Goal: Information Seeking & Learning: Find specific page/section

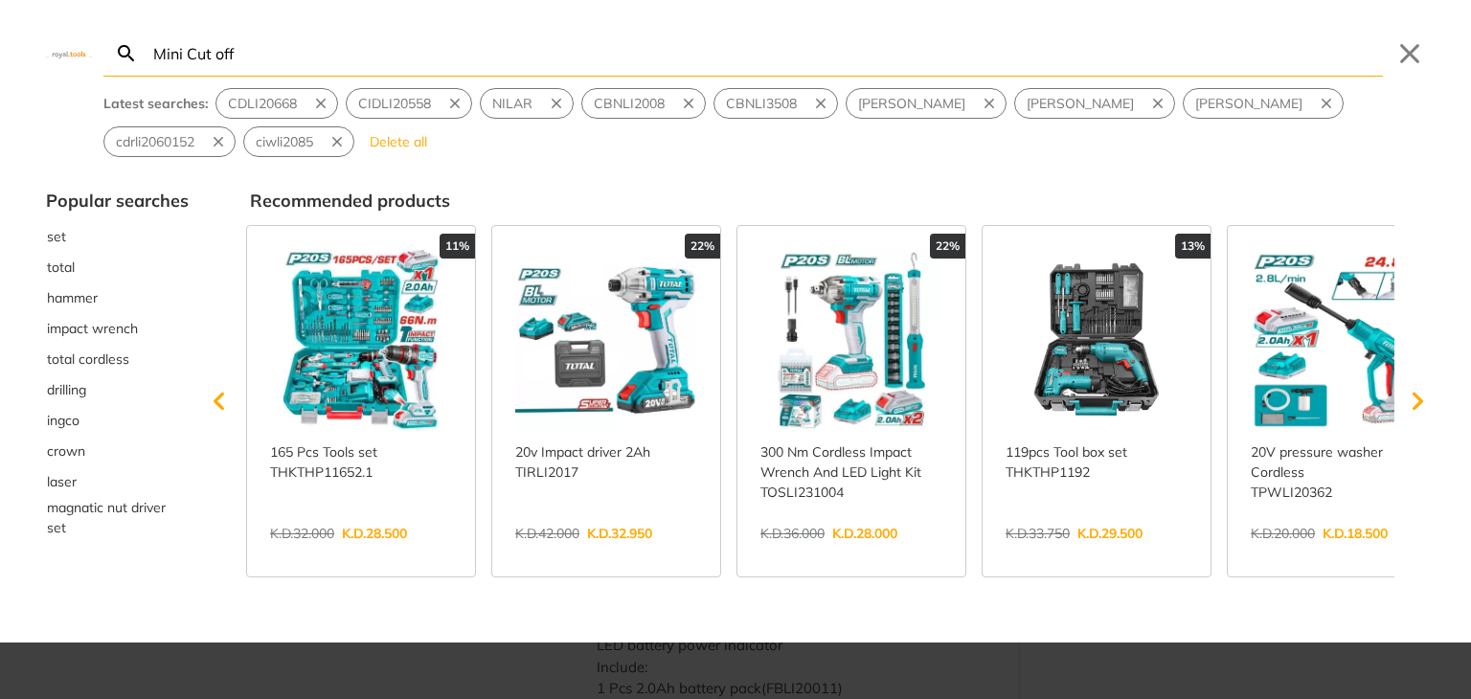
type input "Mini Cut off"
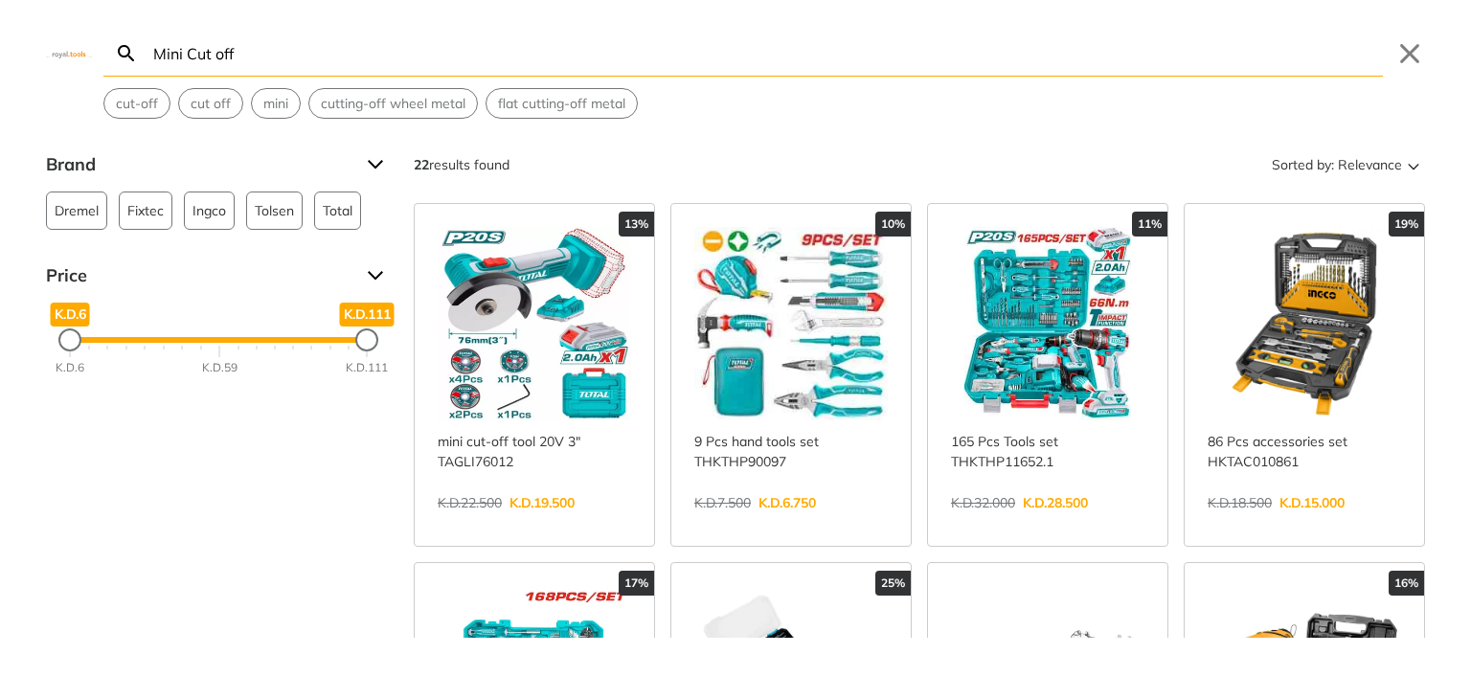
click at [517, 523] on link "View more →" at bounding box center [534, 523] width 193 height 0
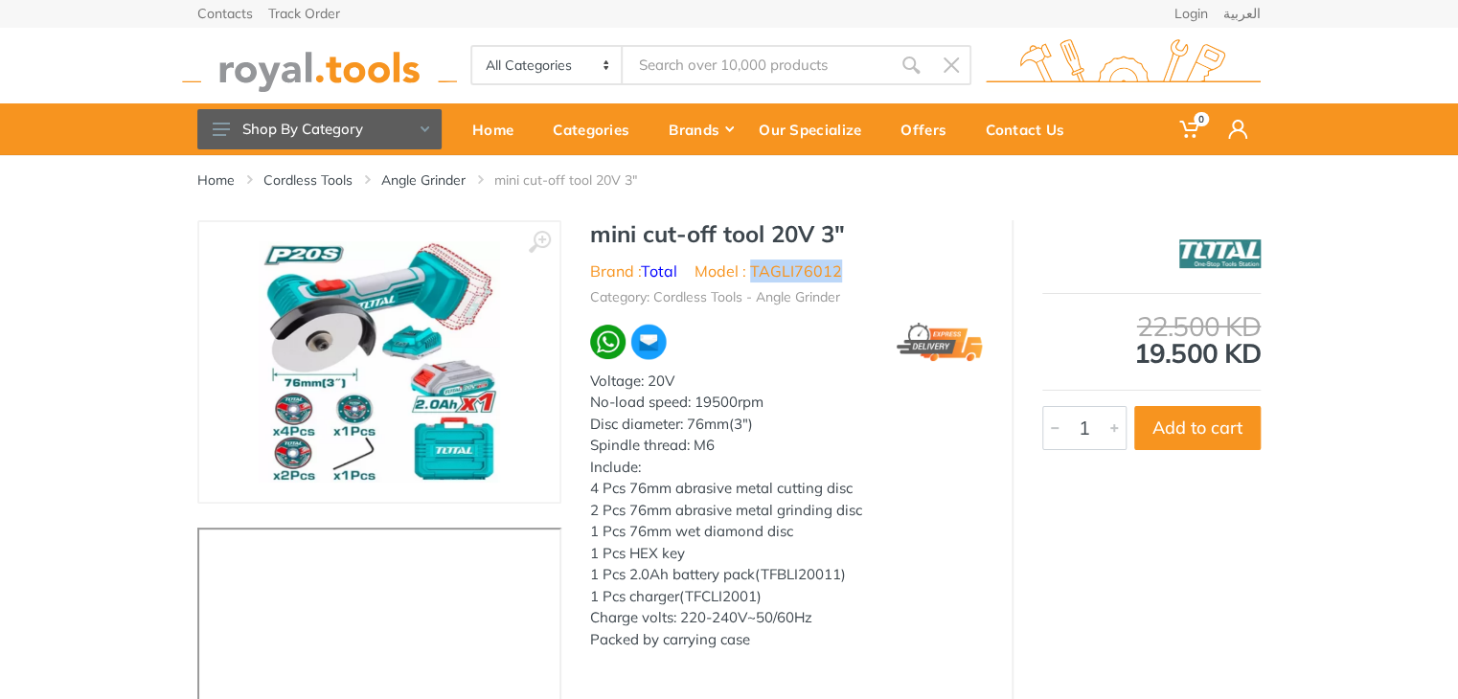
drag, startPoint x: 852, startPoint y: 273, endPoint x: 753, endPoint y: 272, distance: 99.6
click at [753, 272] on ul "Brand : Total Model : TAGLI76012" at bounding box center [786, 271] width 393 height 23
copy li "TAGLI76012"
click at [681, 81] on input "Site search" at bounding box center [756, 65] width 268 height 40
type input "s"
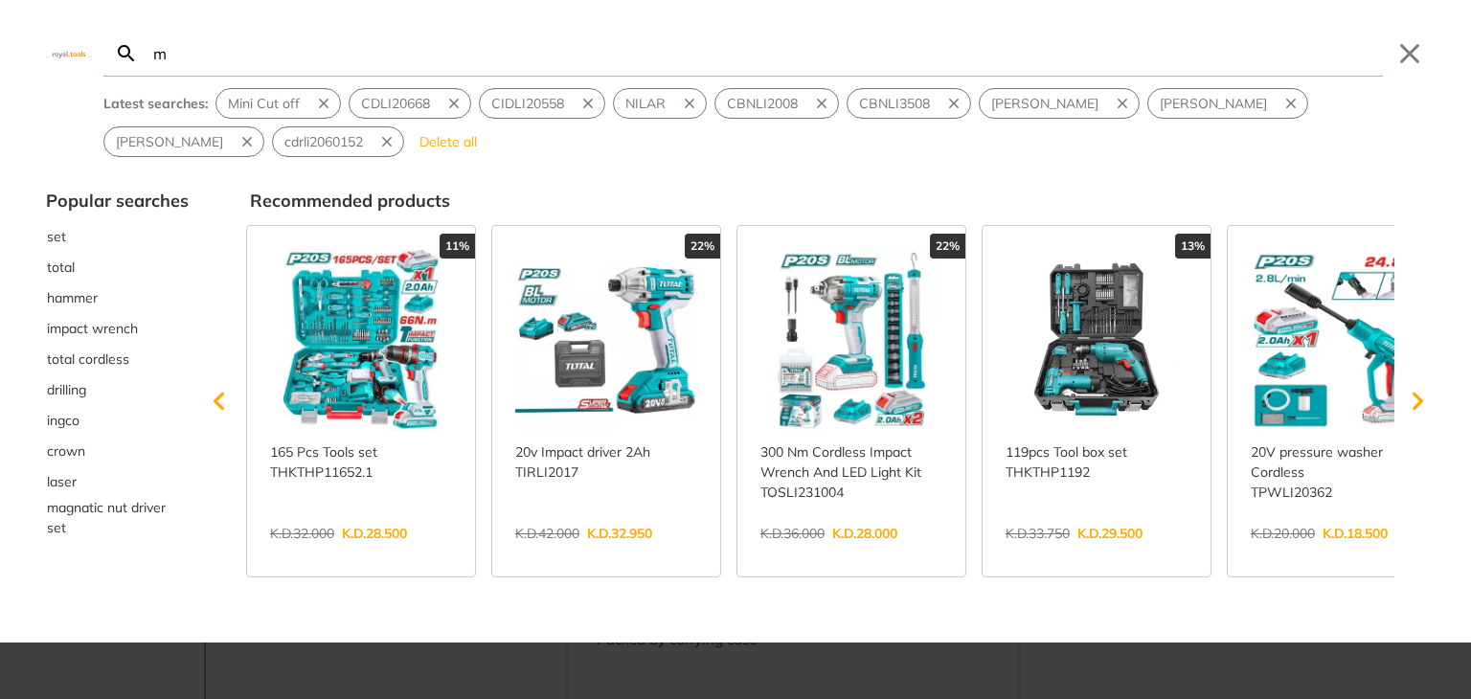
type input "m"
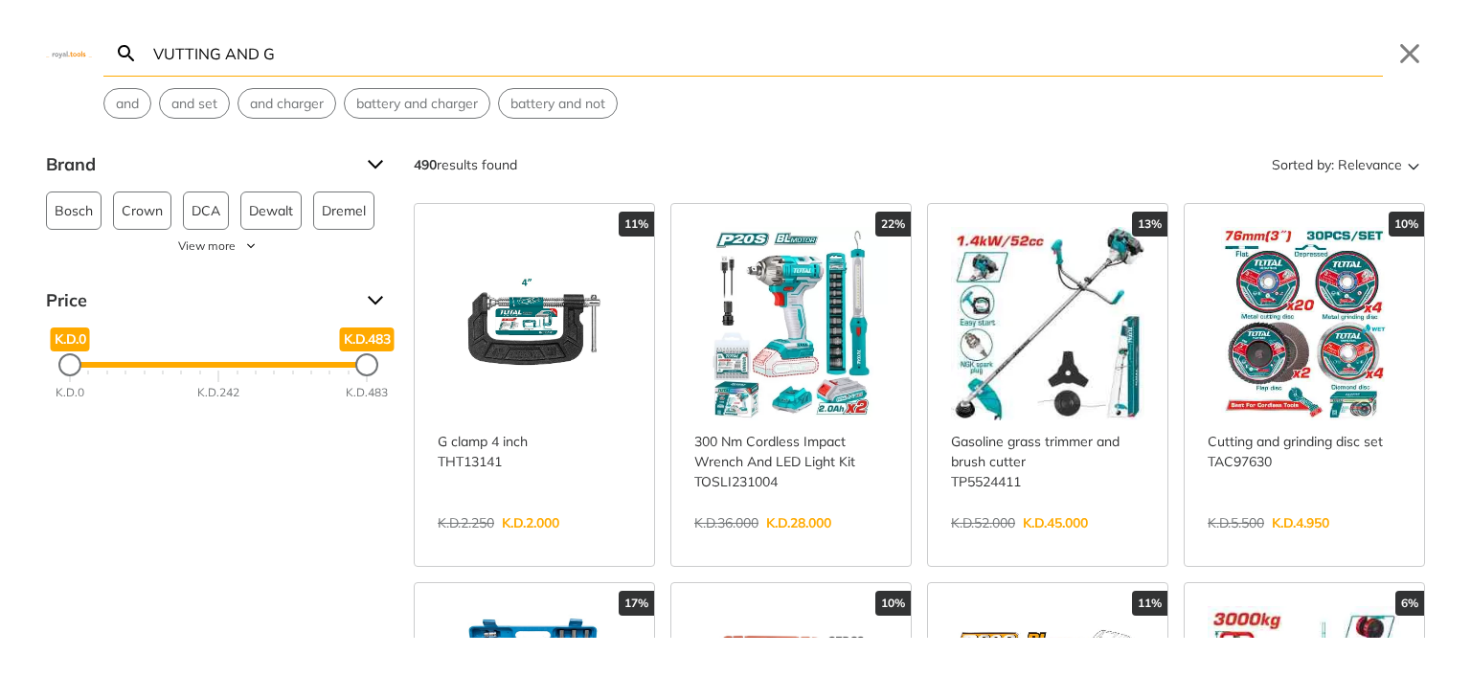
type input "VUTTING AND G"
click at [1288, 543] on link "View more →" at bounding box center [1304, 543] width 193 height 0
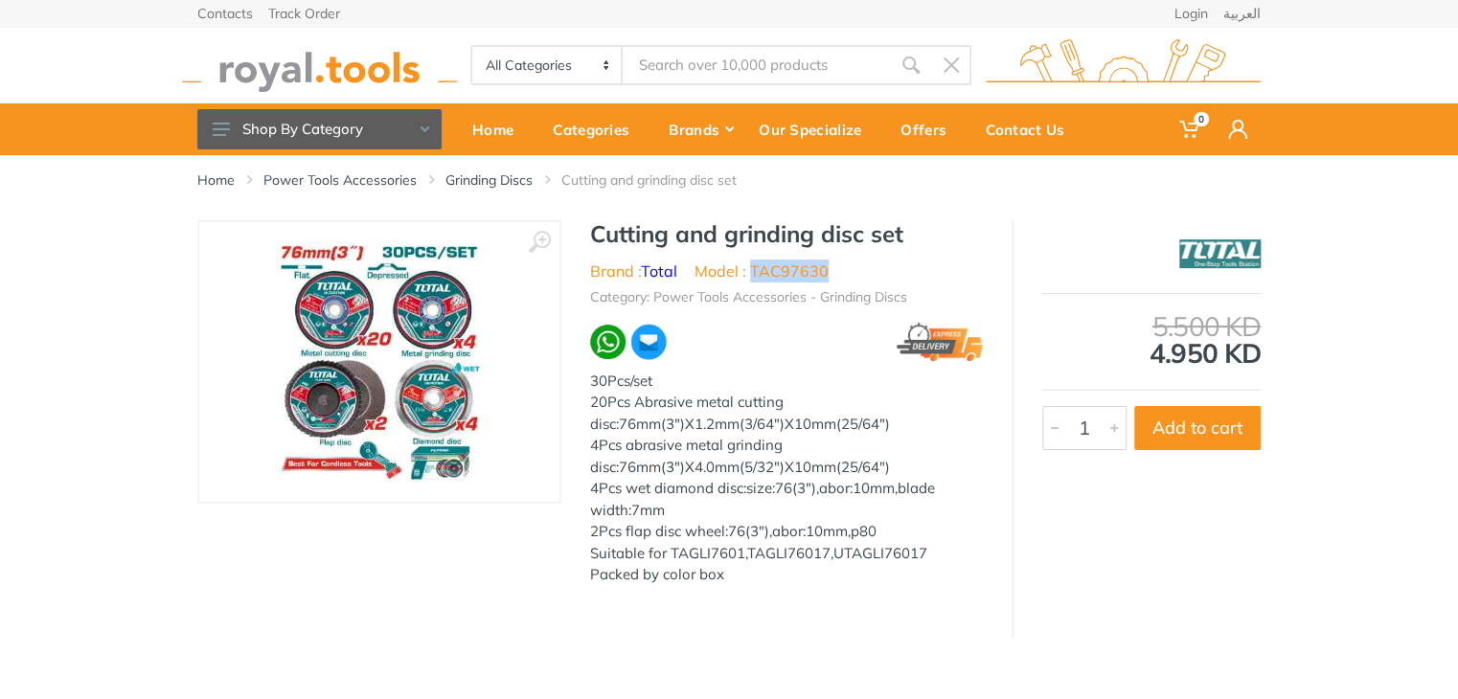
drag, startPoint x: 806, startPoint y: 268, endPoint x: 752, endPoint y: 269, distance: 54.6
click at [752, 269] on ul "Brand : Total Model : TAC97630" at bounding box center [786, 271] width 393 height 23
copy li "TAC97630"
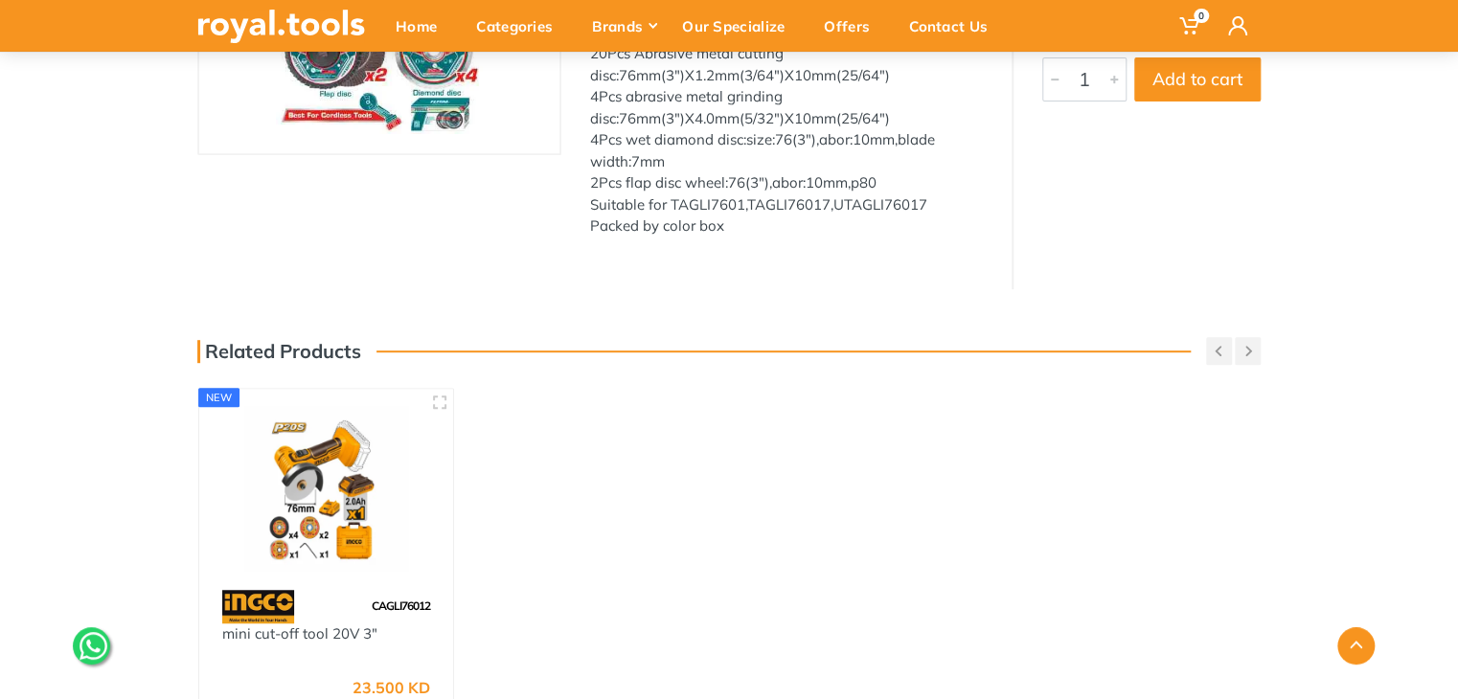
click at [343, 480] on img at bounding box center [325, 488] width 219 height 164
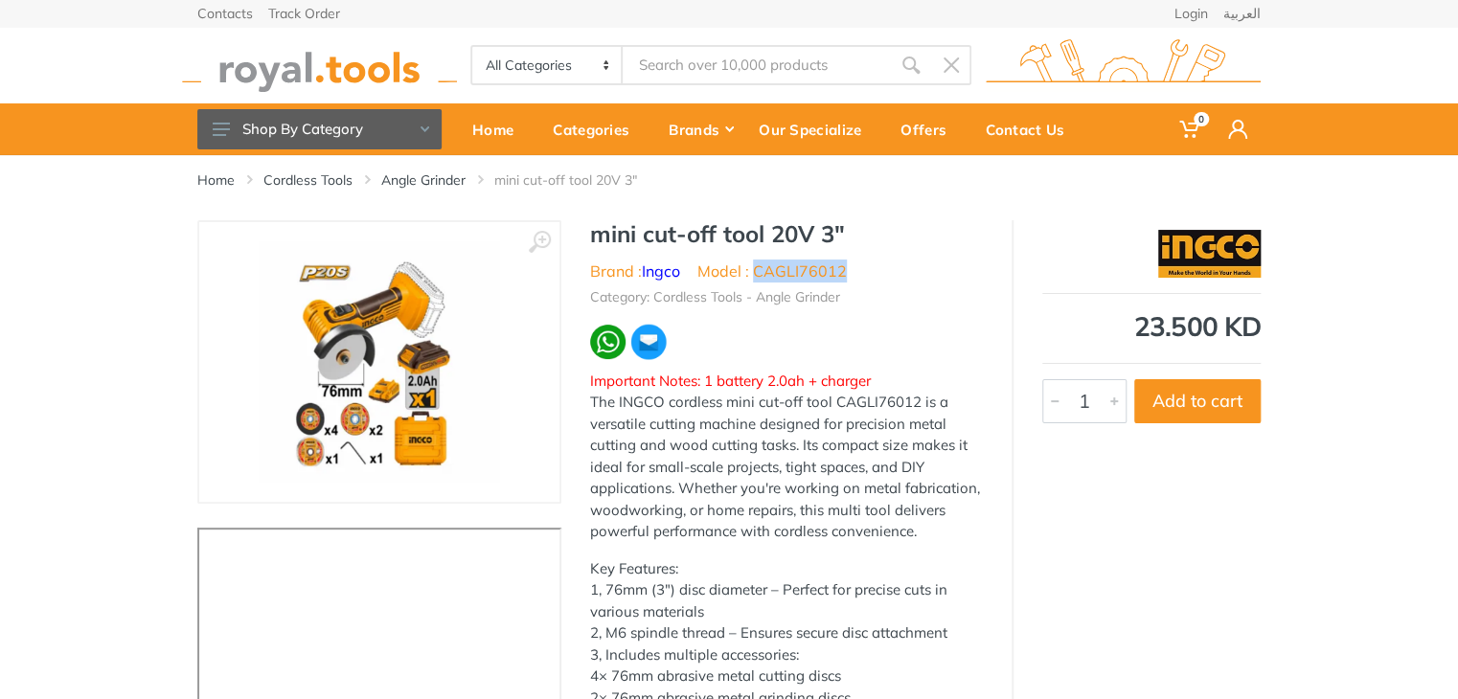
drag, startPoint x: 848, startPoint y: 271, endPoint x: 753, endPoint y: 273, distance: 94.8
click at [753, 273] on ul "Brand : Ingco Model : CAGLI76012" at bounding box center [786, 271] width 393 height 23
copy li "CAGLI76012"
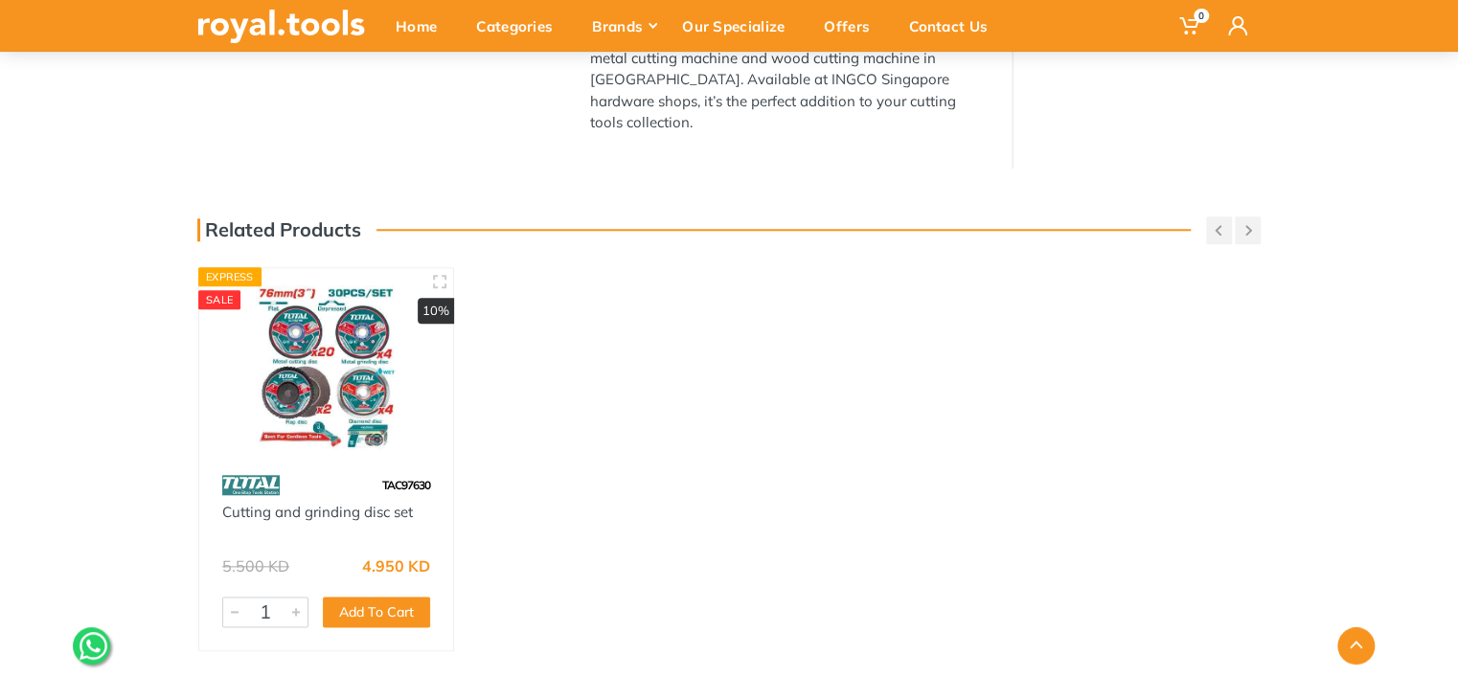
scroll to position [873, 0]
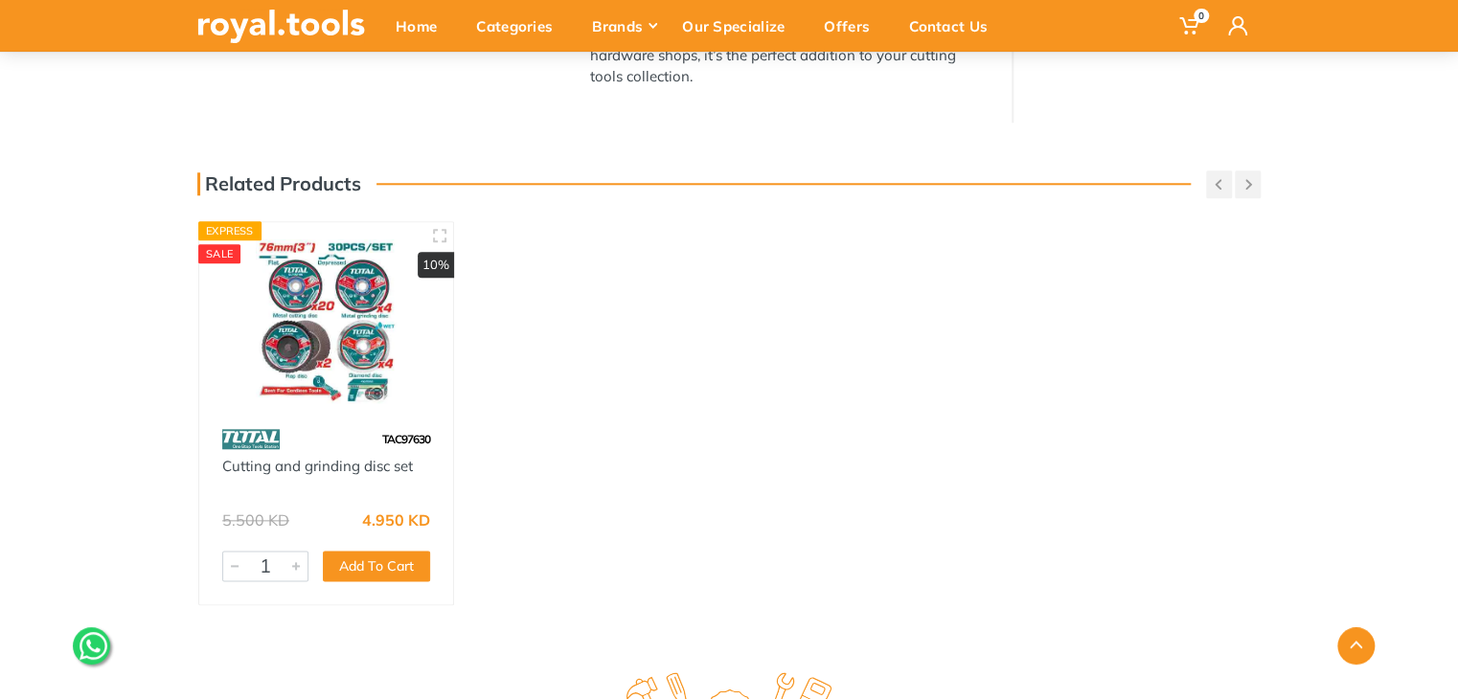
click at [317, 360] on img at bounding box center [325, 321] width 219 height 164
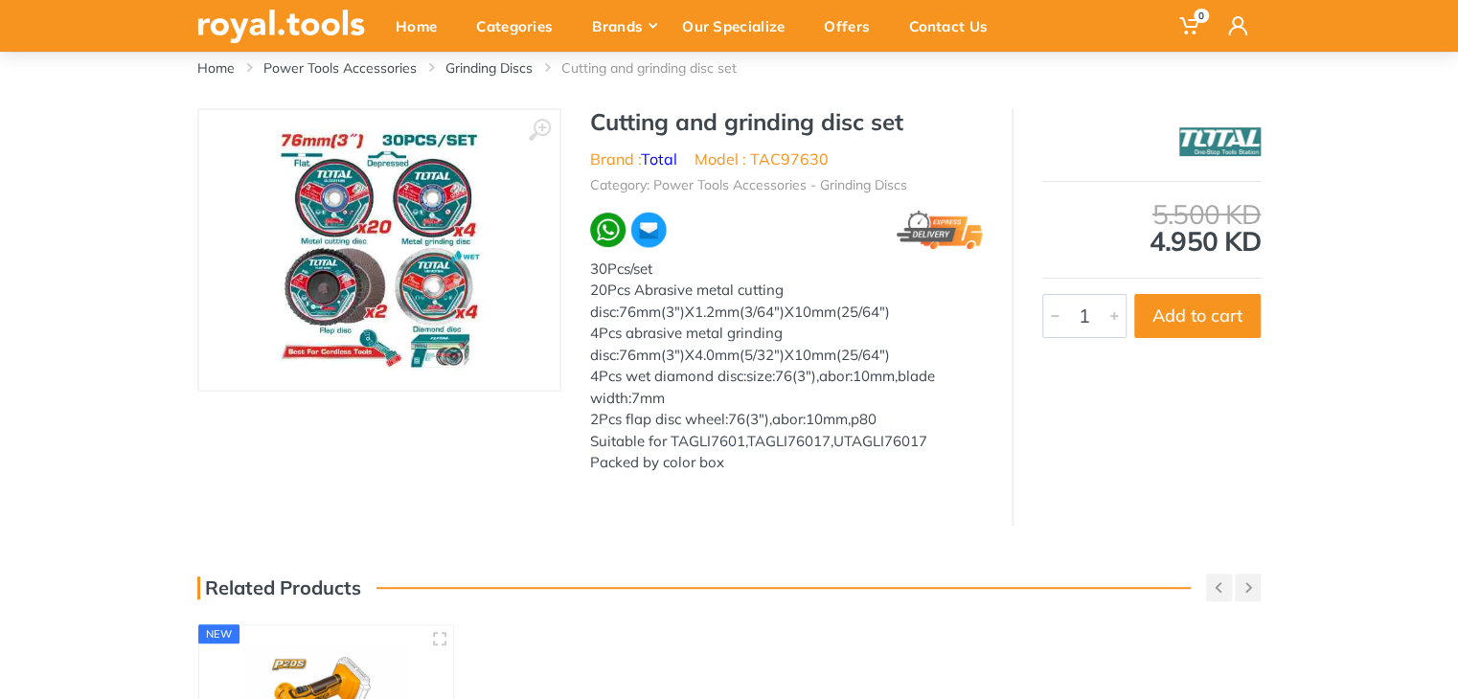
scroll to position [107, 0]
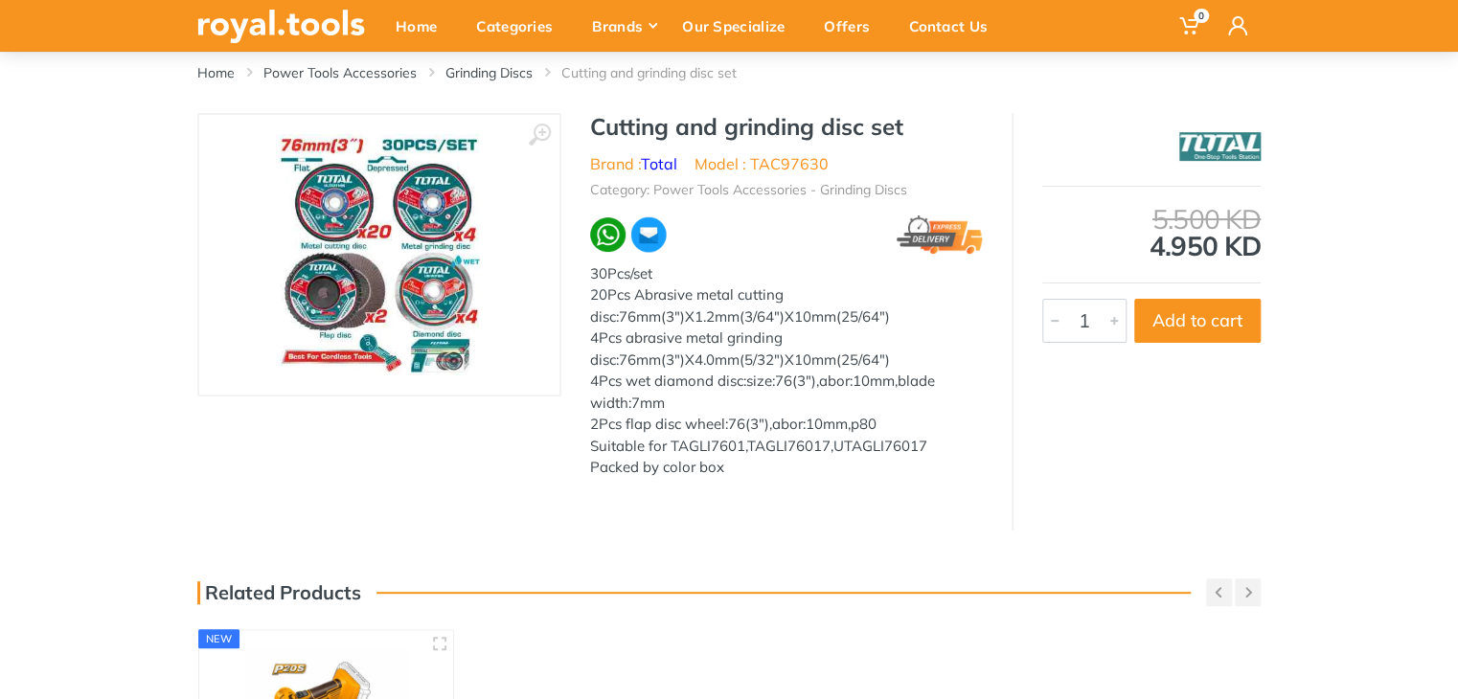
click at [316, 25] on img at bounding box center [281, 27] width 168 height 34
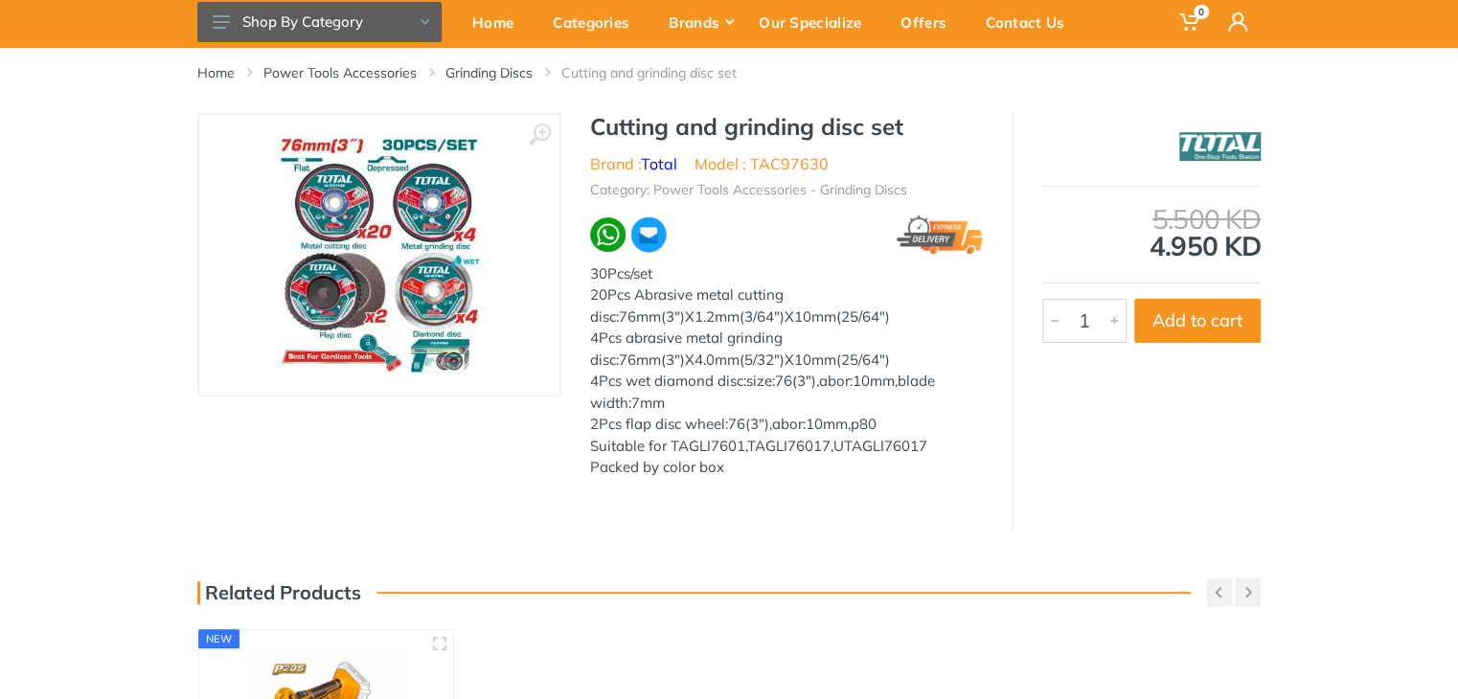
scroll to position [0, 0]
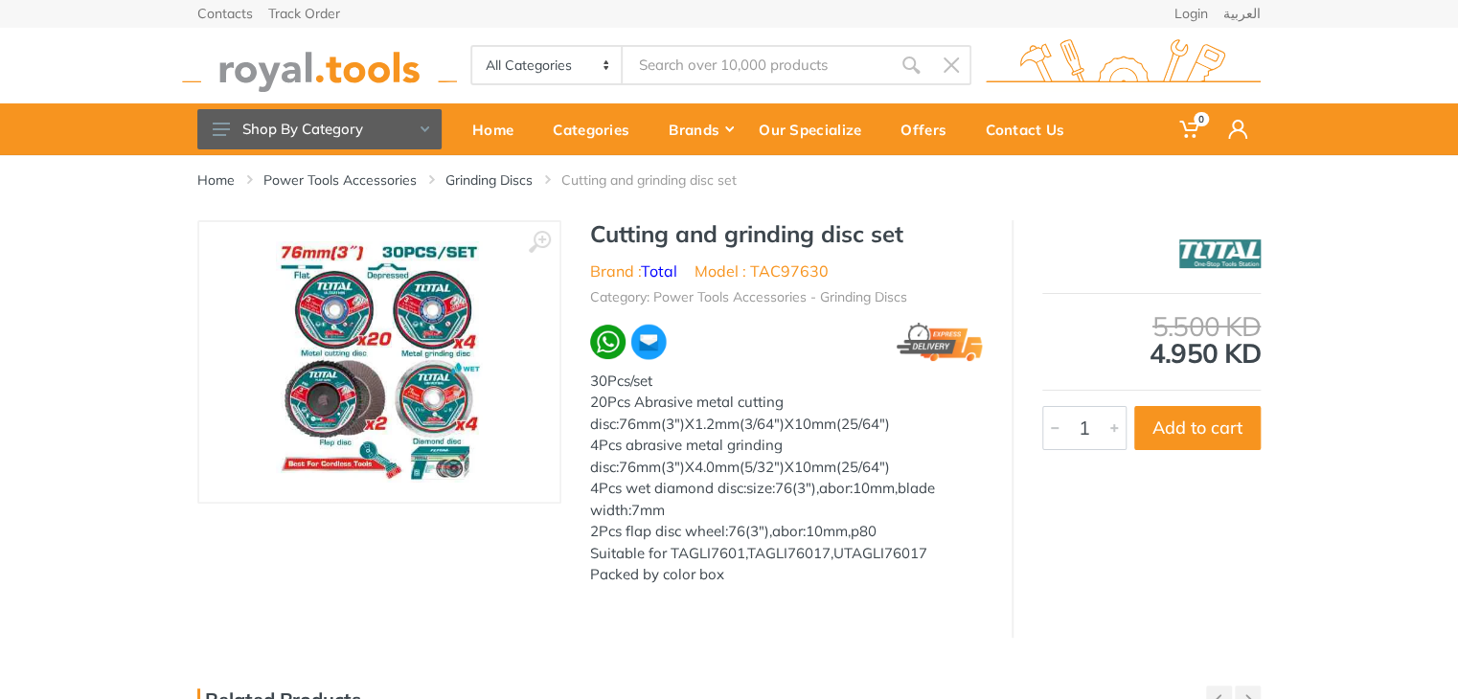
click at [245, 65] on img at bounding box center [319, 65] width 275 height 53
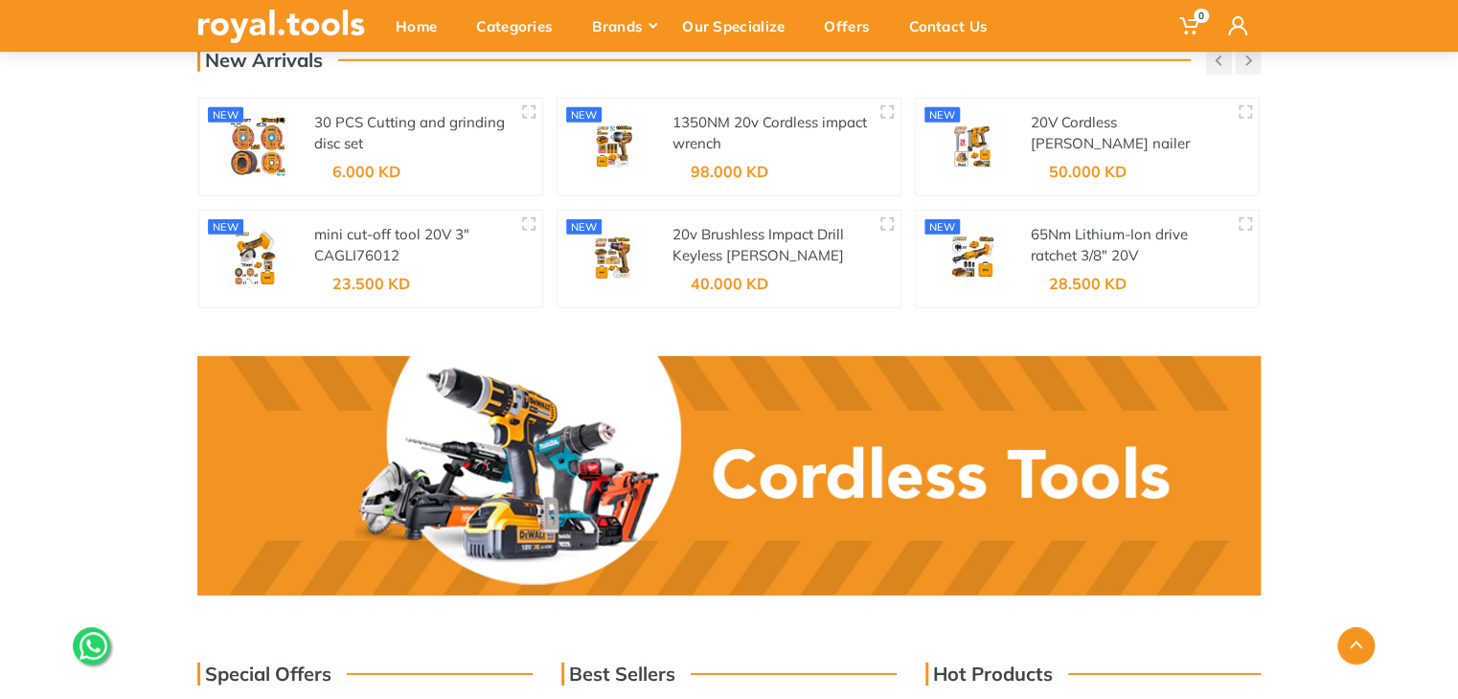
scroll to position [2629, 0]
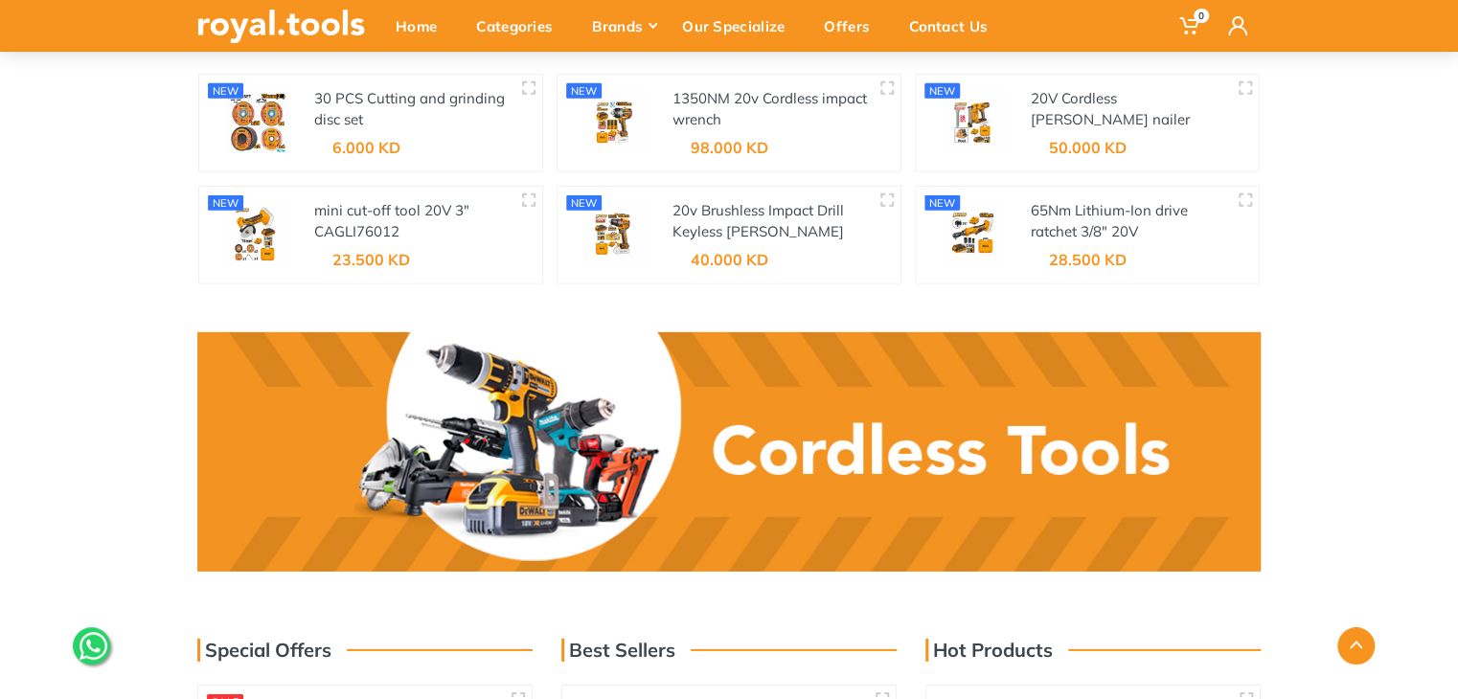
click at [255, 127] on img at bounding box center [257, 121] width 84 height 63
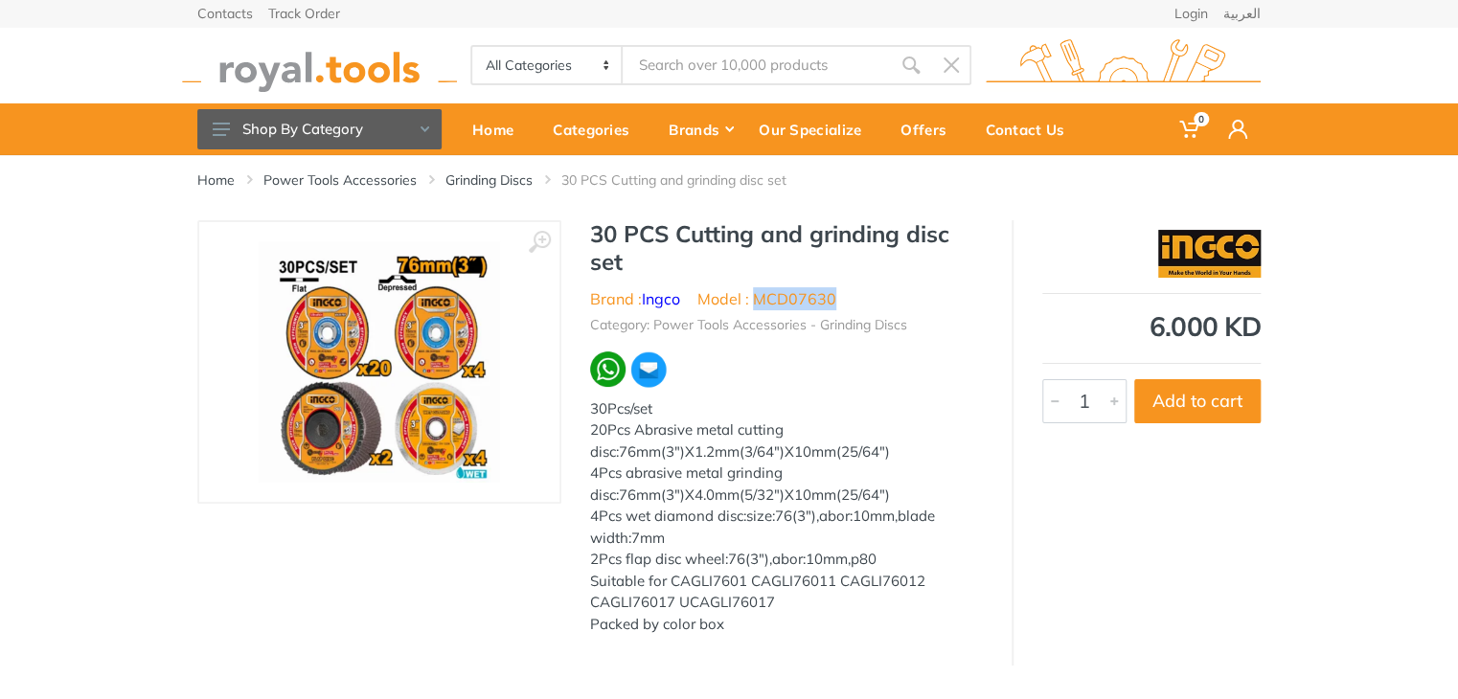
drag, startPoint x: 839, startPoint y: 300, endPoint x: 756, endPoint y: 299, distance: 83.3
click at [756, 299] on ul "Brand : Ingco Model : MCD07630" at bounding box center [786, 298] width 393 height 23
copy li "MCD07630"
click at [781, 89] on div "All Categories Power tools Cordless Tools Hand Tools Power Tools Accessories Sa…" at bounding box center [729, 65] width 1092 height 77
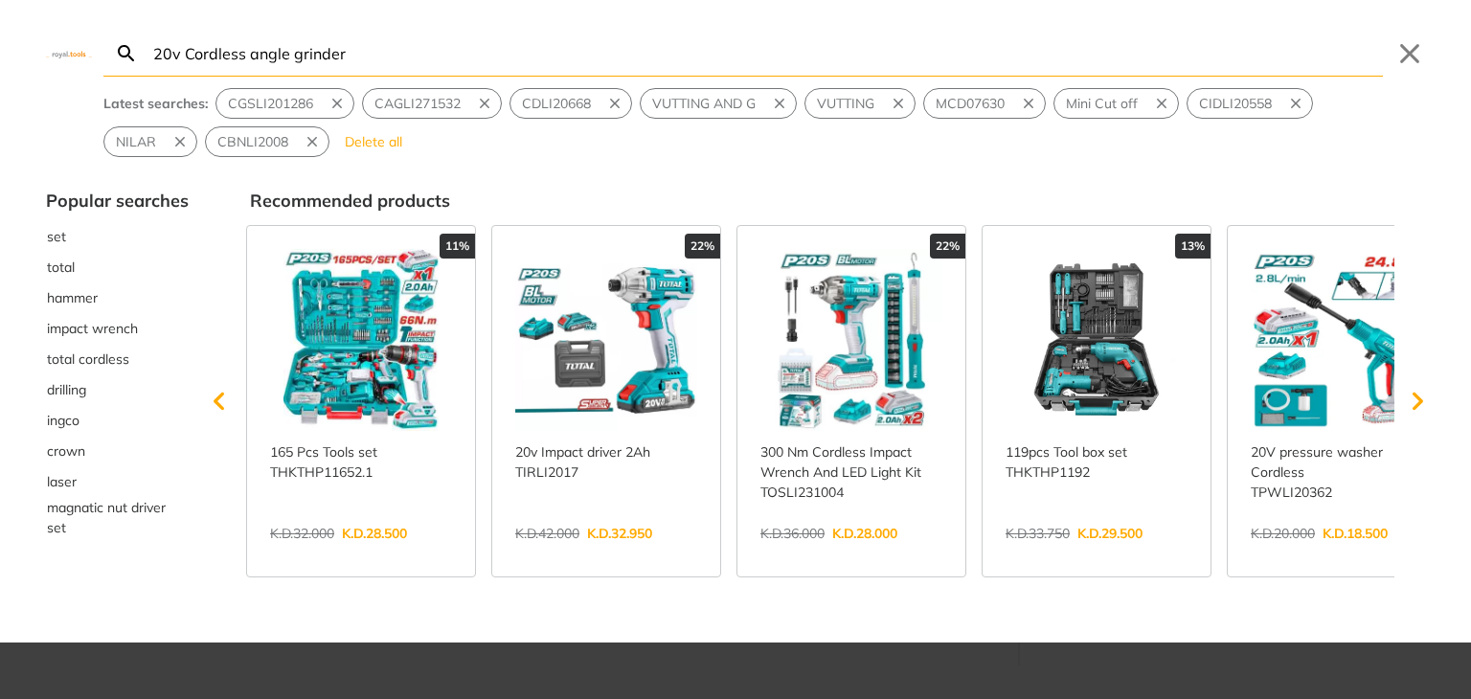
type input "20v Cordless angle grinder"
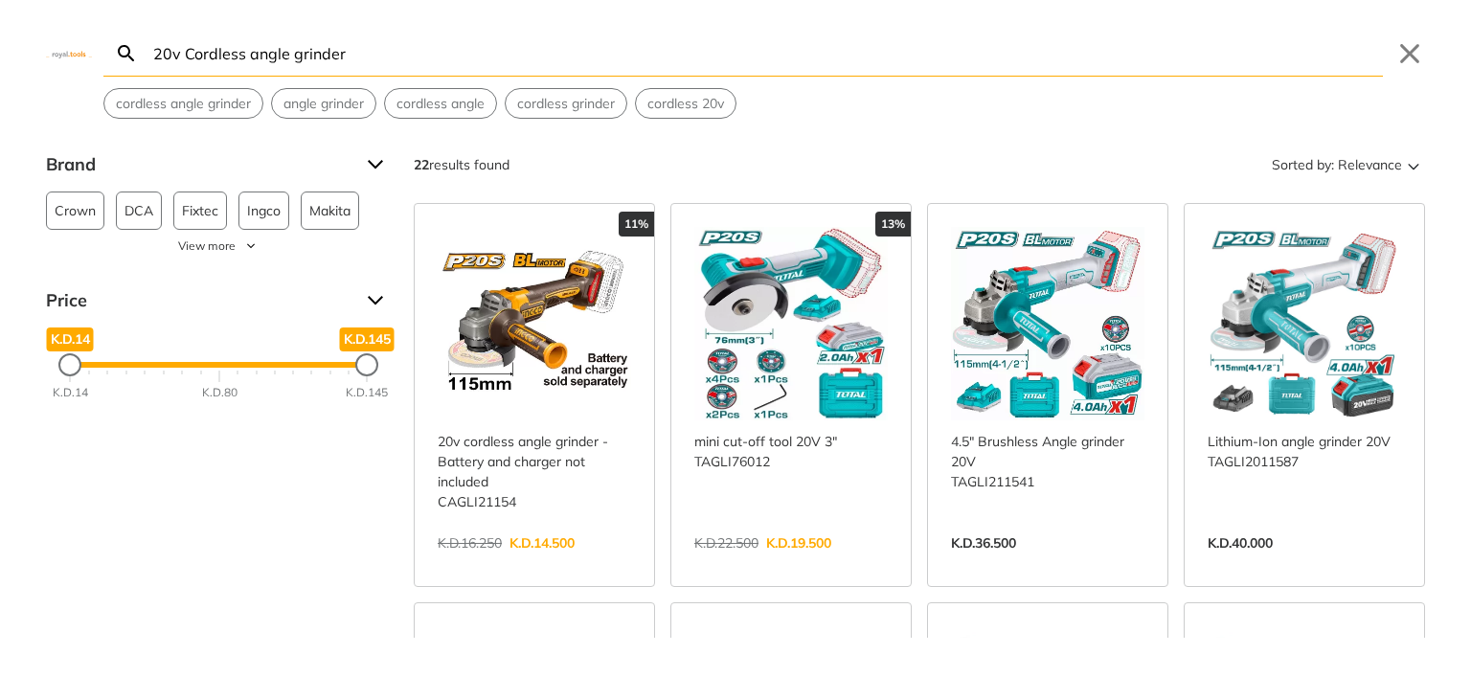
click at [544, 563] on link "View more →" at bounding box center [534, 563] width 193 height 0
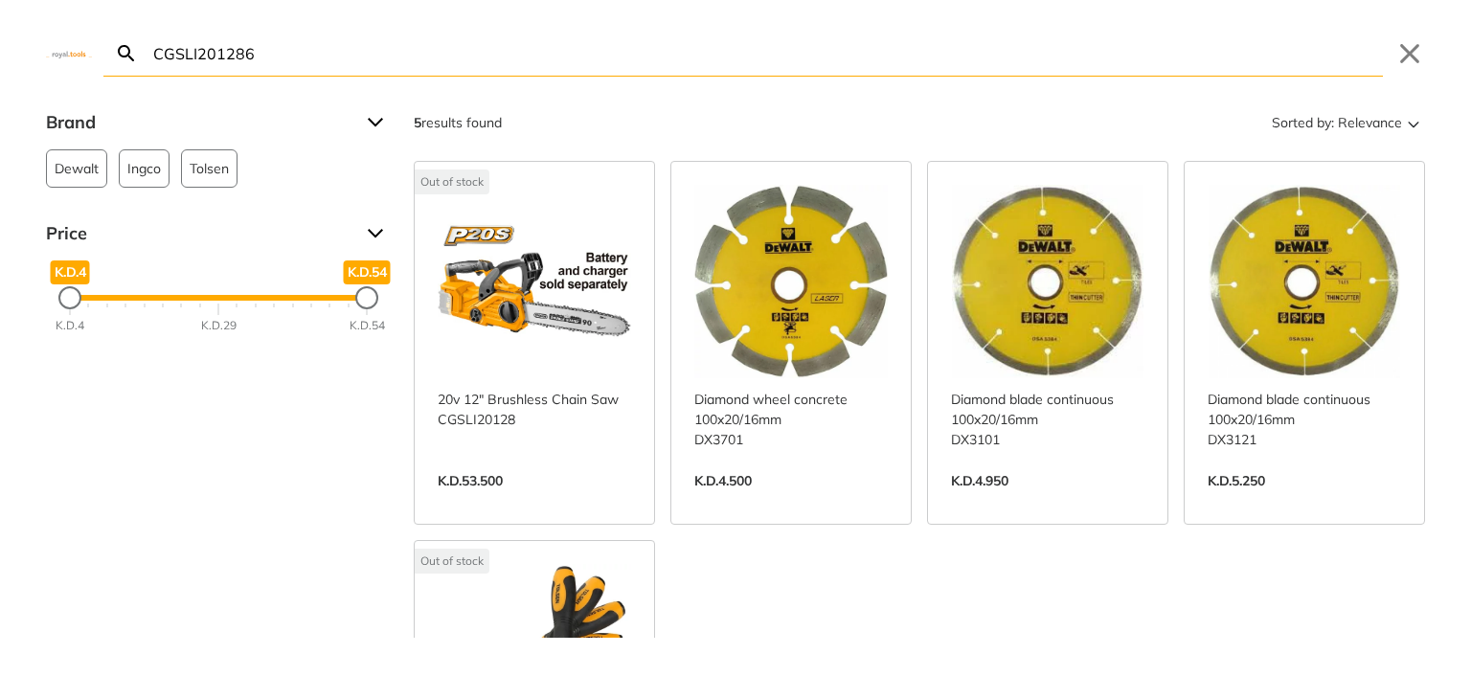
type input "CGSLI201286"
click at [541, 501] on link "View more →" at bounding box center [534, 501] width 193 height 0
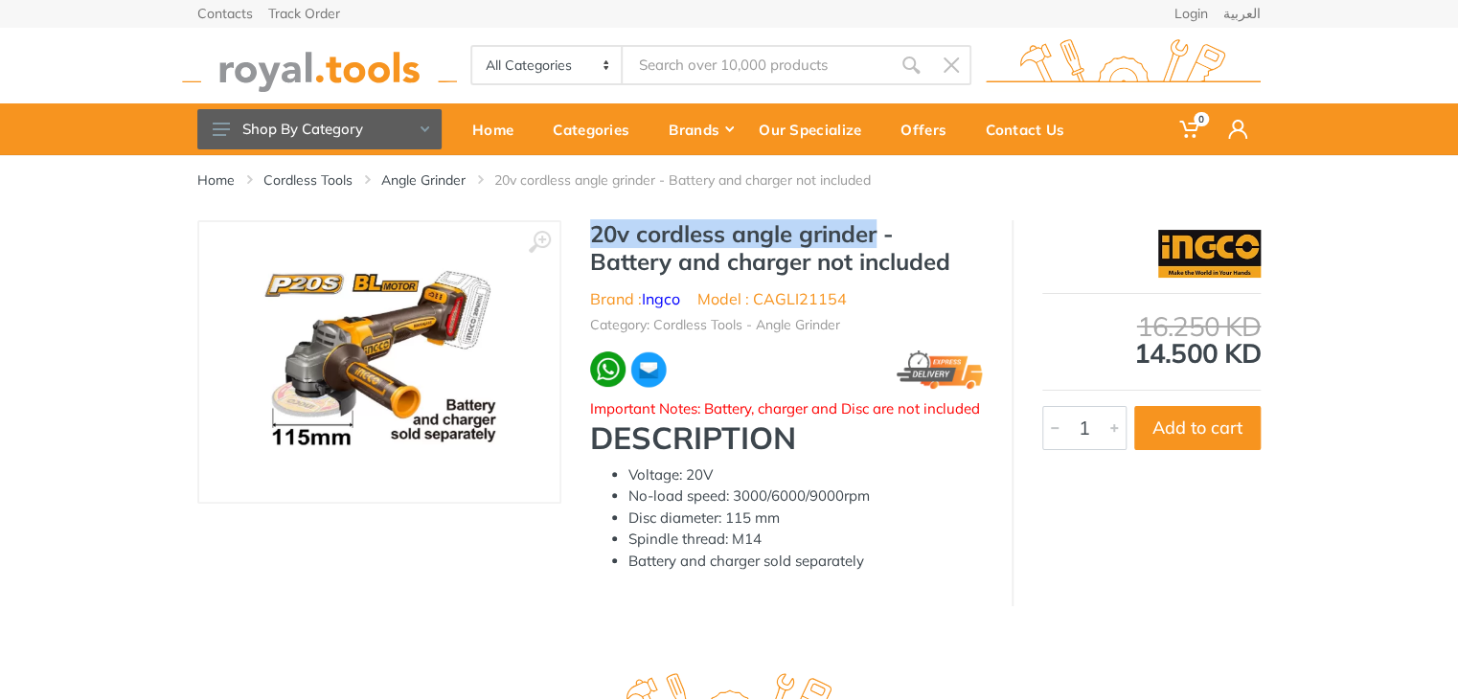
drag, startPoint x: 590, startPoint y: 230, endPoint x: 876, endPoint y: 232, distance: 286.4
click at [876, 232] on div "20v cordless angle grinder - Battery and charger not included Brand : Ingco Mod…" at bounding box center [786, 403] width 450 height 367
click at [1250, 14] on link "العربية" at bounding box center [1241, 13] width 37 height 13
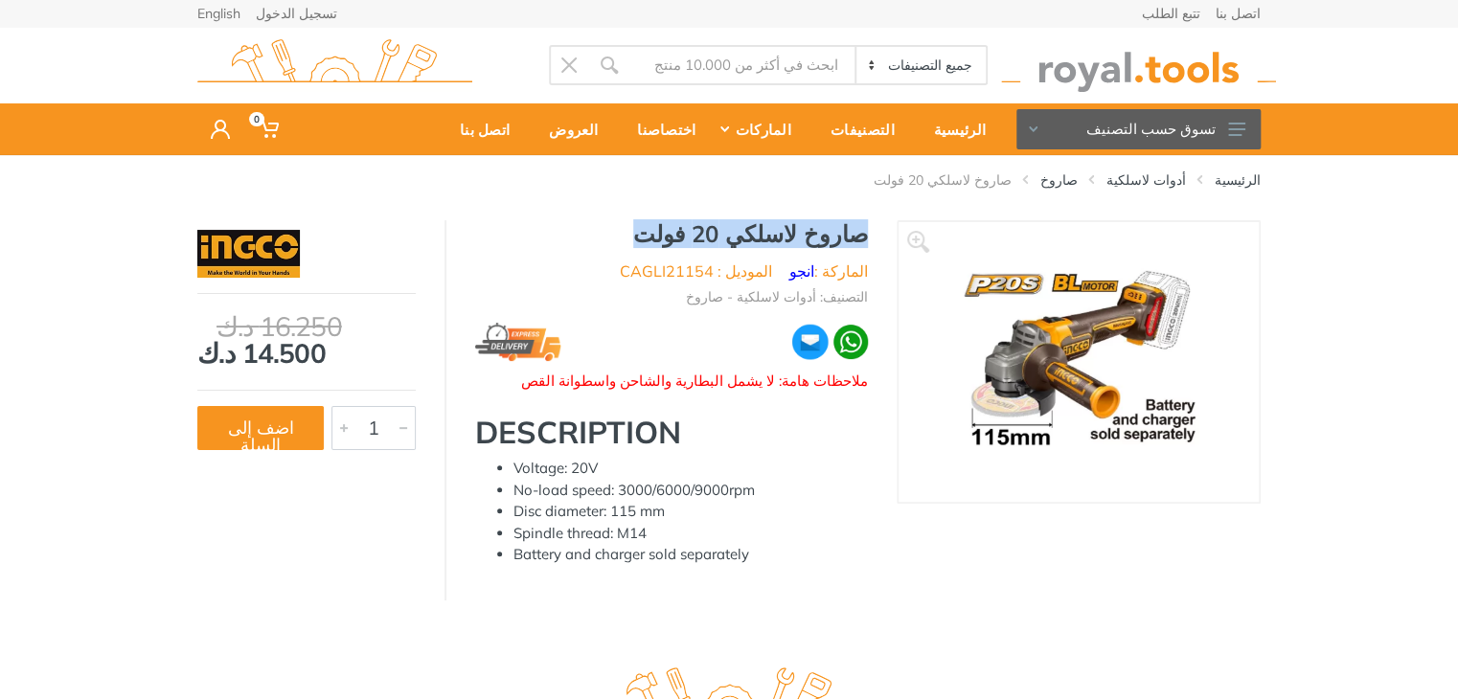
drag, startPoint x: 869, startPoint y: 238, endPoint x: 647, endPoint y: 229, distance: 221.4
click at [647, 229] on div "صاروخ لاسلكي 20 فولت الماركة : انجو الموديل : CAGLI21154 التصنيف: أدوات لاسلكية…" at bounding box center [671, 400] width 450 height 361
copy h1 "صاروخ لاسلكي 20 فولت"
click at [1077, 180] on link "صاروخ" at bounding box center [1058, 179] width 37 height 19
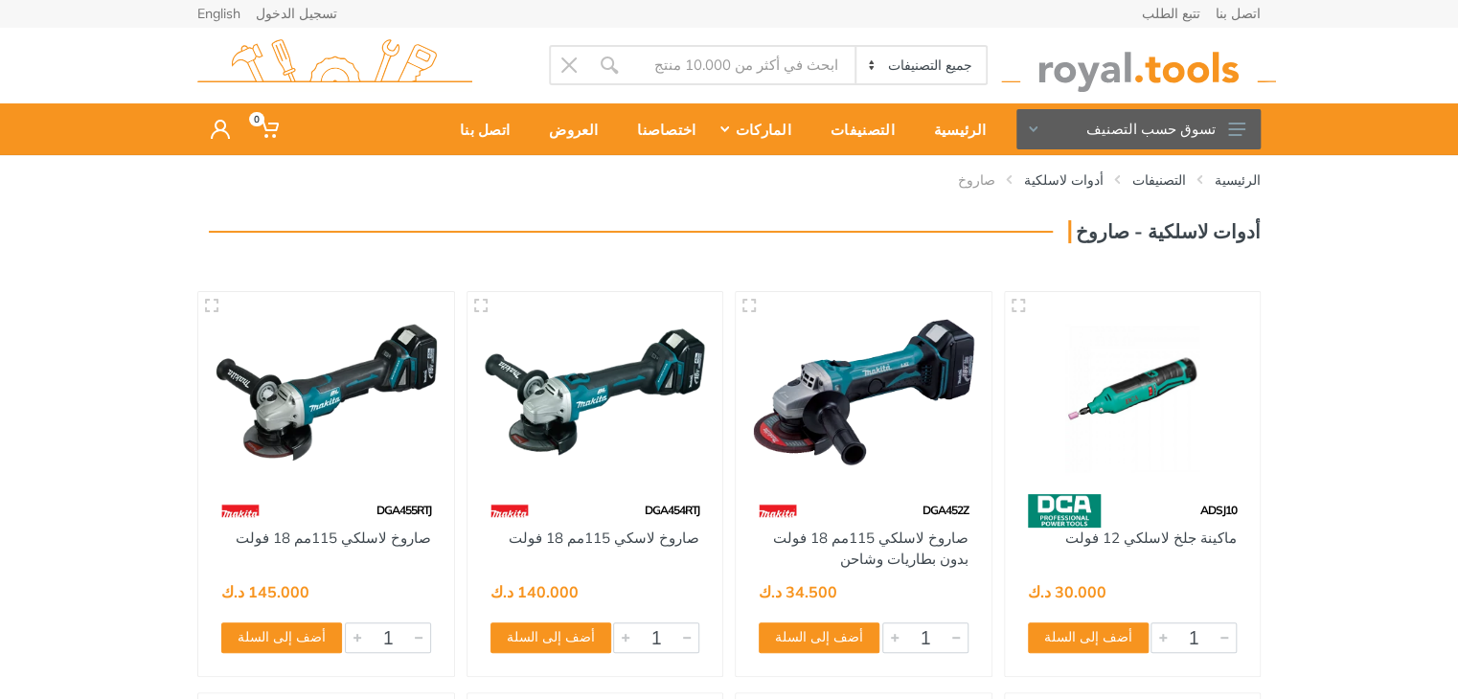
click at [725, 73] on input "Site search" at bounding box center [741, 65] width 225 height 40
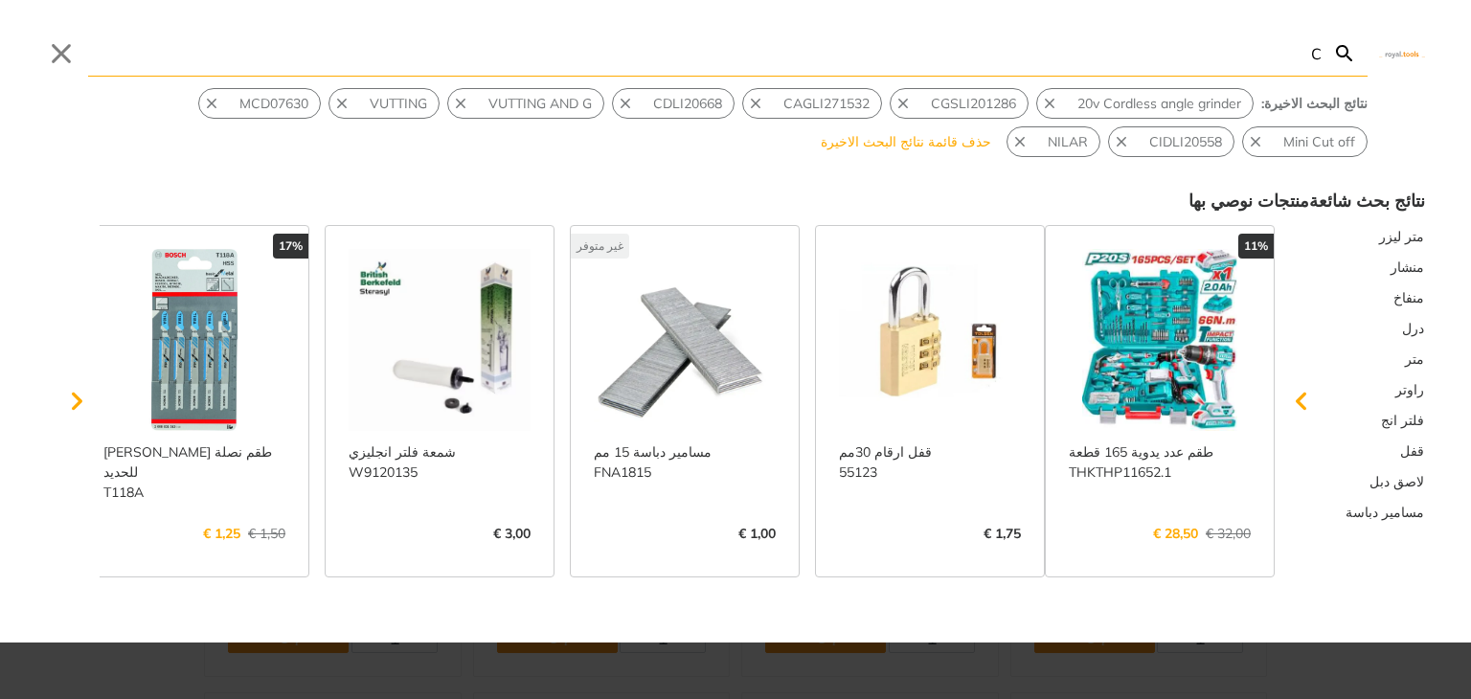
type input "C"
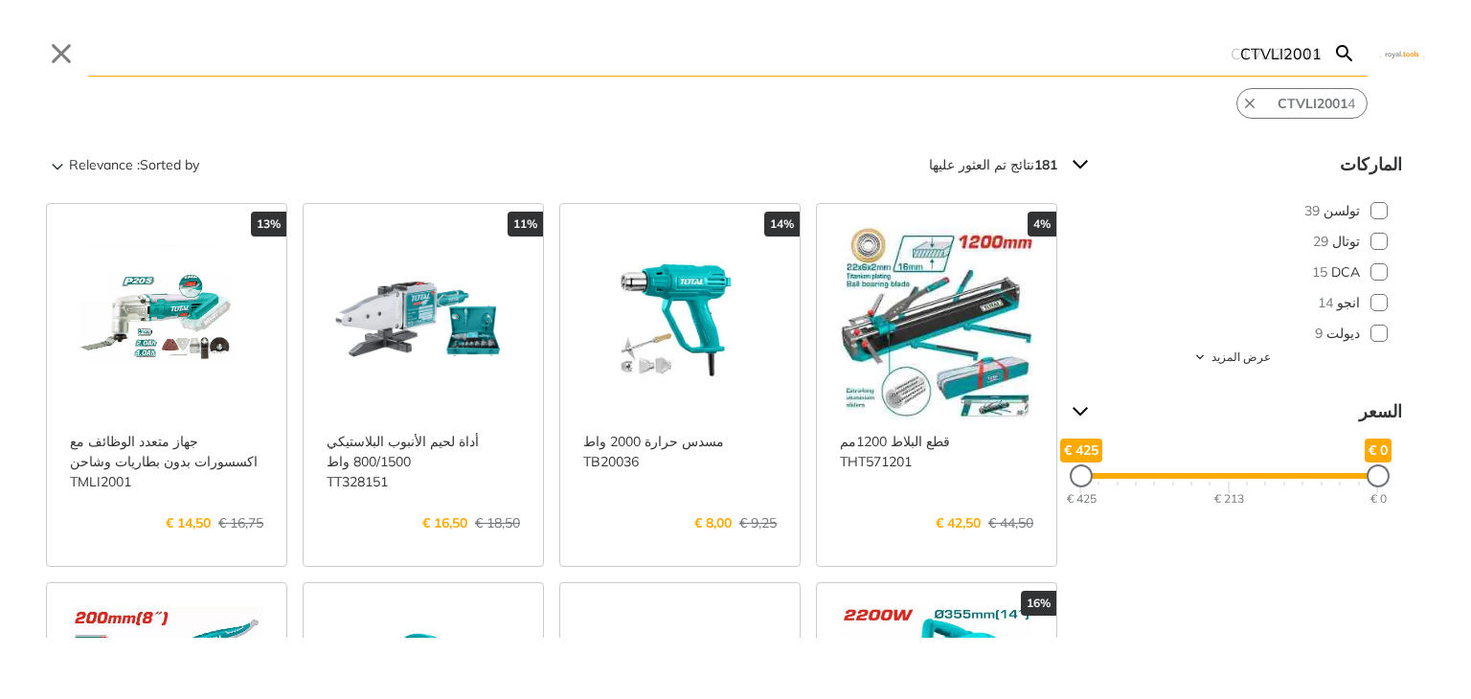
type input "CTVLI20015"
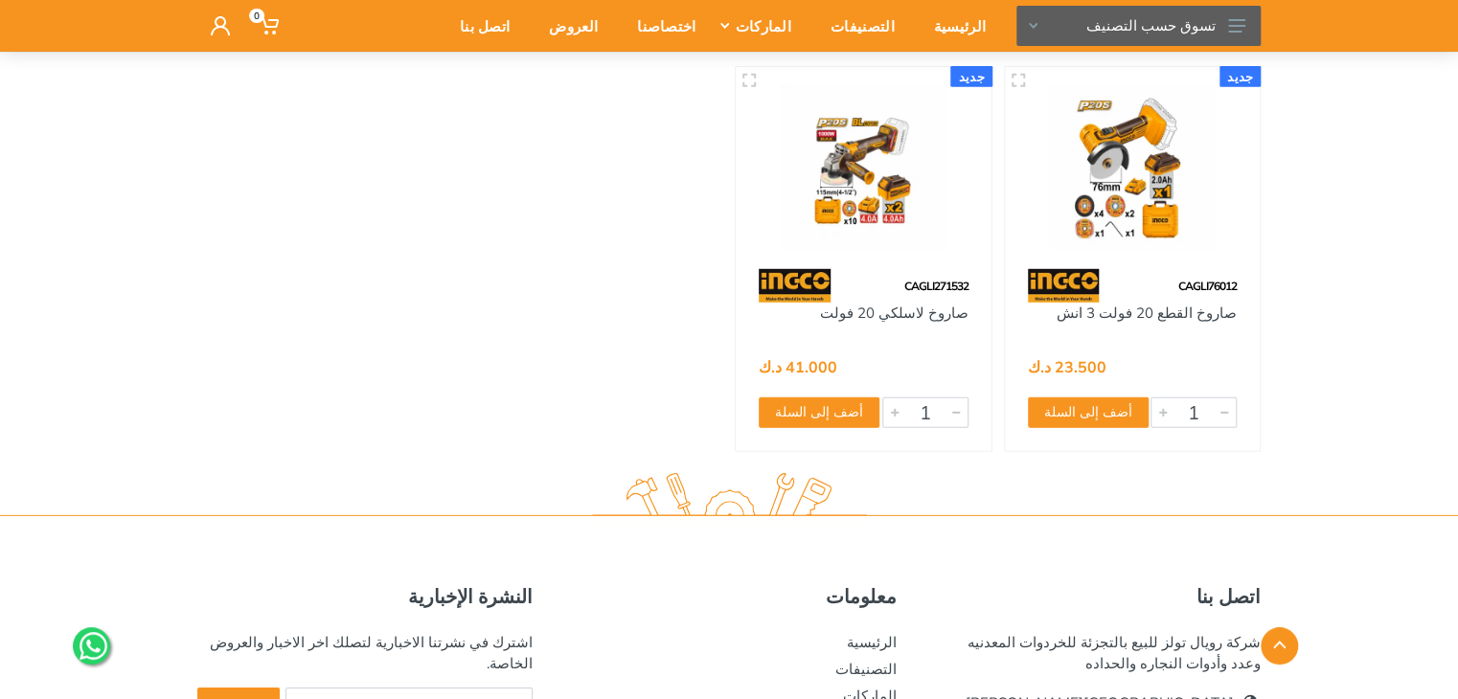
scroll to position [2639, 0]
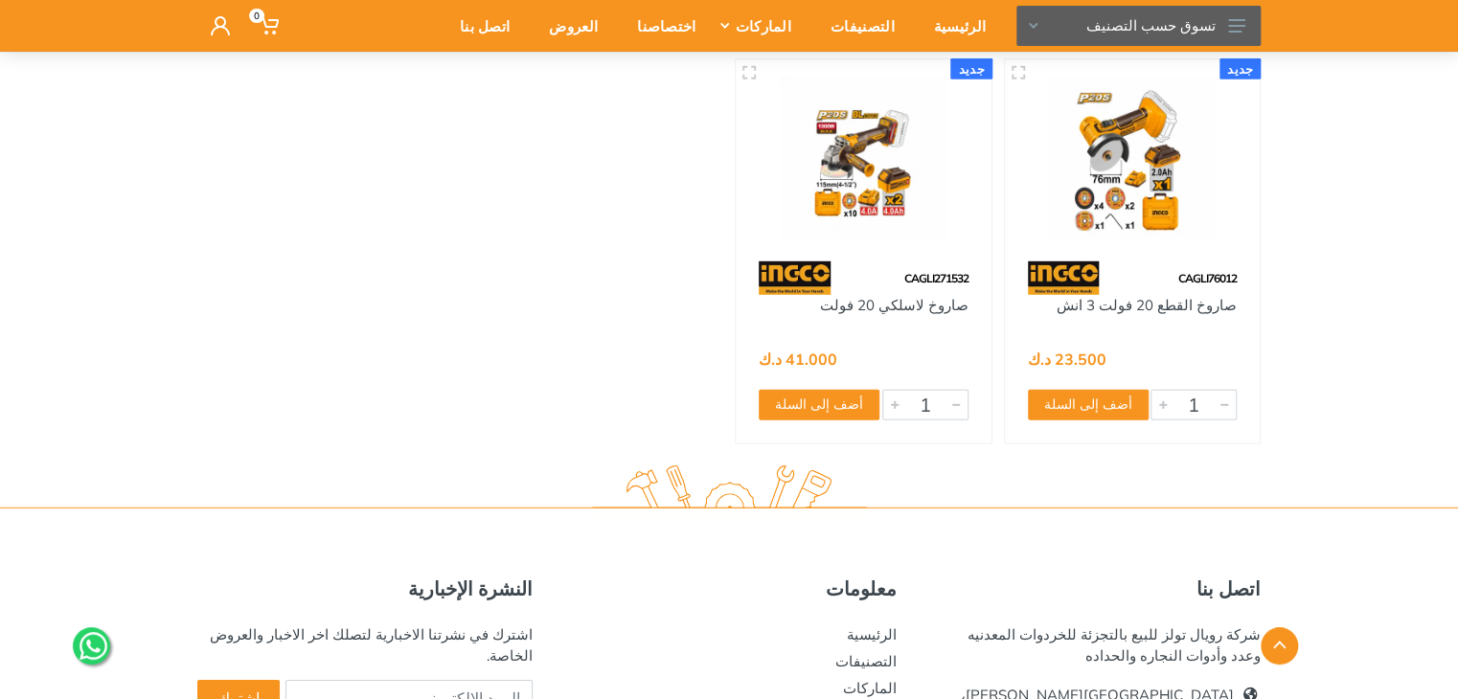
click at [871, 171] on img at bounding box center [863, 160] width 221 height 166
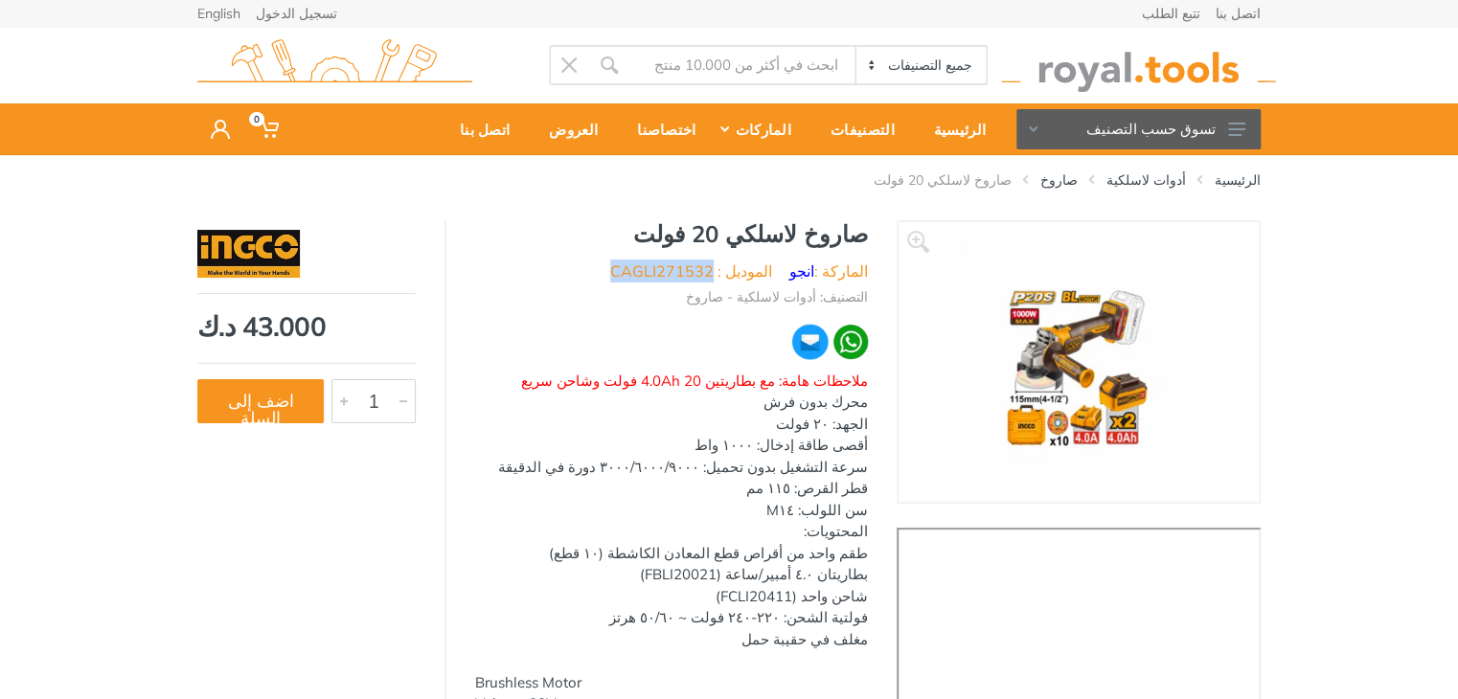
drag, startPoint x: 735, startPoint y: 270, endPoint x: 634, endPoint y: 272, distance: 100.6
click at [634, 272] on li "الموديل : CAGLI271532" at bounding box center [691, 271] width 162 height 23
copy li "CAGLI271532"
click at [746, 70] on input "Site search" at bounding box center [741, 65] width 225 height 40
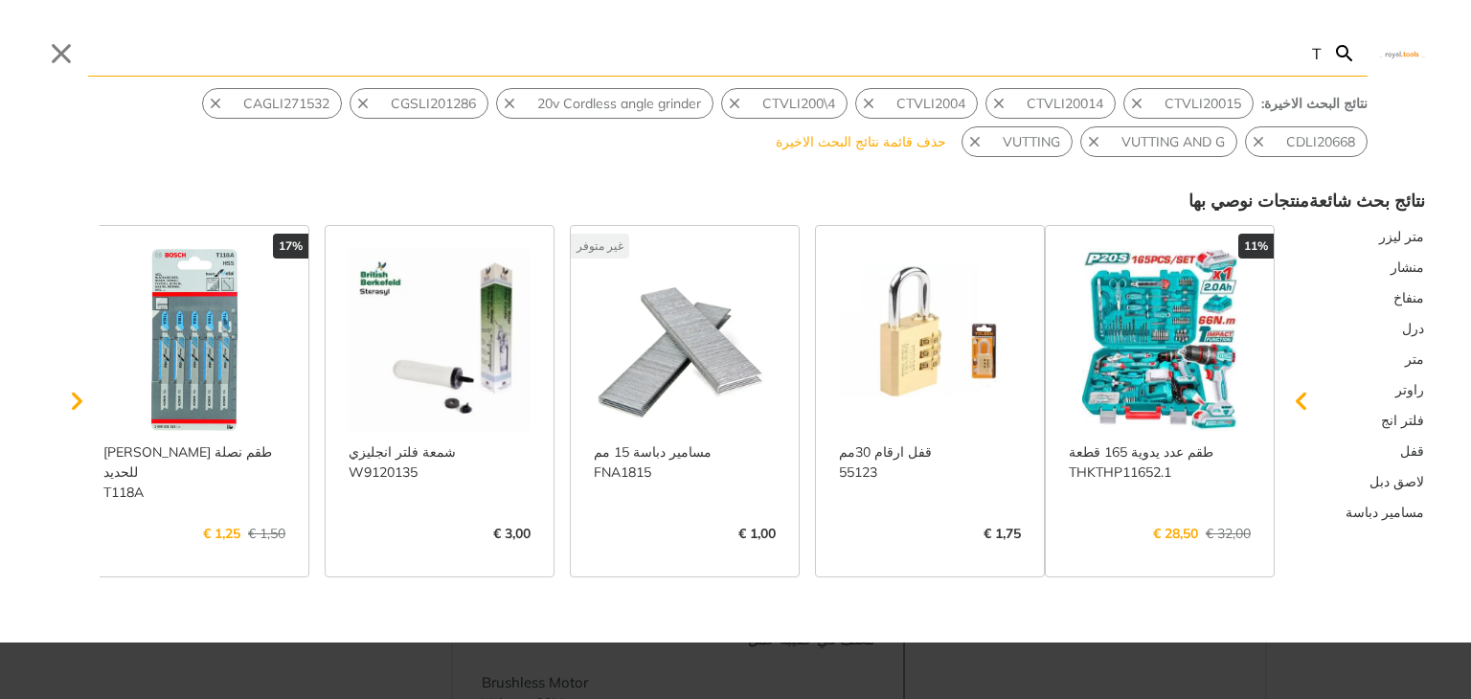
type input "T"
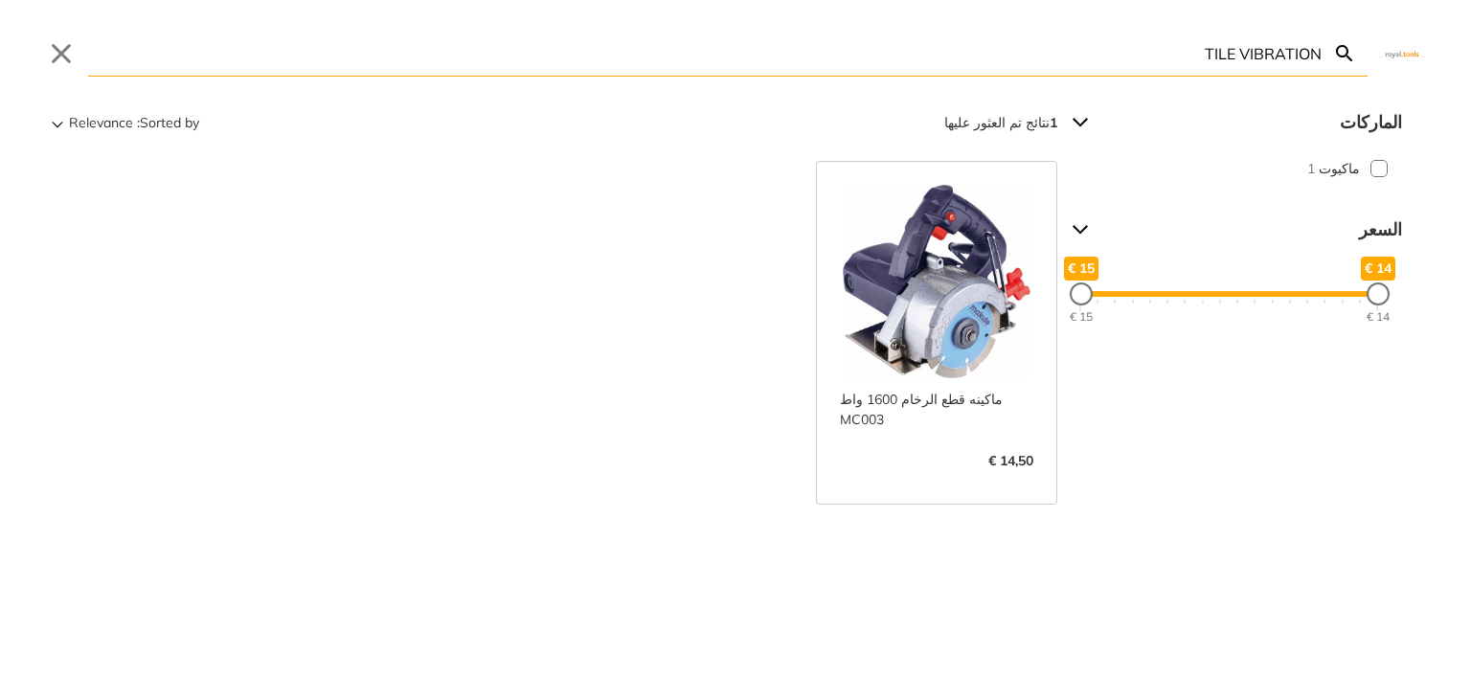
drag, startPoint x: 1157, startPoint y: 56, endPoint x: 1234, endPoint y: 64, distance: 77.1
click at [1234, 64] on input "TILE VIBRATION" at bounding box center [705, 53] width 1234 height 45
type input "VIBRATION"
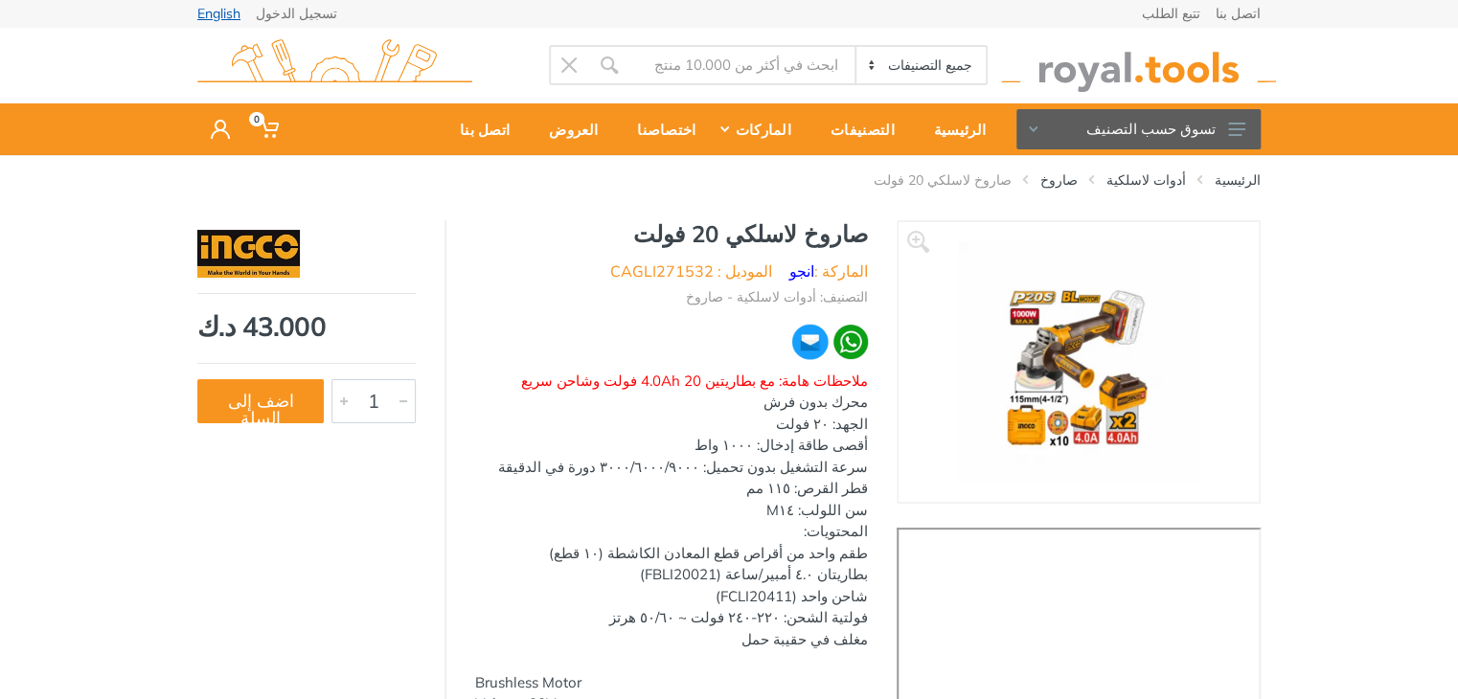
click at [215, 9] on link "English" at bounding box center [218, 13] width 43 height 13
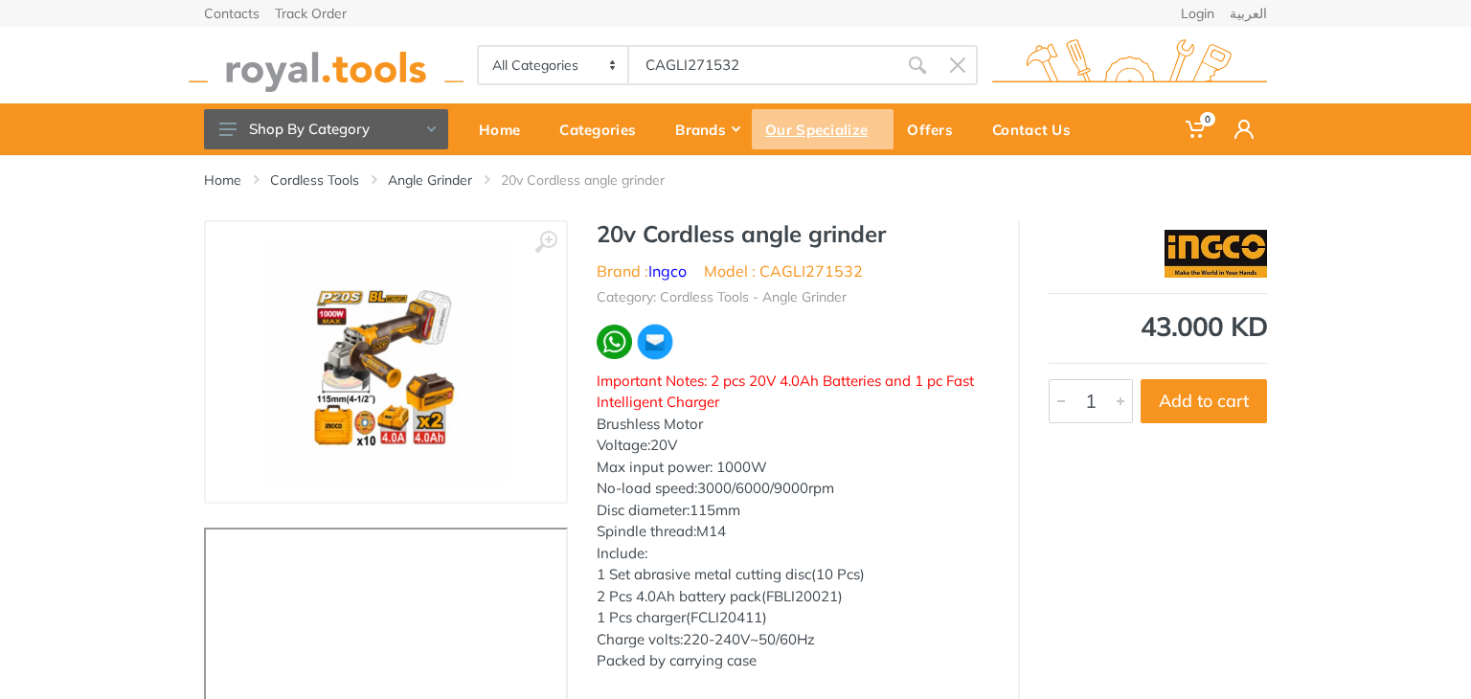
type input "CAGLI271532"
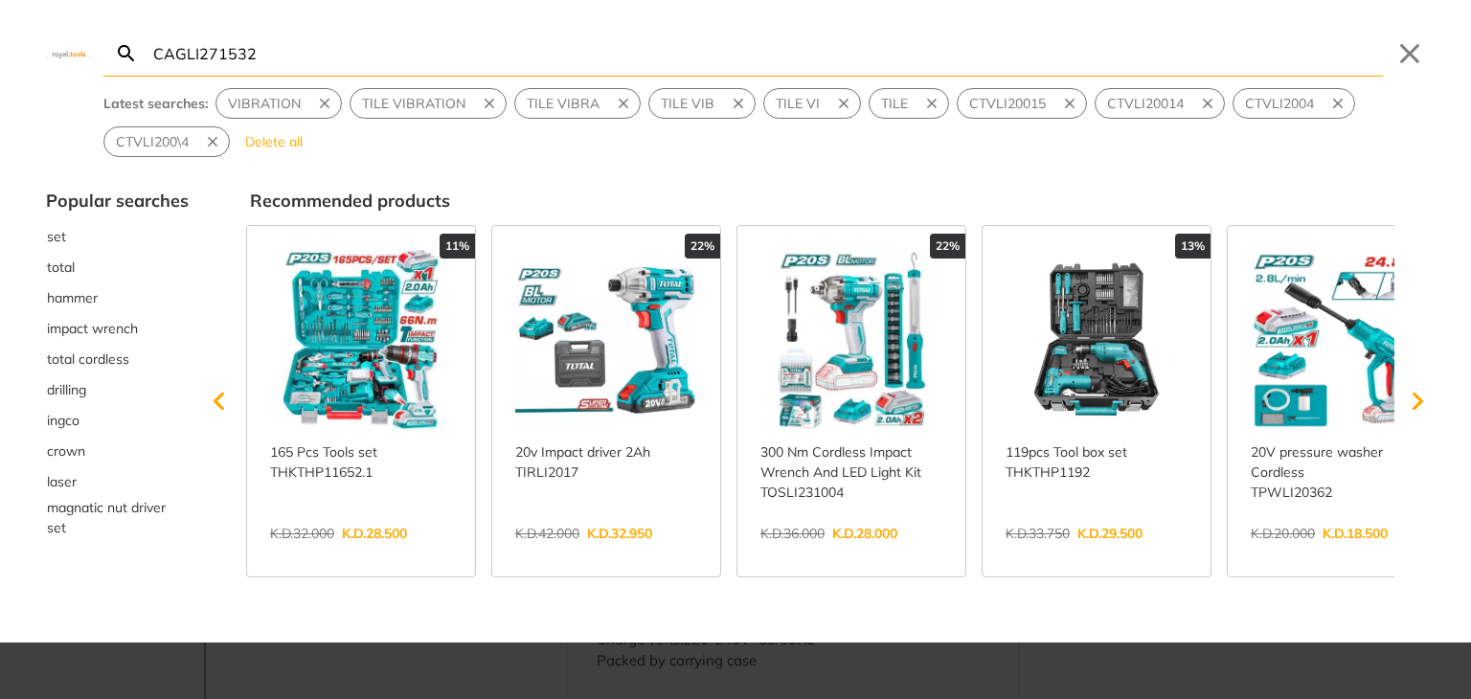
type input "CAGLI271532"
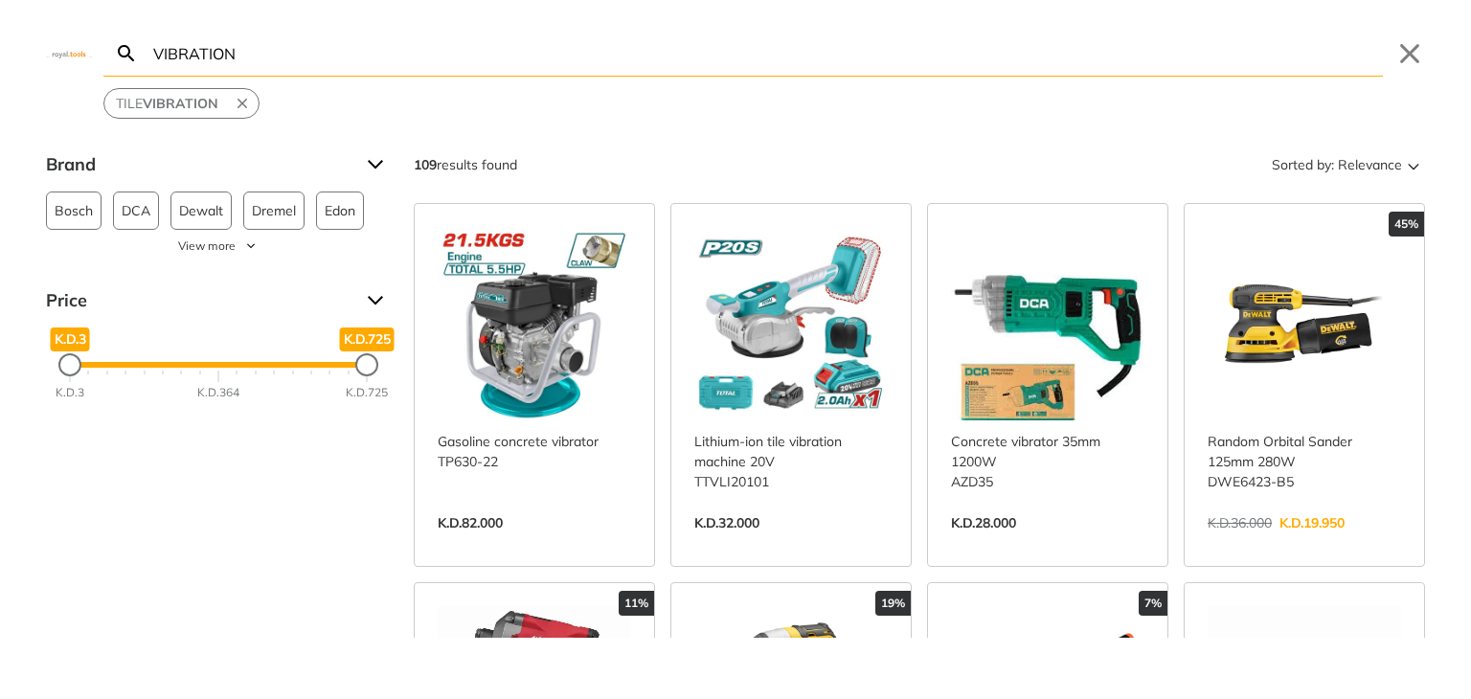
type input "VIBRATION"
click at [775, 543] on link "View more →" at bounding box center [790, 543] width 193 height 0
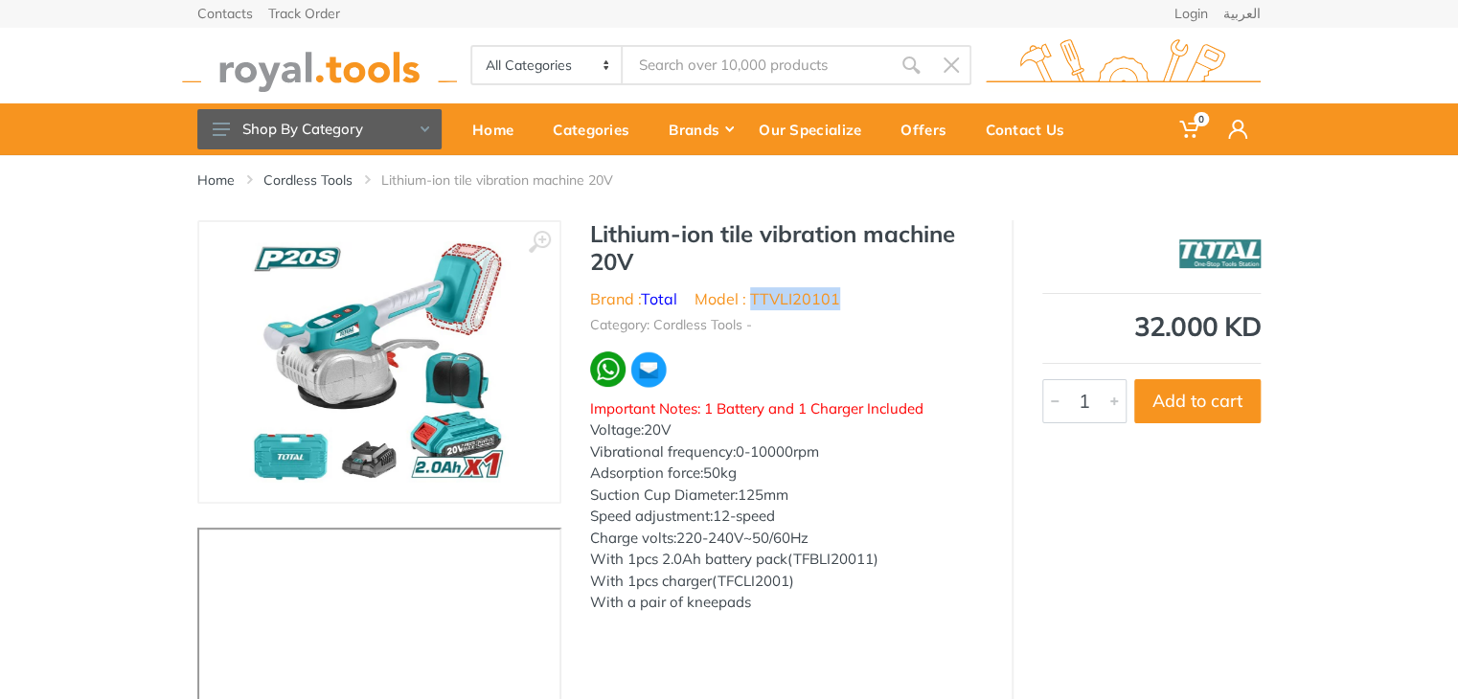
drag, startPoint x: 862, startPoint y: 295, endPoint x: 752, endPoint y: 307, distance: 110.8
click at [752, 307] on ul "Brand : Total Model : TTVLI20101" at bounding box center [786, 298] width 393 height 23
copy li "TTVLI20101"
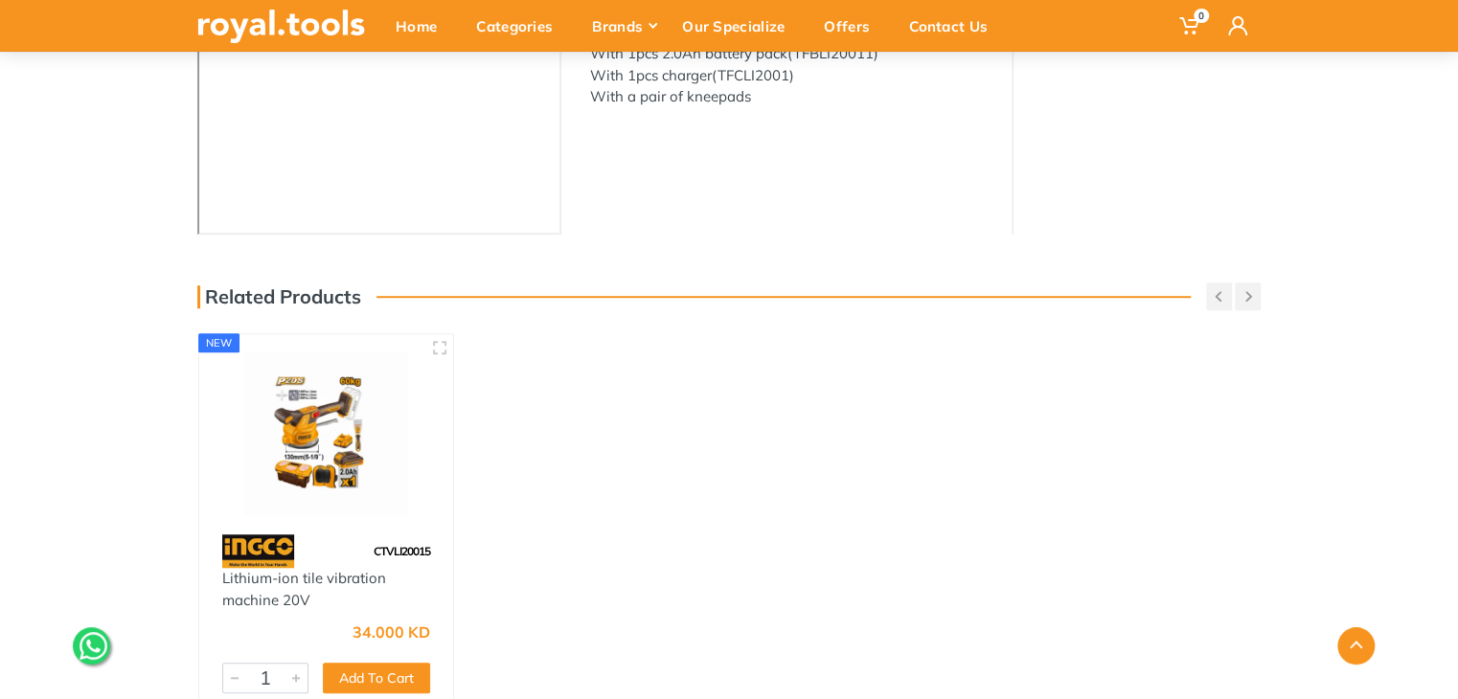
scroll to position [500, 0]
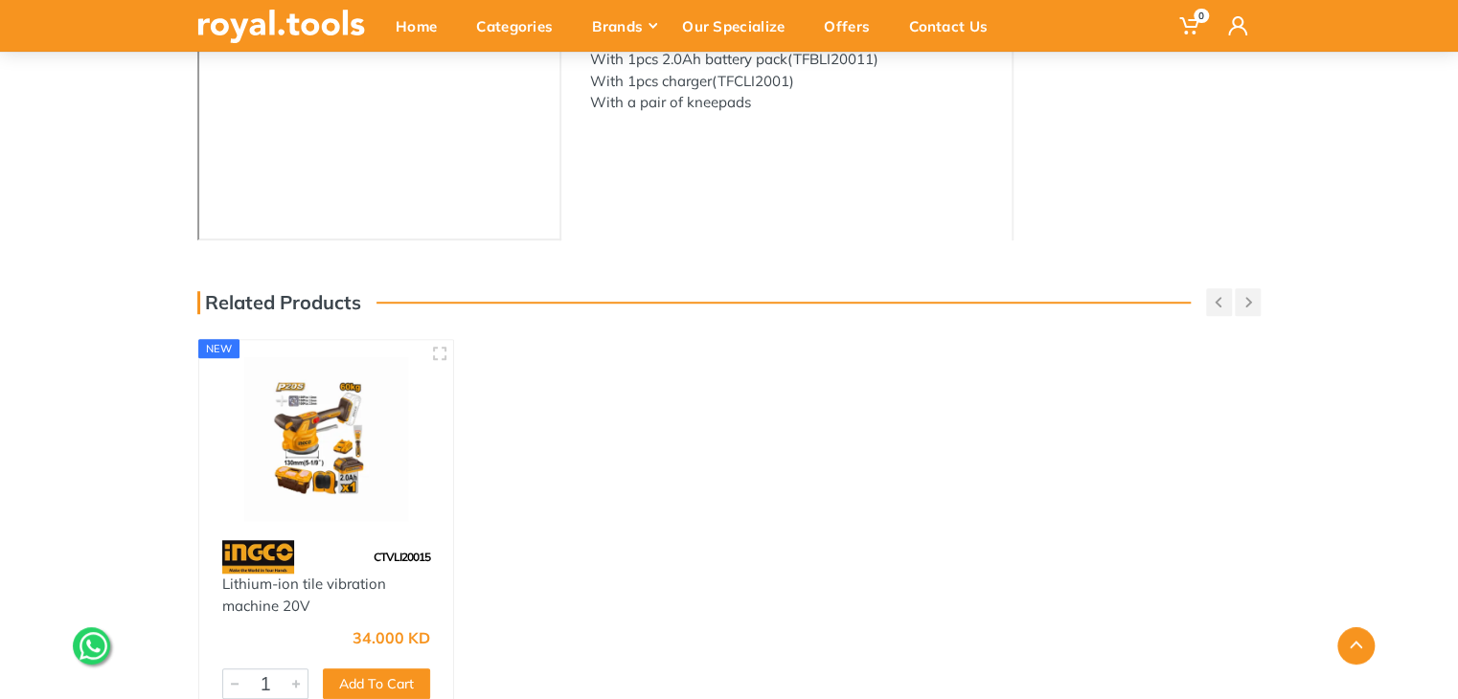
click at [344, 458] on img at bounding box center [325, 439] width 219 height 164
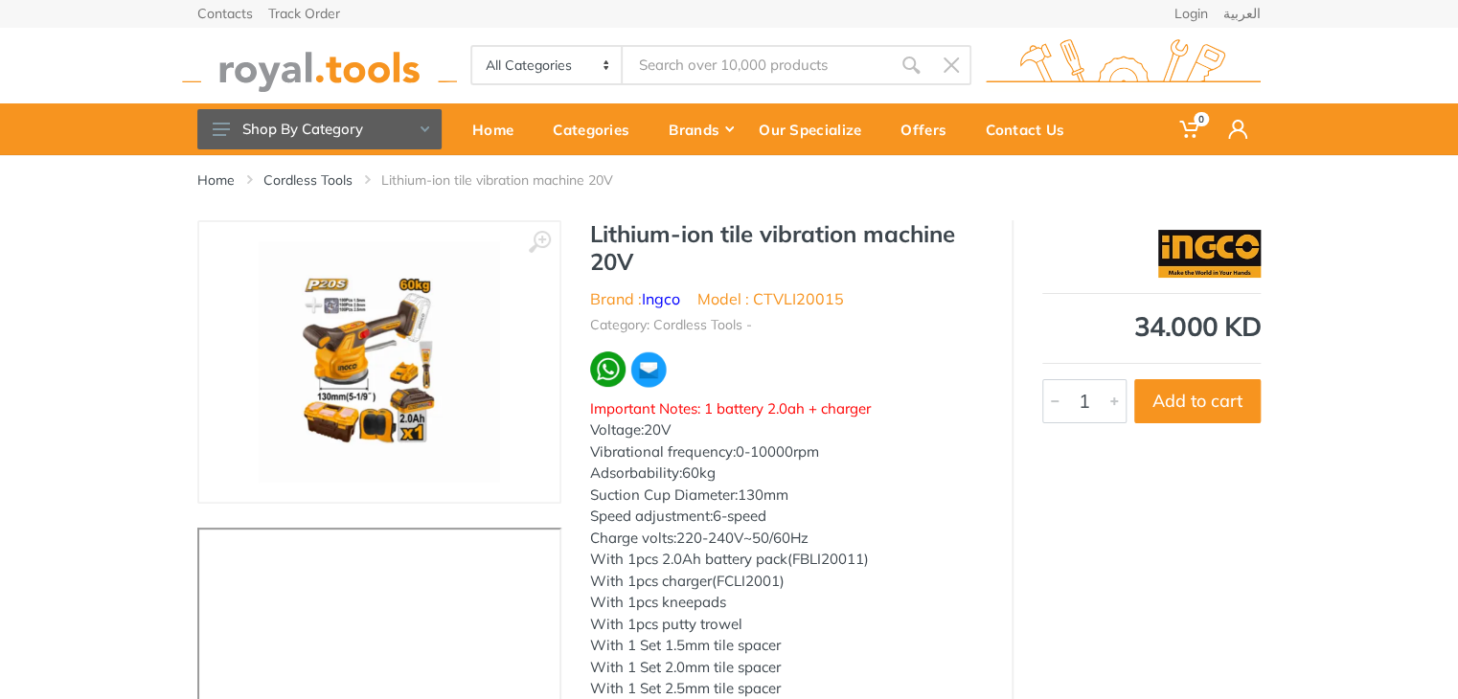
click at [354, 382] on img at bounding box center [379, 361] width 241 height 241
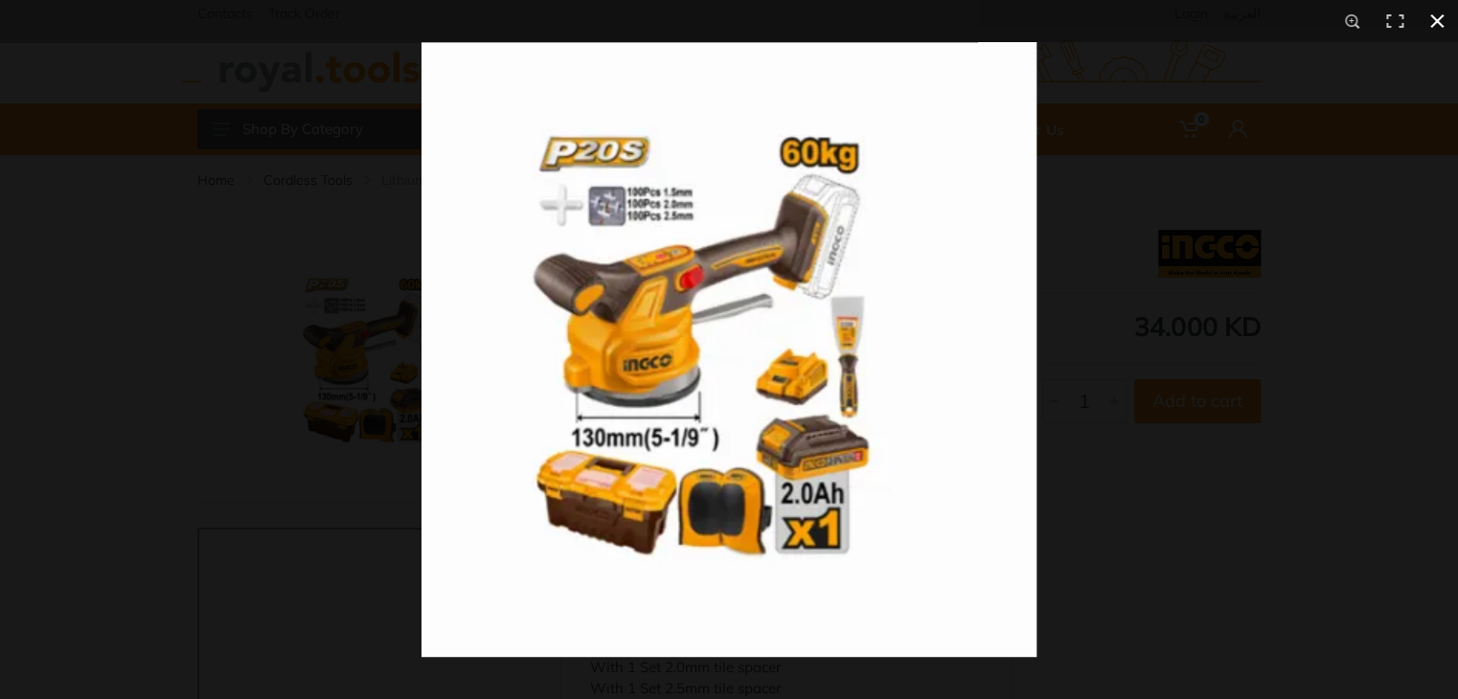
click at [279, 380] on div at bounding box center [729, 349] width 1458 height 699
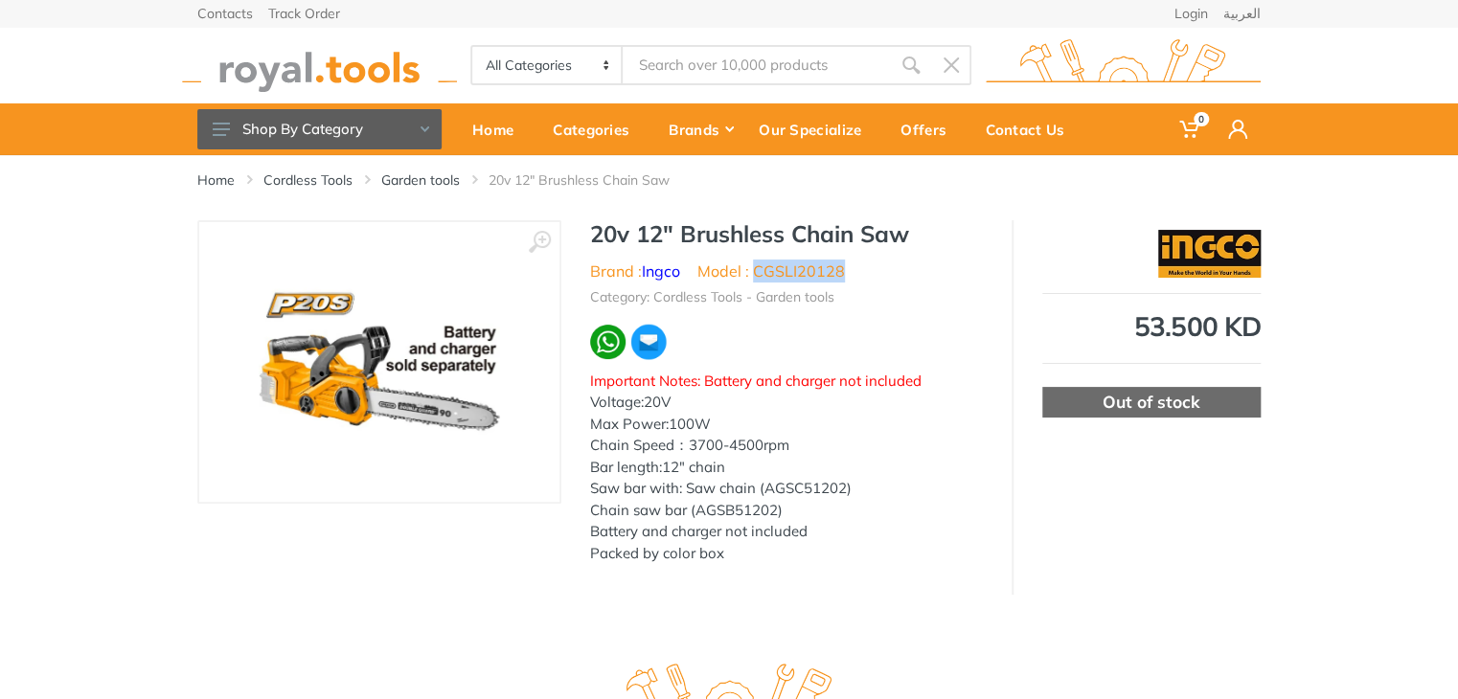
drag, startPoint x: 858, startPoint y: 275, endPoint x: 754, endPoint y: 274, distance: 104.4
click at [754, 274] on ul "Brand : Ingco Model : CGSLI20128" at bounding box center [786, 271] width 393 height 23
copy li "CGSLI20128"
click at [333, 64] on img at bounding box center [319, 65] width 275 height 53
drag, startPoint x: 843, startPoint y: 281, endPoint x: 758, endPoint y: 281, distance: 84.3
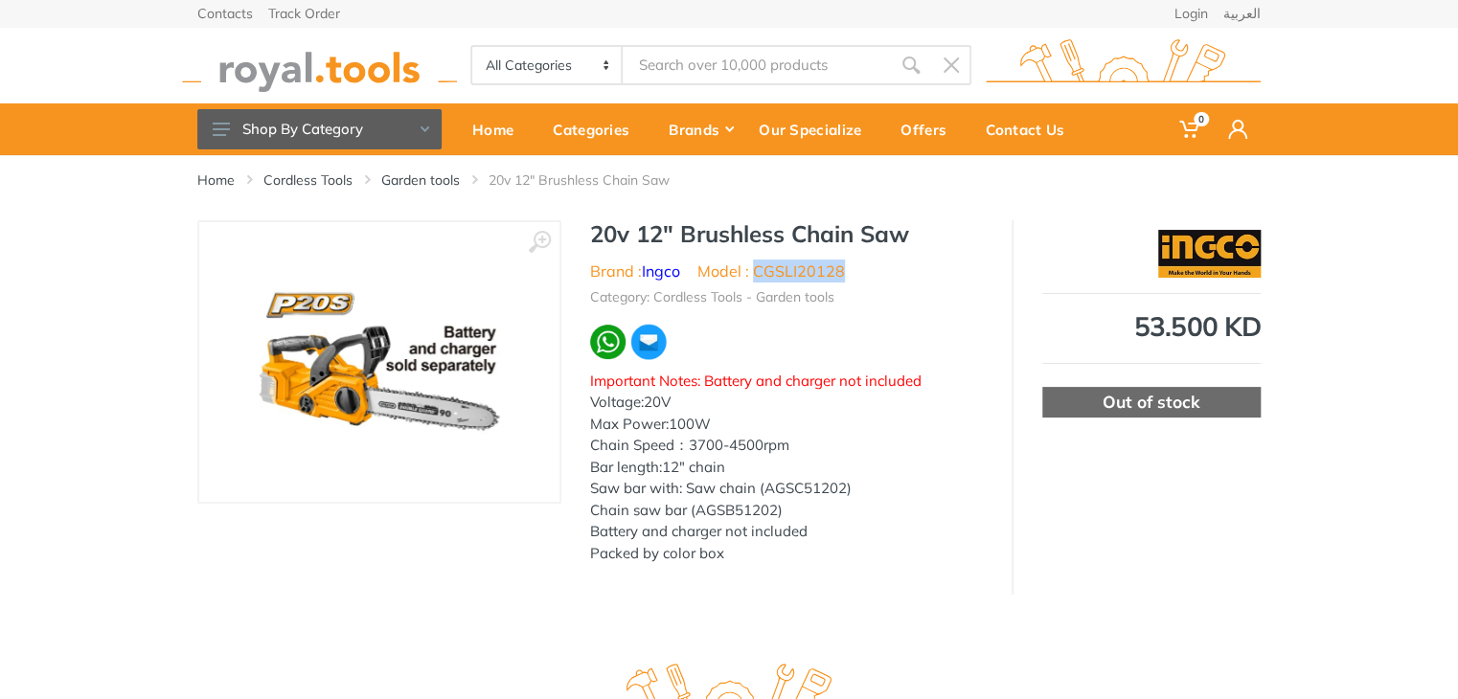
click at [758, 281] on li "Model : CGSLI20128" at bounding box center [770, 271] width 147 height 23
copy li "CGSLI20128"
click at [318, 78] on img at bounding box center [319, 65] width 275 height 53
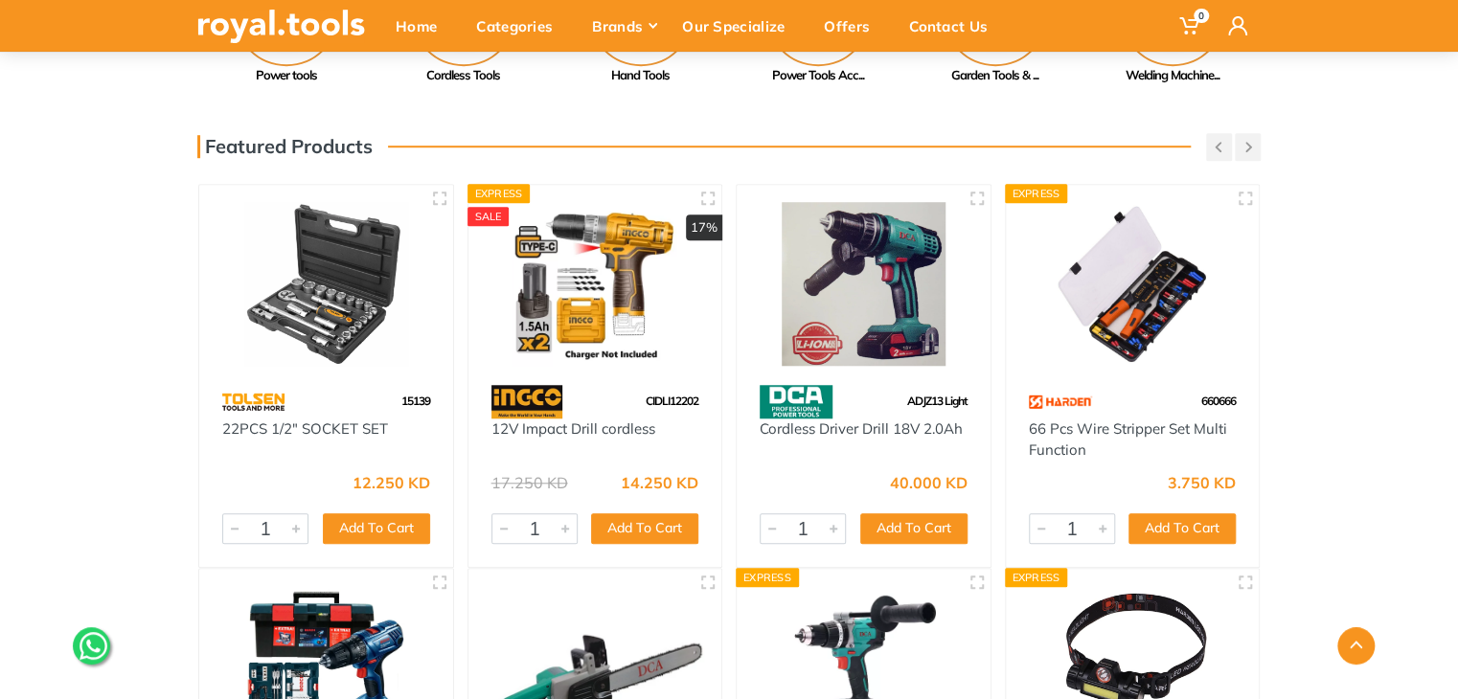
drag, startPoint x: 1463, startPoint y: 170, endPoint x: 1468, endPoint y: 349, distance: 178.2
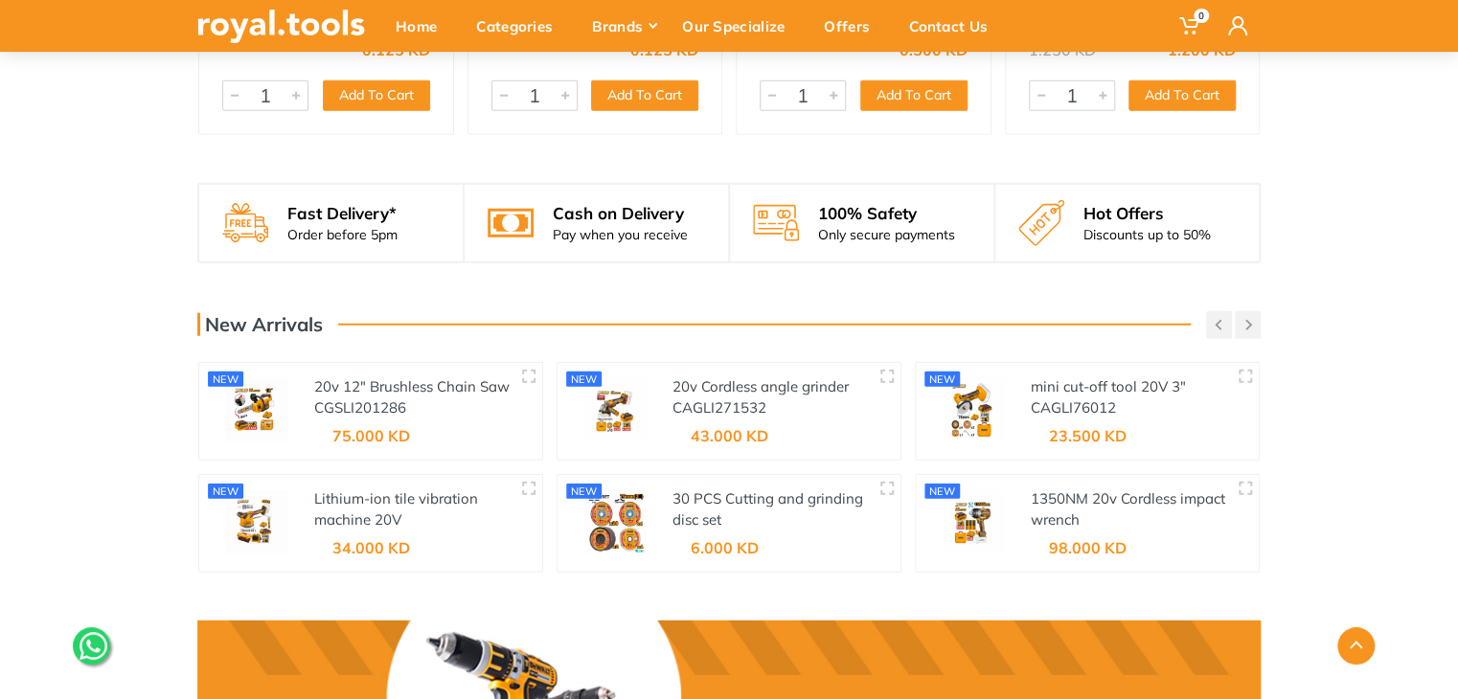
scroll to position [2359, 0]
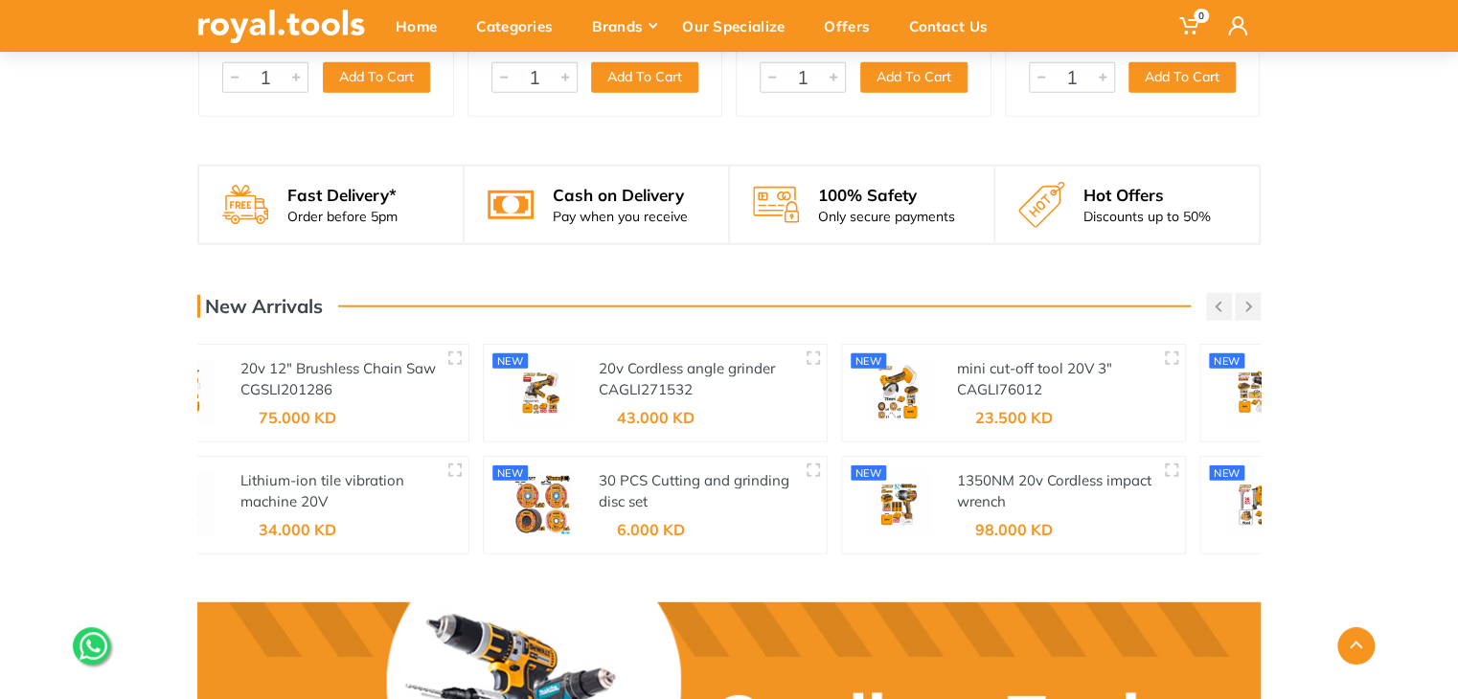
drag, startPoint x: 415, startPoint y: 391, endPoint x: 381, endPoint y: 388, distance: 33.6
click at [375, 388] on div "20v 12" Brushless Chain Saw CGSLI201286" at bounding box center [339, 379] width 199 height 43
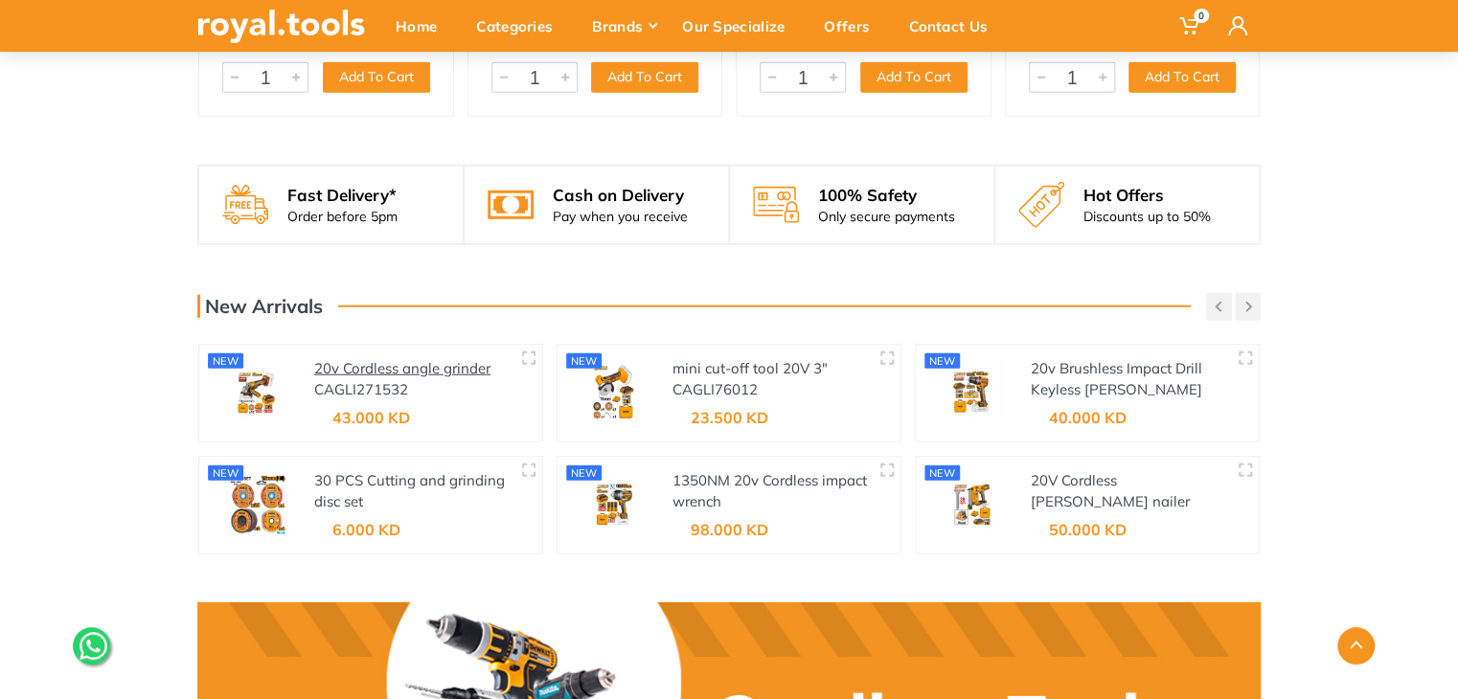
drag, startPoint x: 407, startPoint y: 373, endPoint x: 687, endPoint y: 373, distance: 279.6
click at [490, 373] on link "20v Cordless angle grinder" at bounding box center [402, 368] width 176 height 18
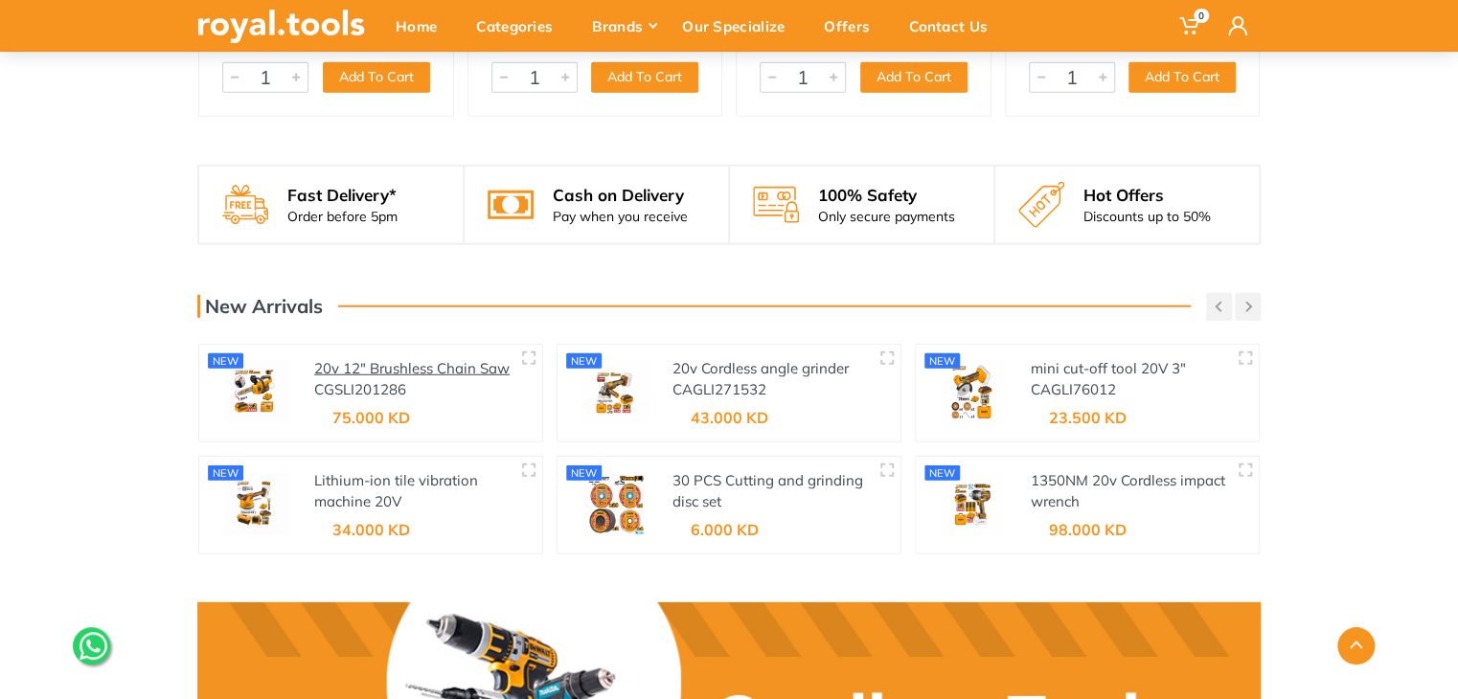
click at [355, 373] on link "20v 12" Brushless Chain Saw" at bounding box center [411, 368] width 195 height 18
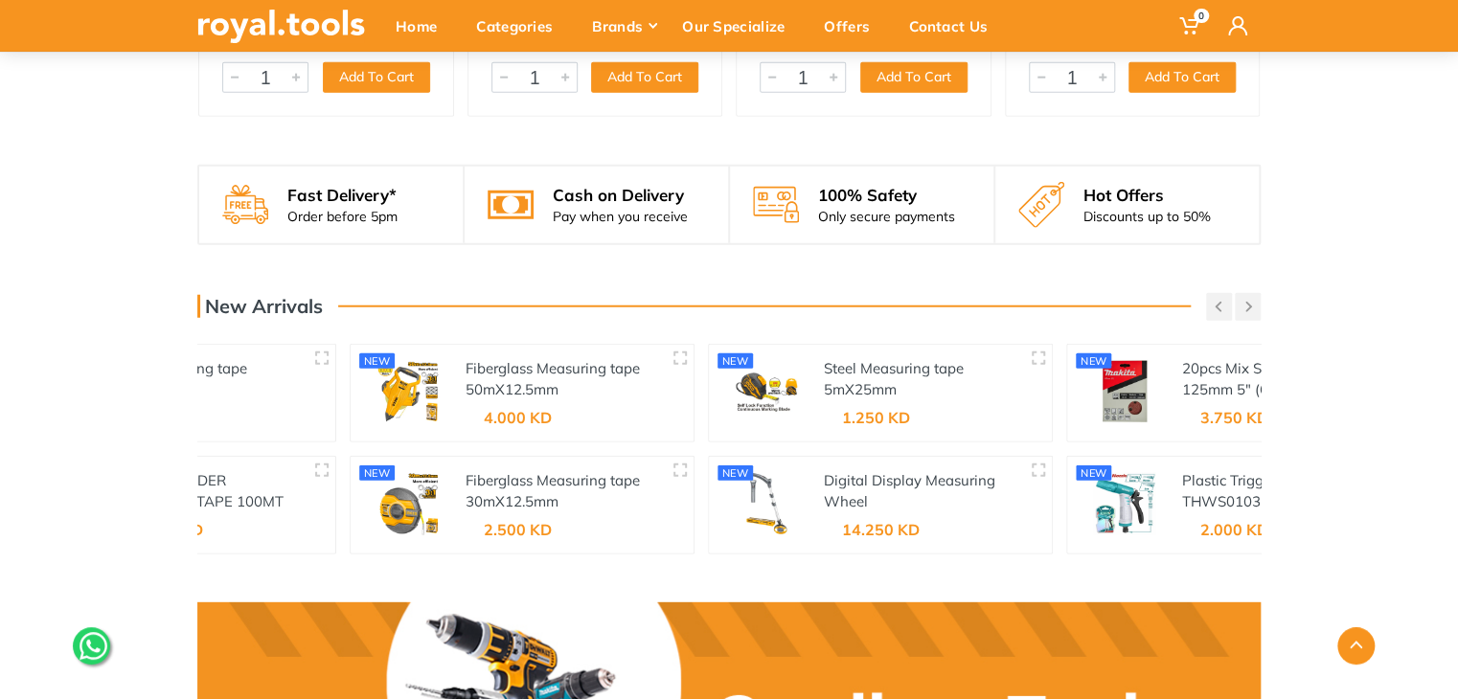
drag, startPoint x: 284, startPoint y: 441, endPoint x: 1069, endPoint y: 382, distance: 786.6
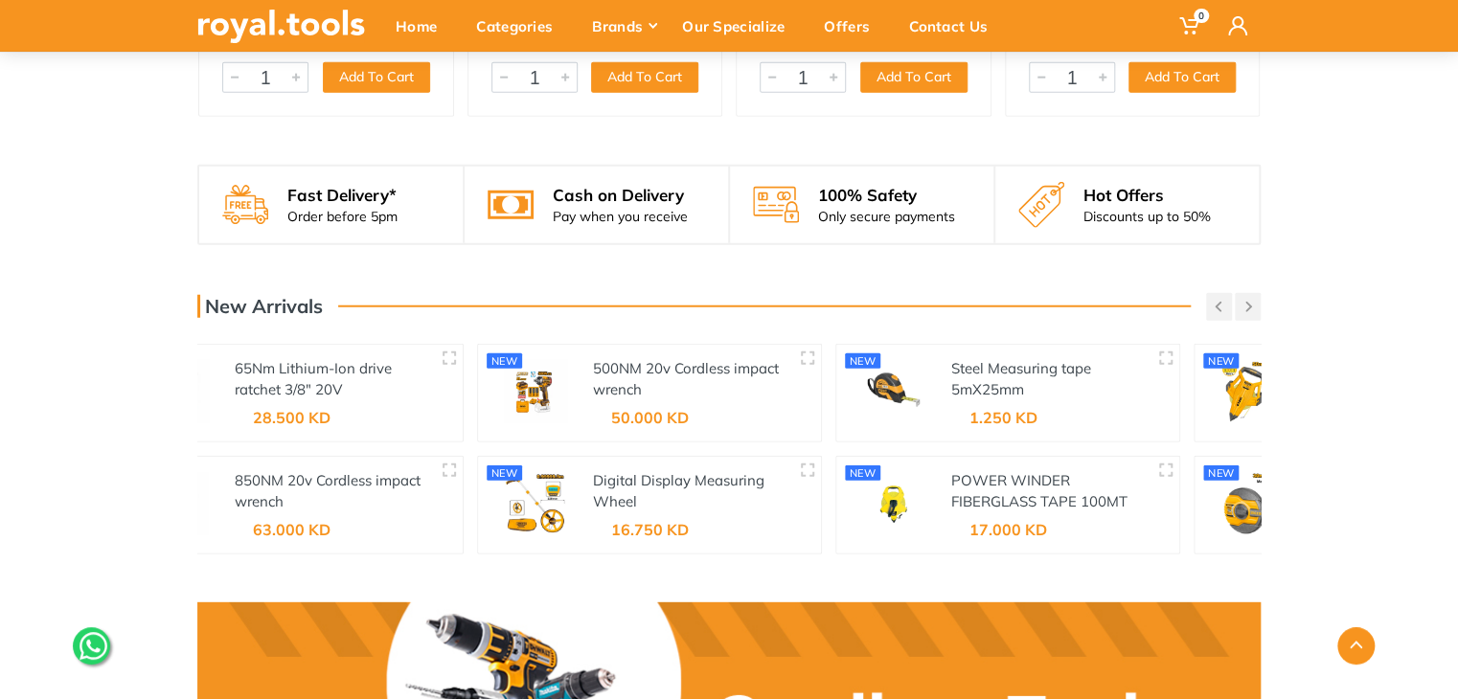
drag, startPoint x: 771, startPoint y: 386, endPoint x: 1375, endPoint y: 337, distance: 606.3
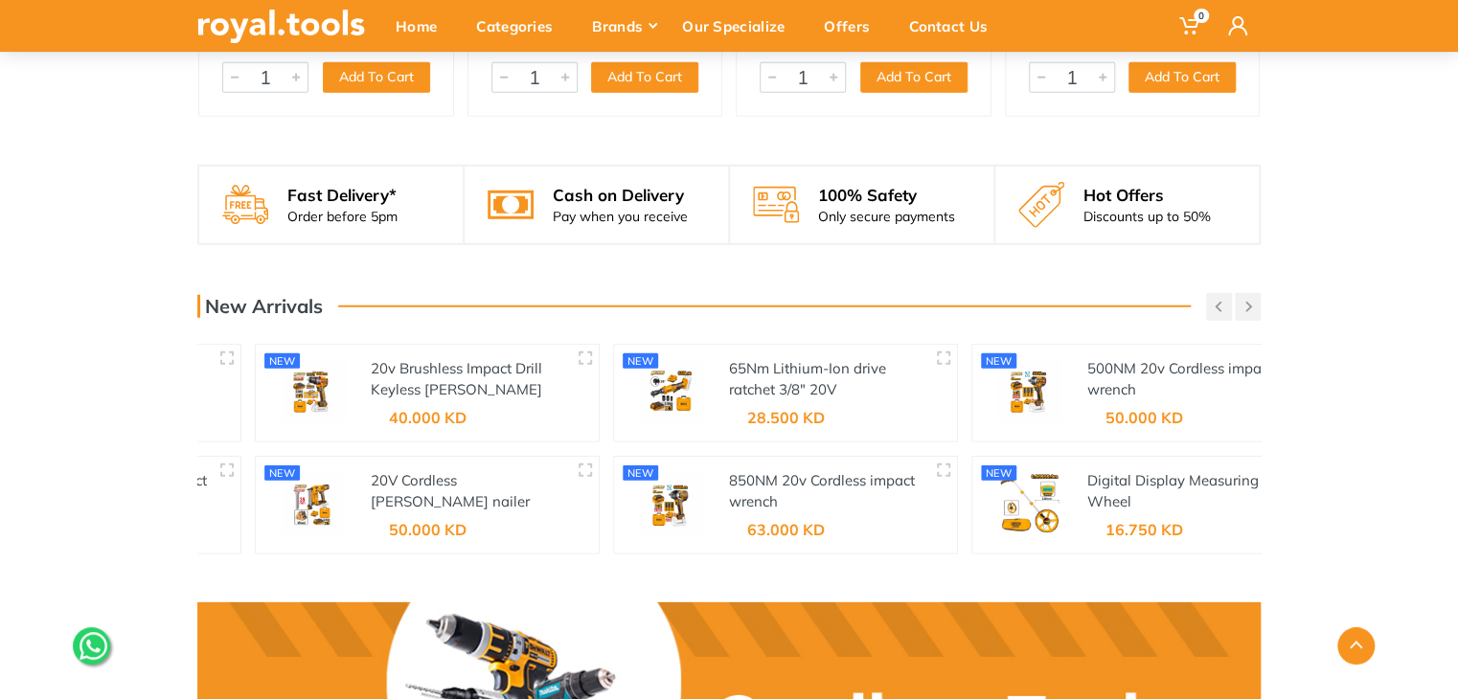
drag, startPoint x: 367, startPoint y: 441, endPoint x: 935, endPoint y: 458, distance: 568.1
click at [600, 458] on div "new 20v Brushless Impact Drill Keyless Chuck 66Nm CDLI20668" at bounding box center [427, 449] width 345 height 211
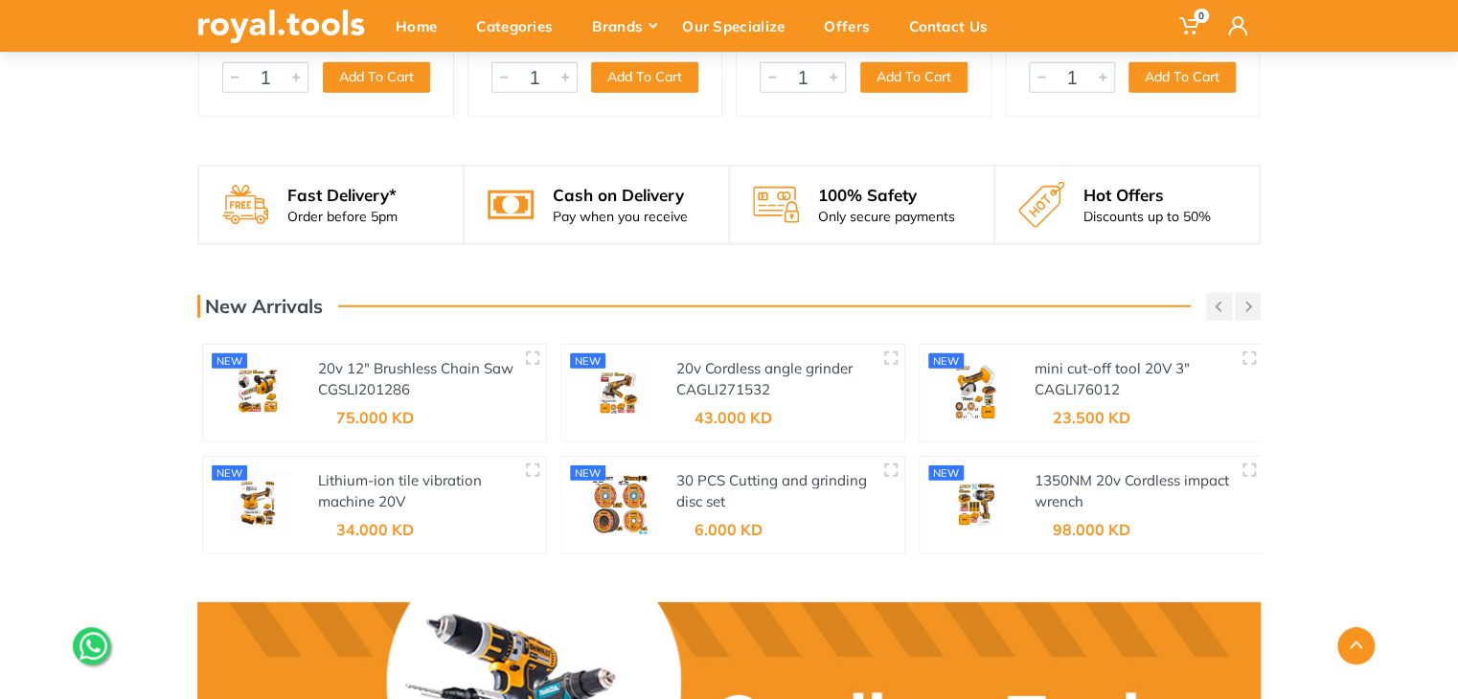
drag, startPoint x: 349, startPoint y: 469, endPoint x: 709, endPoint y: 449, distance: 360.7
click at [709, 449] on div "new 20v Cordless angle grinder CAGLI271532 new" at bounding box center [732, 449] width 345 height 211
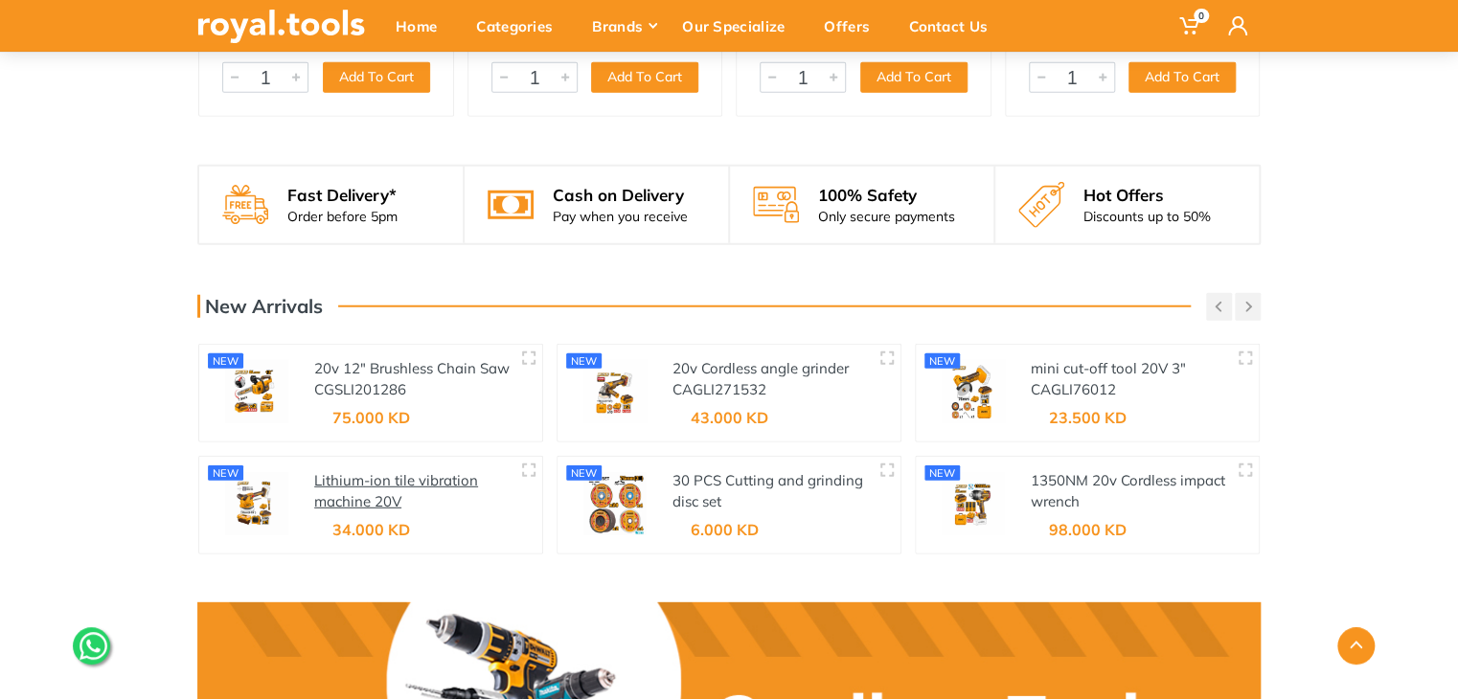
click at [350, 478] on link "Lithium-ion tile vibration machine 20V" at bounding box center [396, 491] width 164 height 40
click at [348, 366] on link "20v 12" Brushless Chain Saw" at bounding box center [413, 368] width 195 height 18
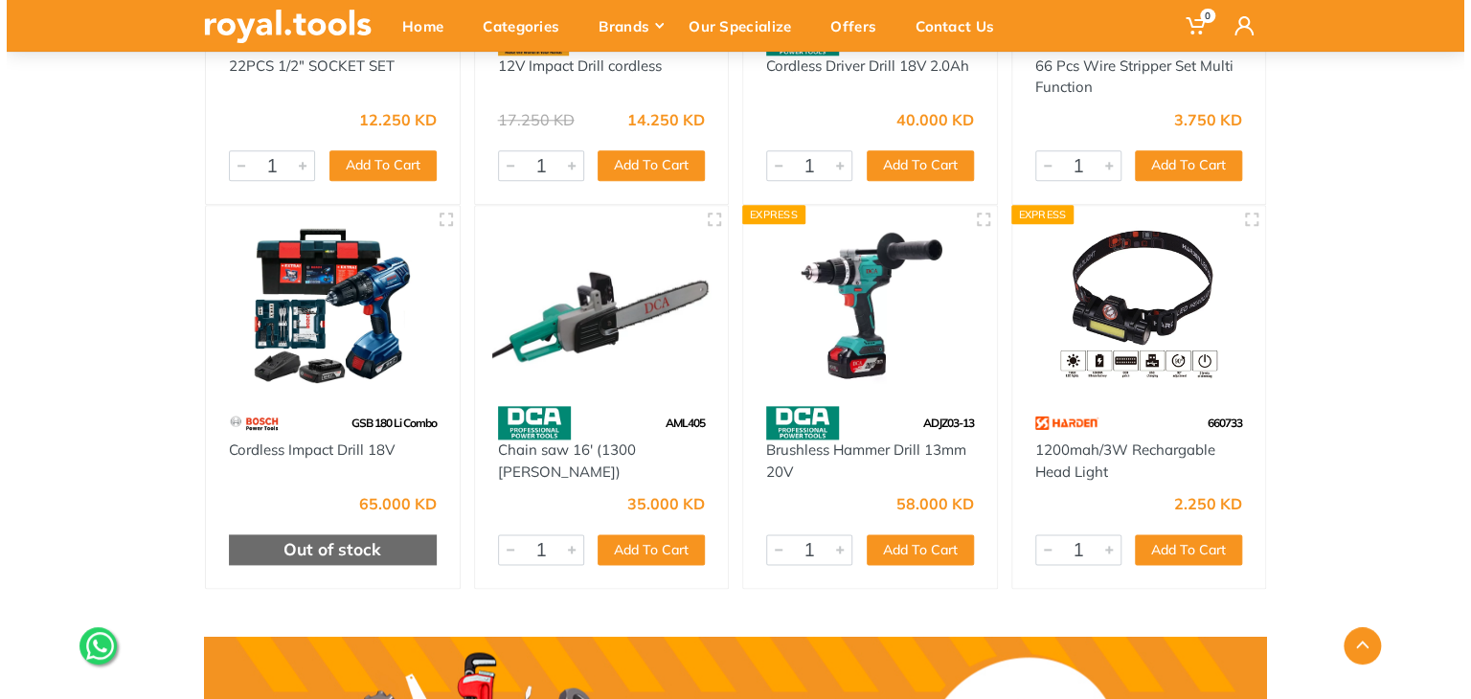
scroll to position [0, 0]
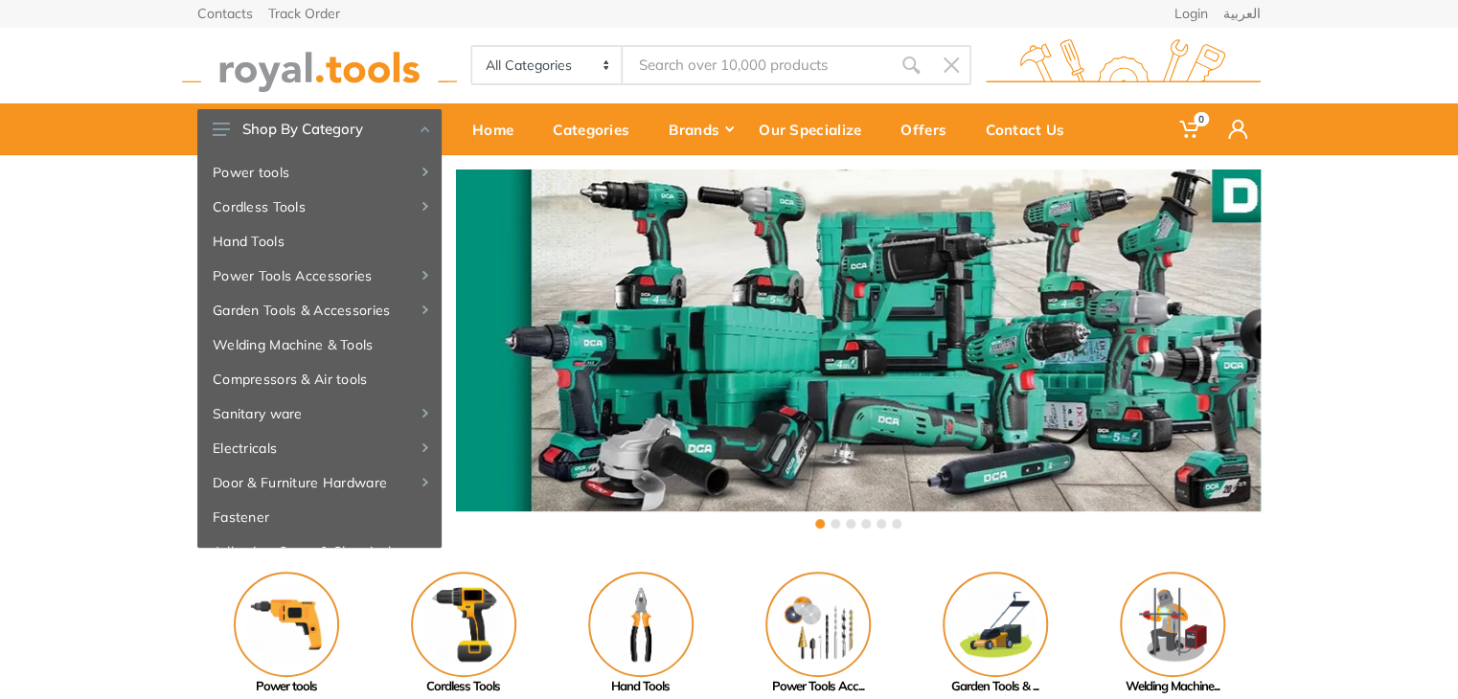
click at [759, 84] on input "Site search" at bounding box center [756, 65] width 268 height 40
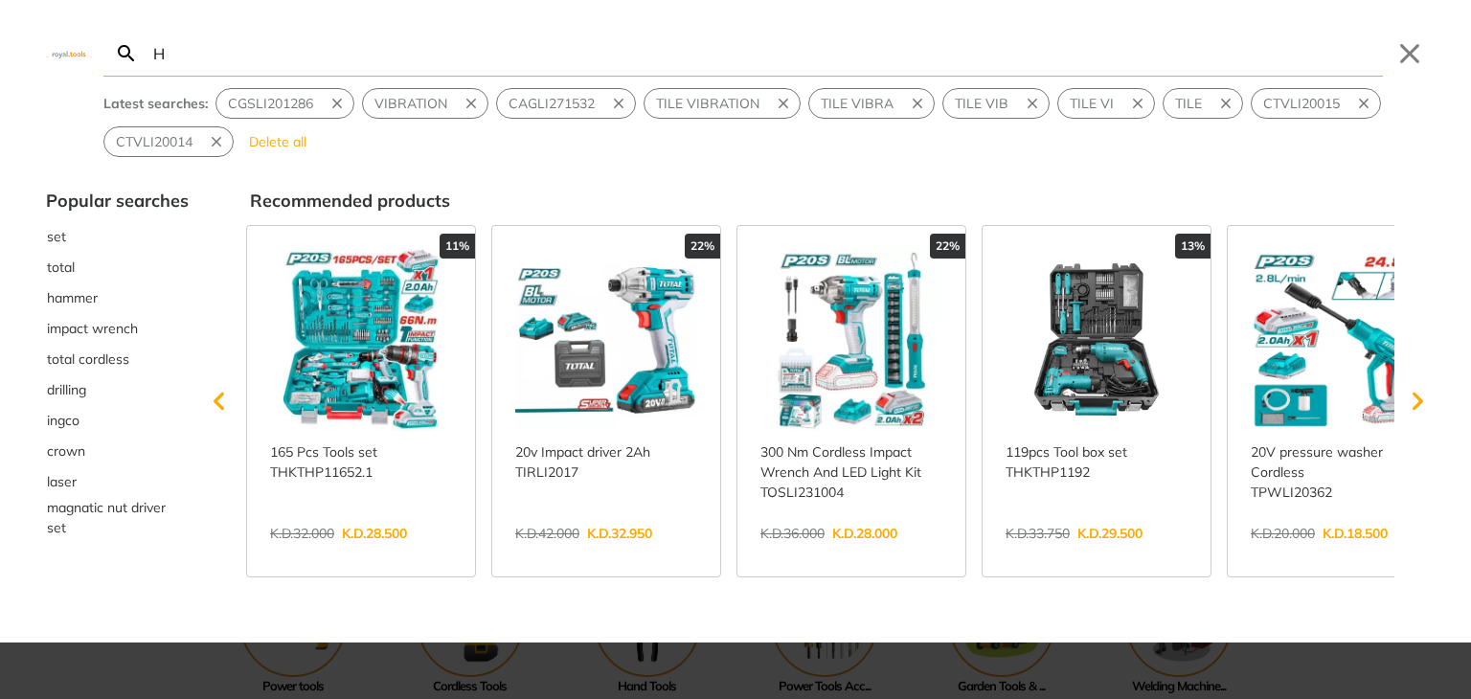
type input "H"
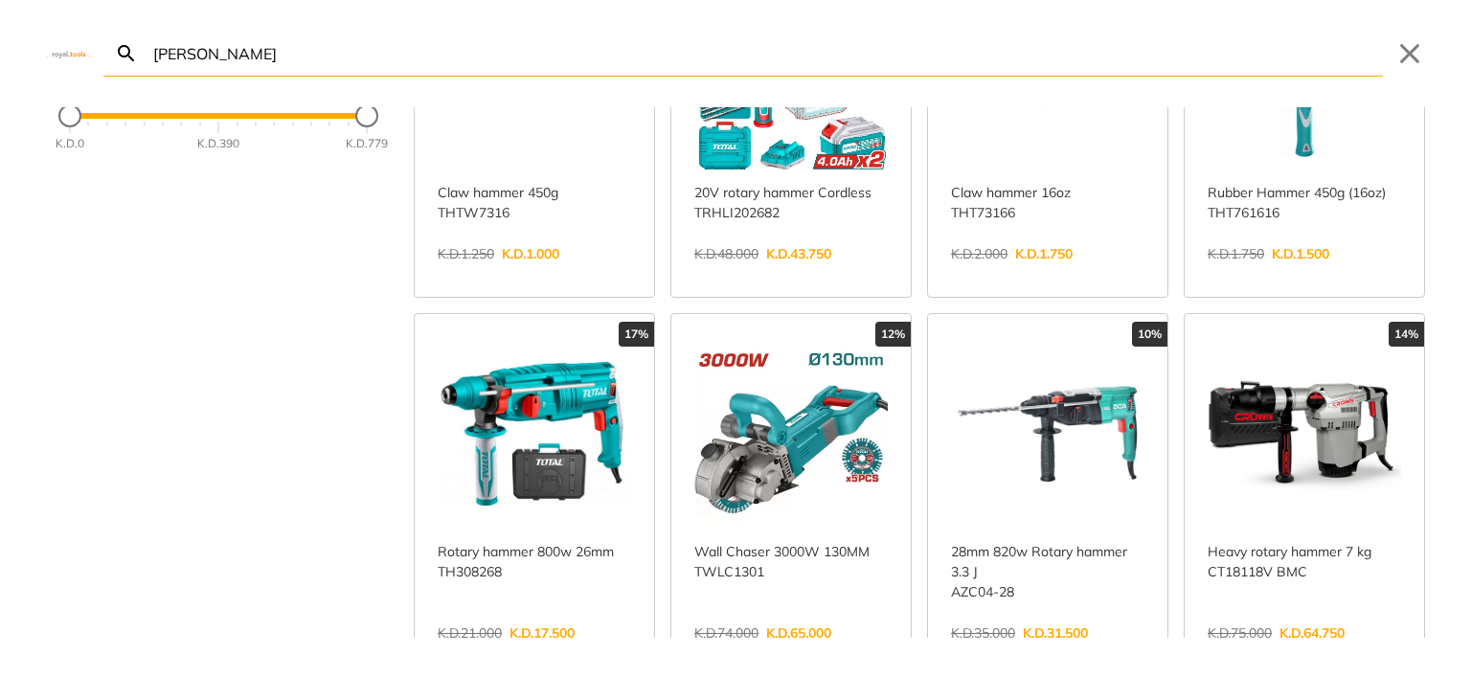
scroll to position [232, 0]
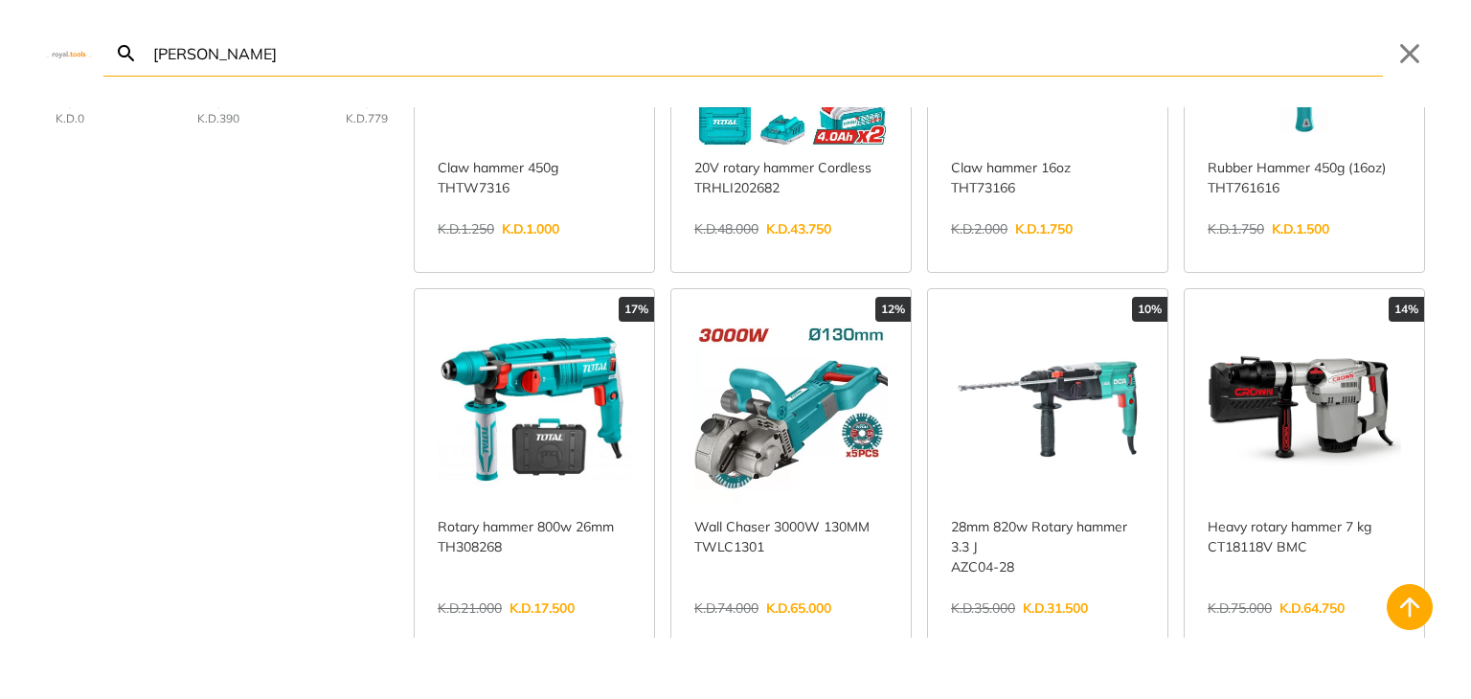
type input "HAMER"
click at [597, 628] on link "View more →" at bounding box center [534, 628] width 193 height 0
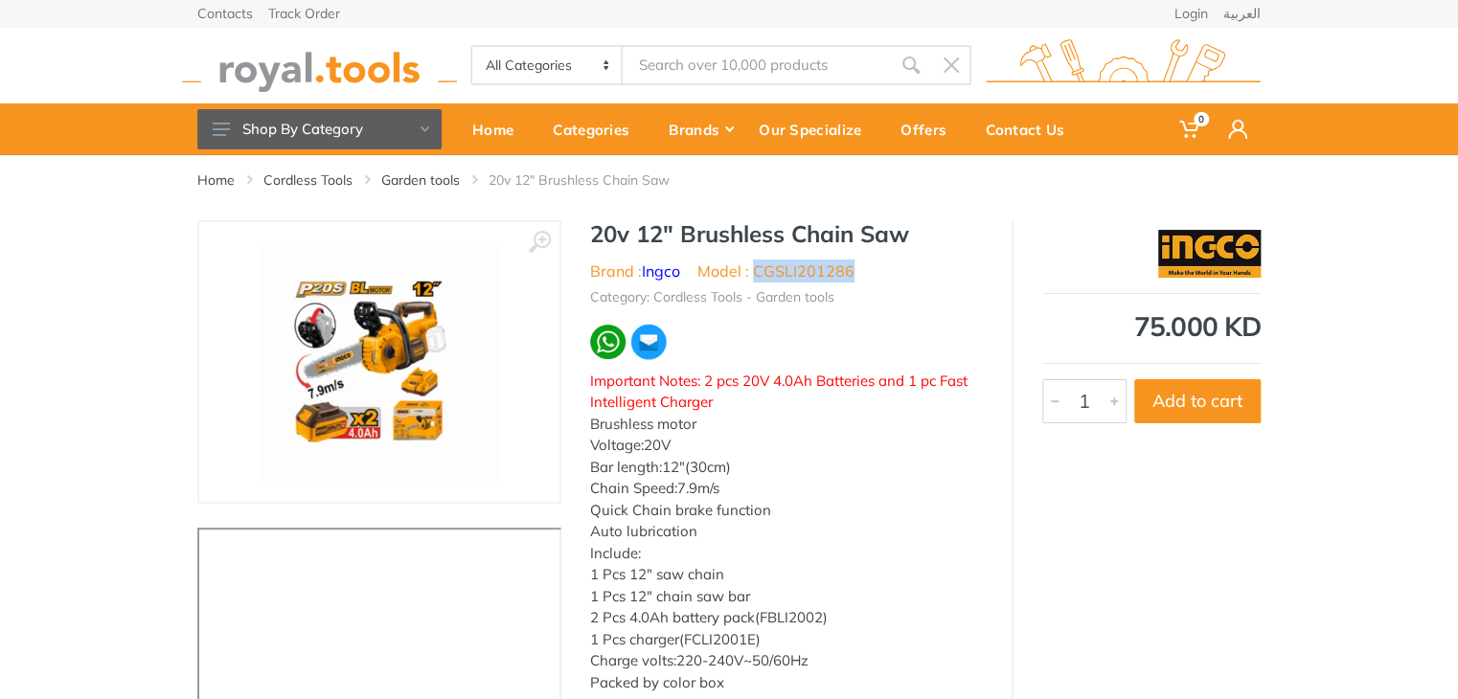
drag, startPoint x: 850, startPoint y: 270, endPoint x: 757, endPoint y: 263, distance: 94.1
click at [757, 263] on ul "Brand : Ingco Model : CGSLI201286" at bounding box center [786, 271] width 393 height 23
copy li "CGSLI201286"
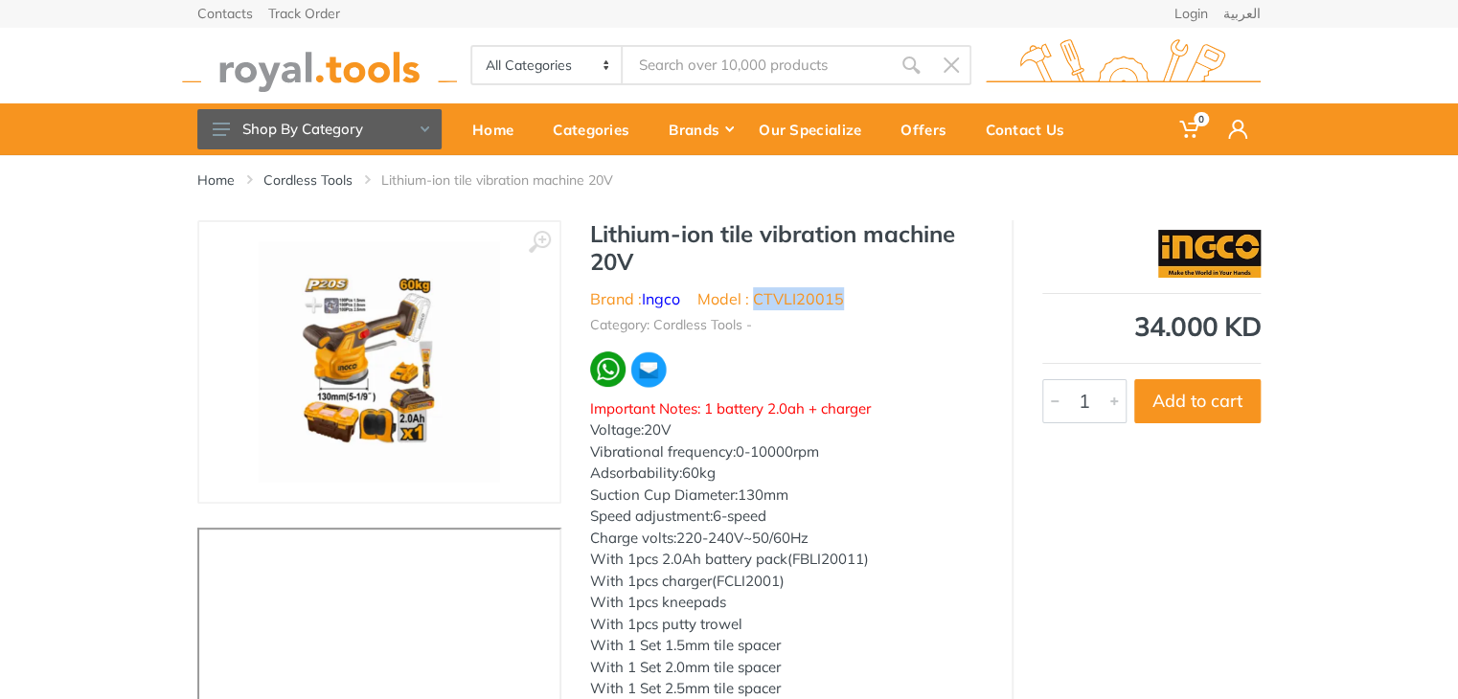
drag, startPoint x: 853, startPoint y: 302, endPoint x: 758, endPoint y: 298, distance: 95.8
click at [758, 298] on ul "Brand : Ingco Model : CTVLI20015" at bounding box center [786, 298] width 393 height 23
copy li "CTVLI20015"
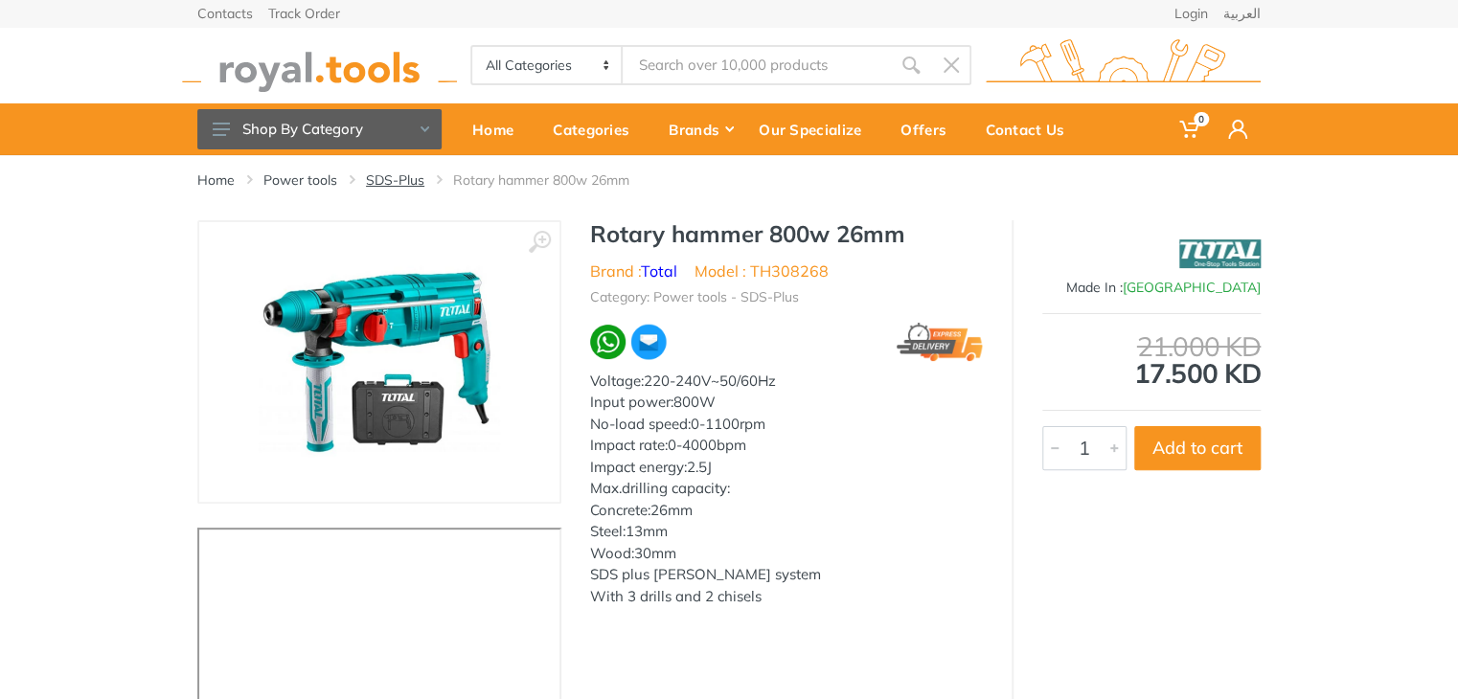
click at [383, 170] on link "SDS-Plus" at bounding box center [395, 179] width 58 height 19
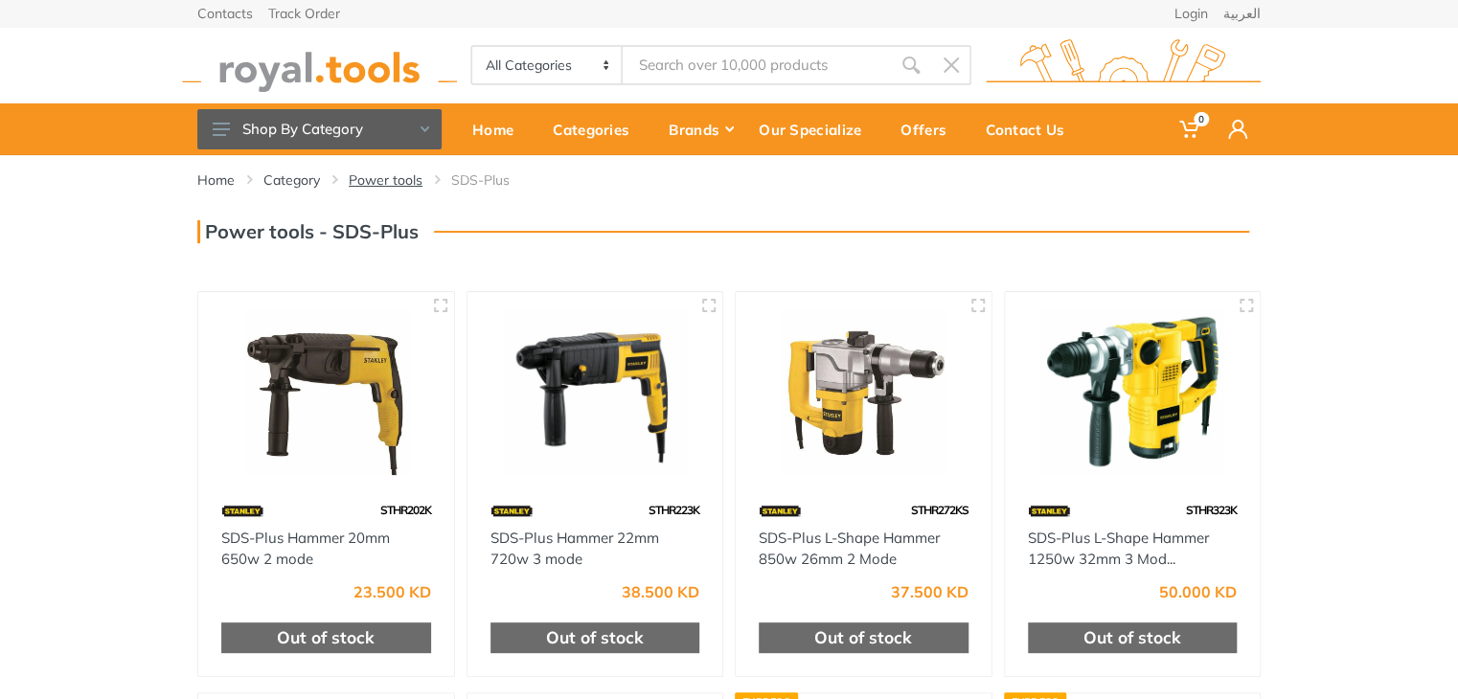
click at [364, 174] on link "Power tools" at bounding box center [386, 179] width 74 height 19
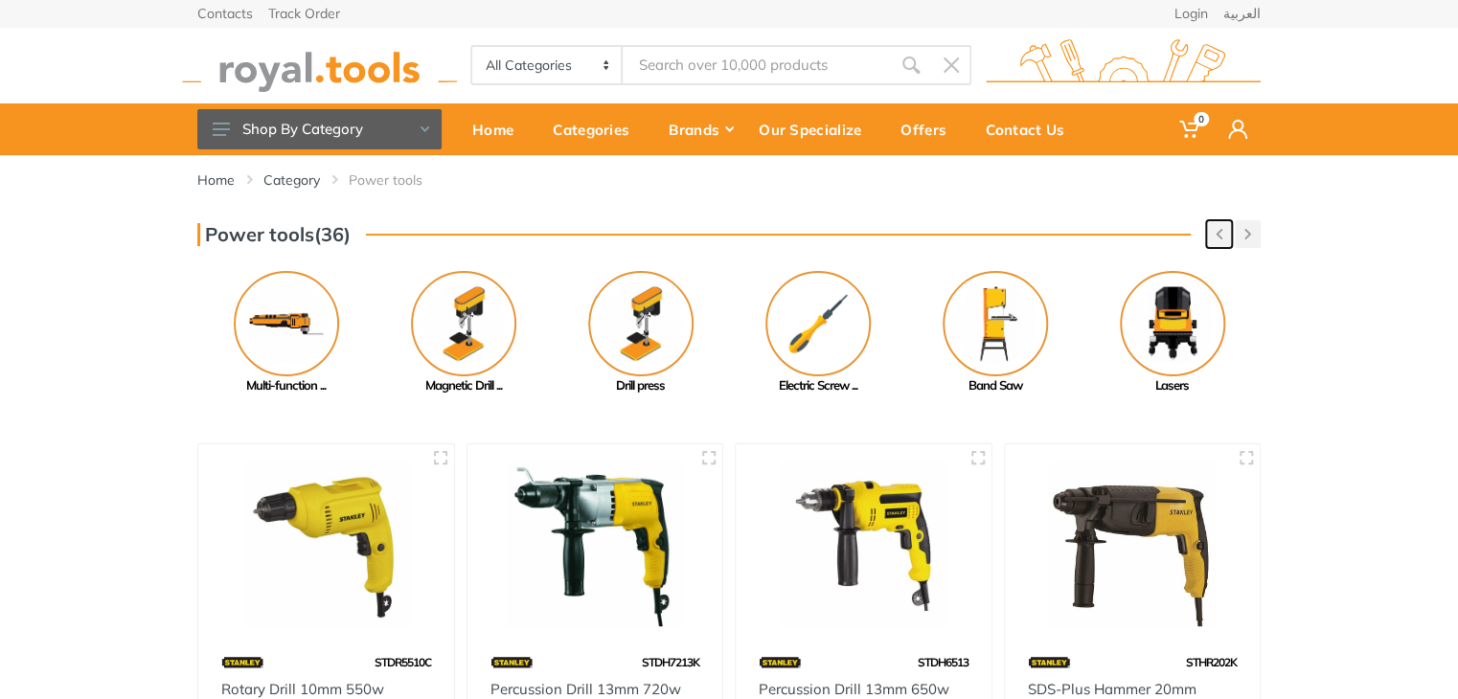
click at [1215, 237] on icon "button" at bounding box center [1218, 234] width 7 height 11
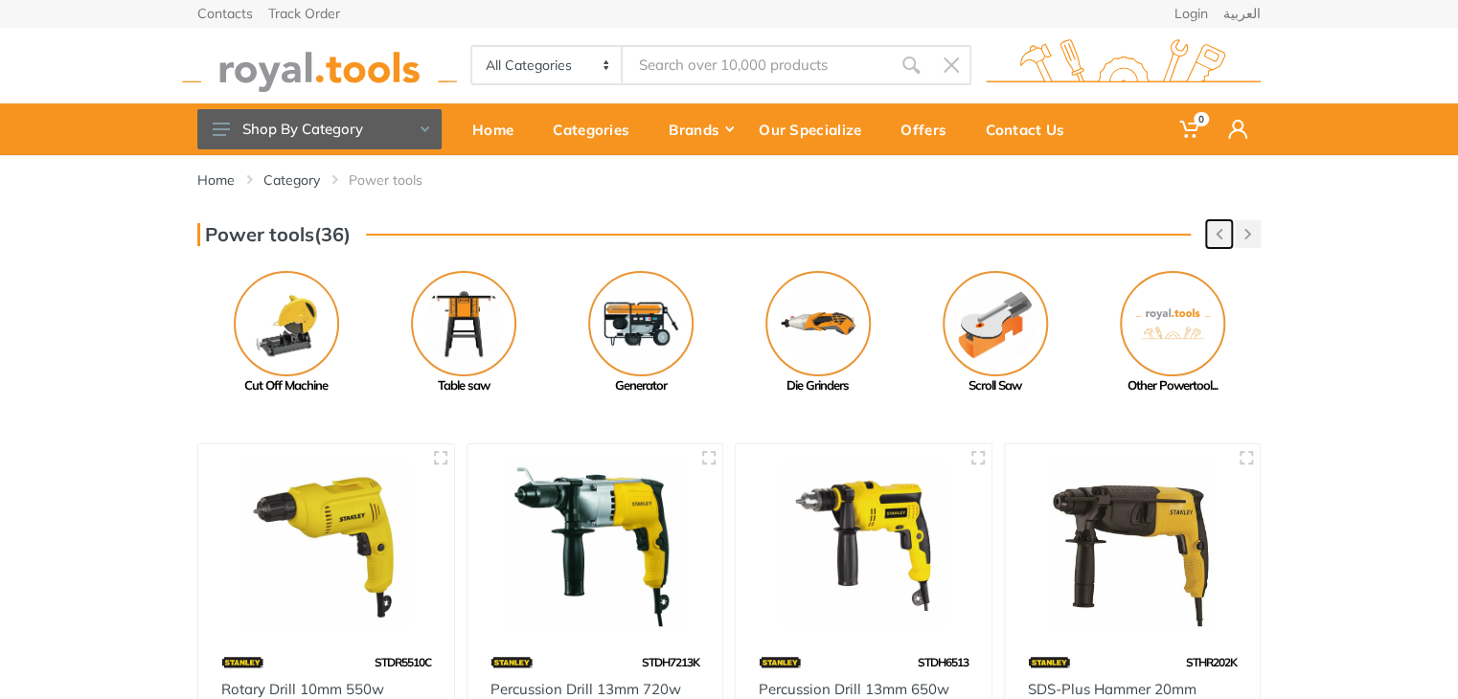
click at [1211, 240] on button "button" at bounding box center [1219, 234] width 26 height 28
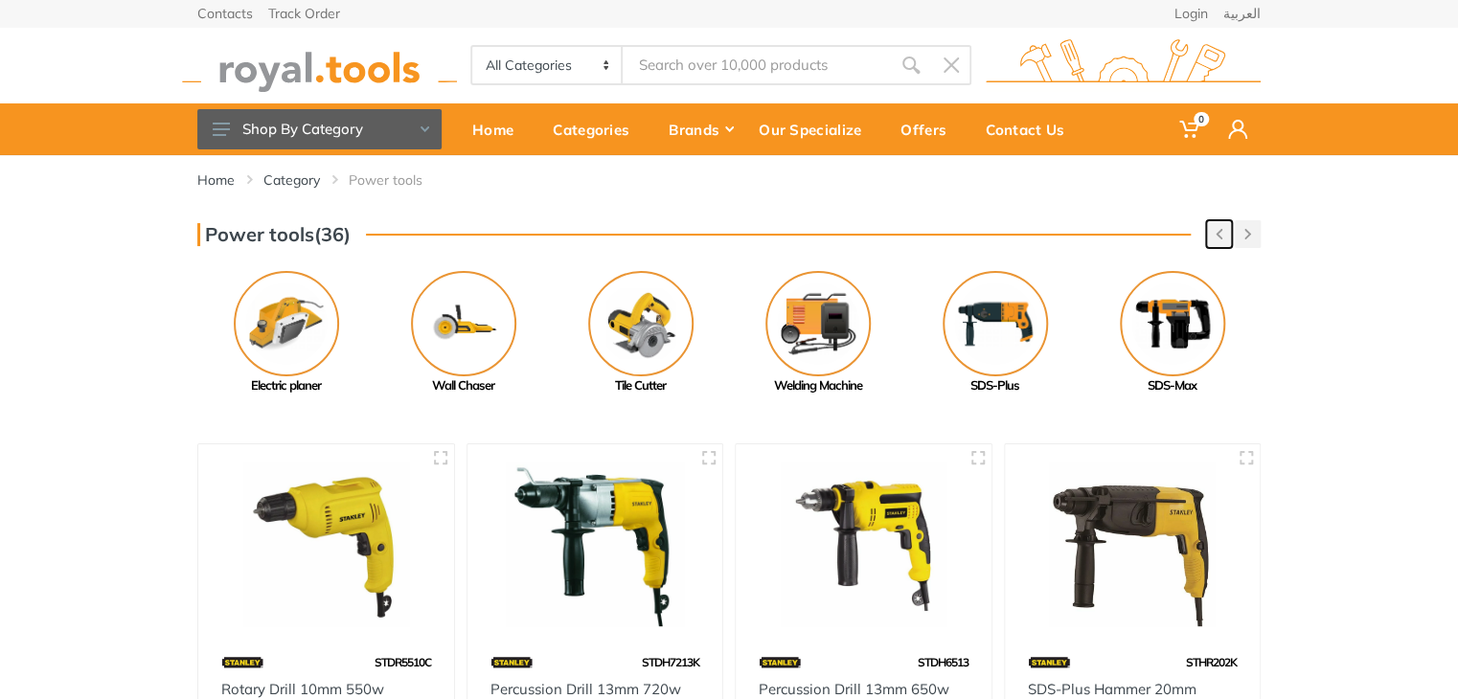
click at [1211, 242] on button "button" at bounding box center [1219, 234] width 26 height 28
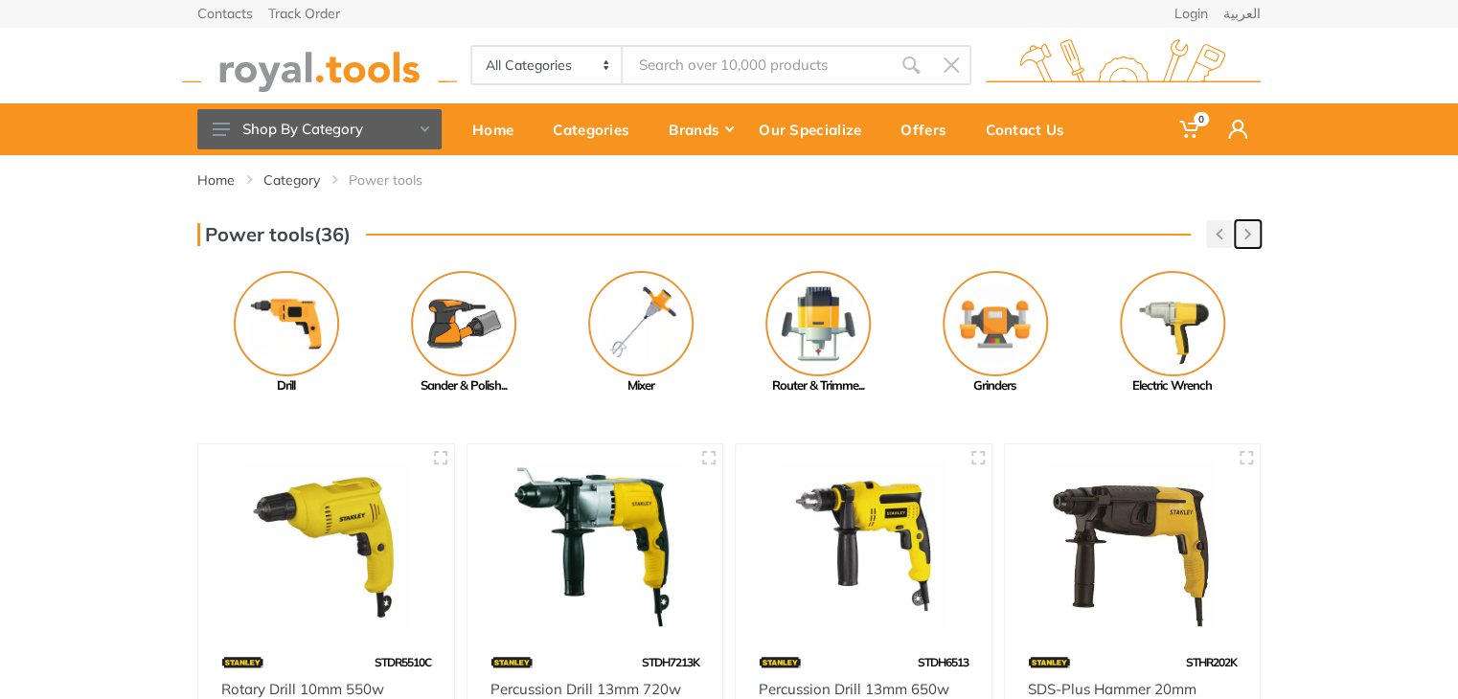
click at [1245, 240] on button "button" at bounding box center [1247, 234] width 26 height 28
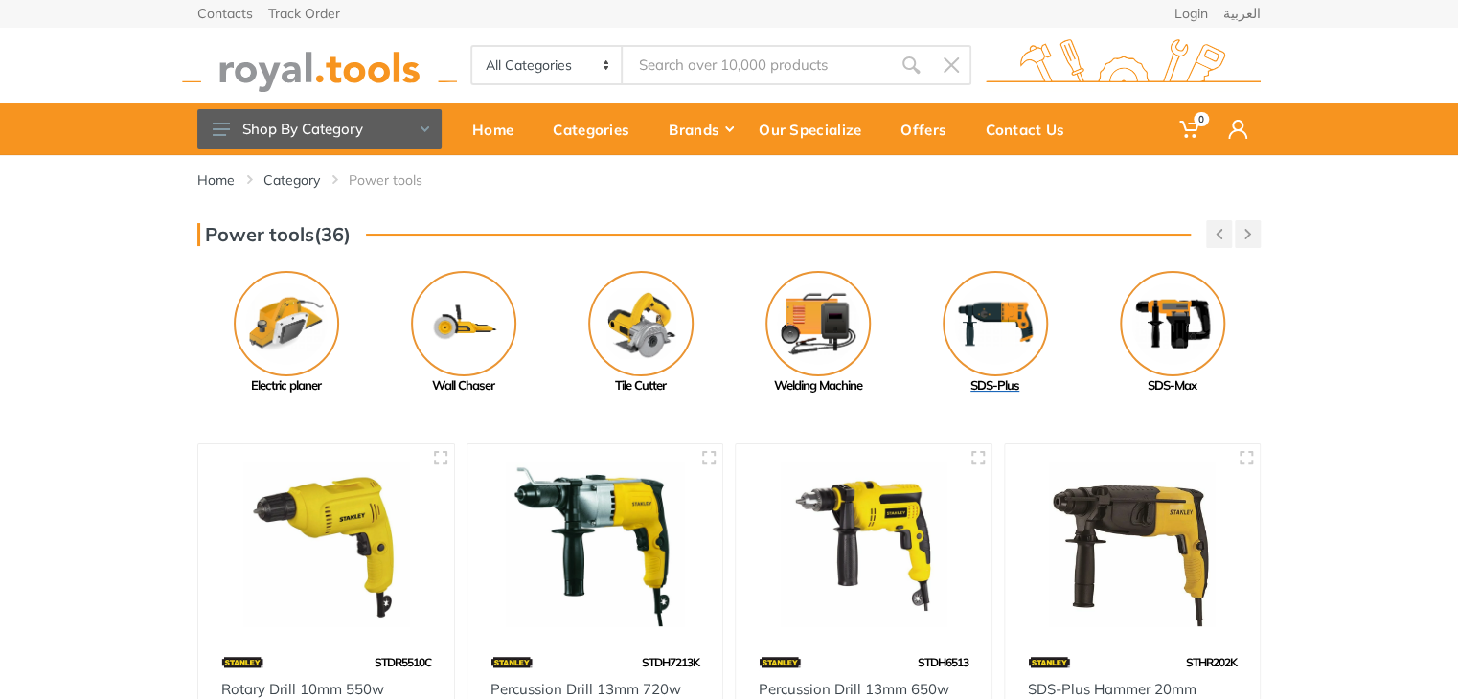
click at [1009, 316] on img at bounding box center [994, 323] width 105 height 105
click at [1166, 328] on img at bounding box center [1172, 323] width 105 height 105
click at [1212, 246] on button "button" at bounding box center [1219, 234] width 26 height 28
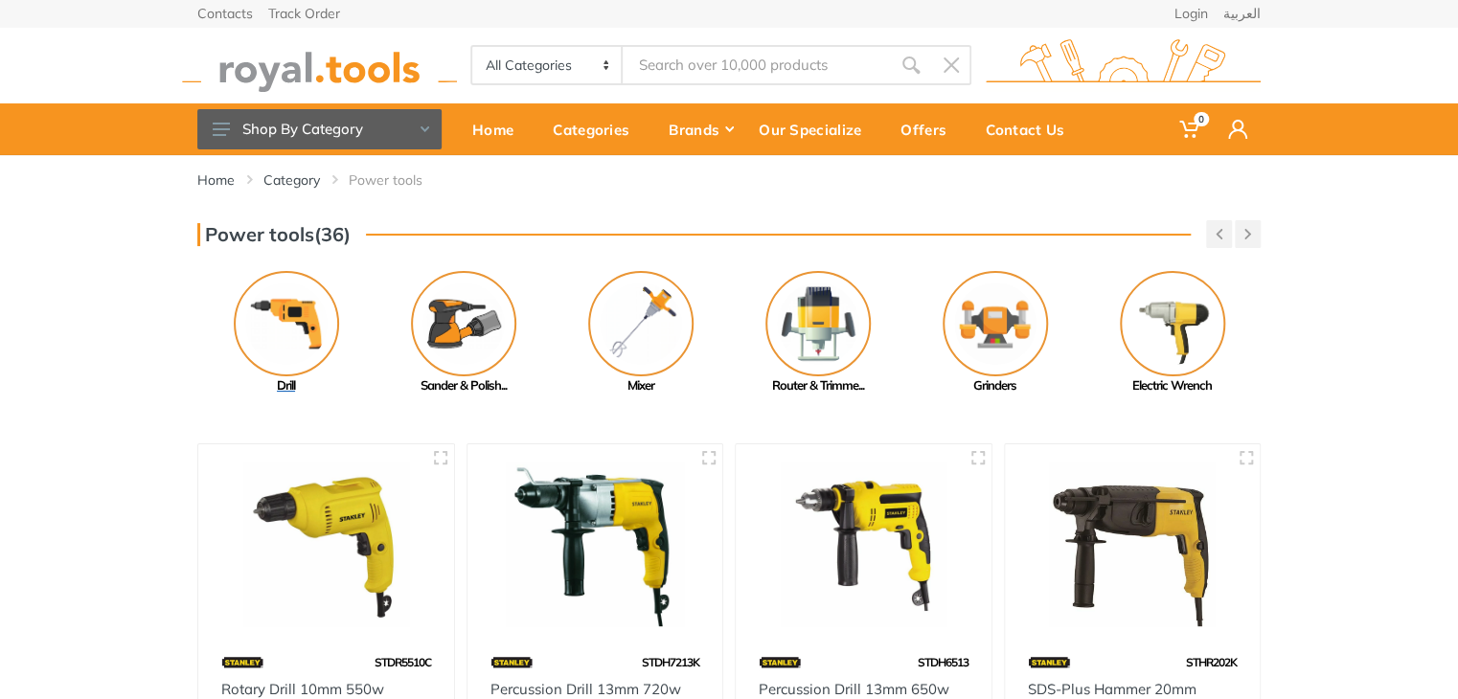
click at [253, 334] on img at bounding box center [286, 323] width 105 height 105
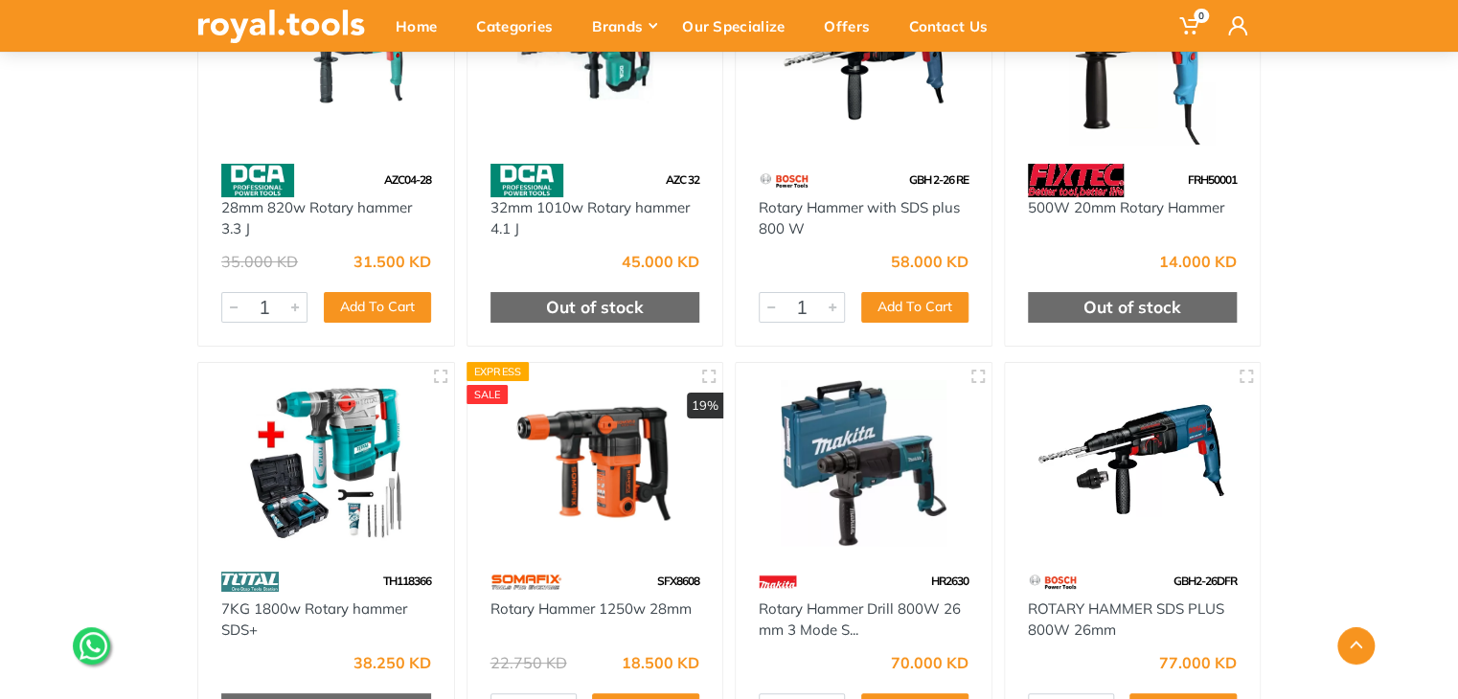
scroll to position [4151, 0]
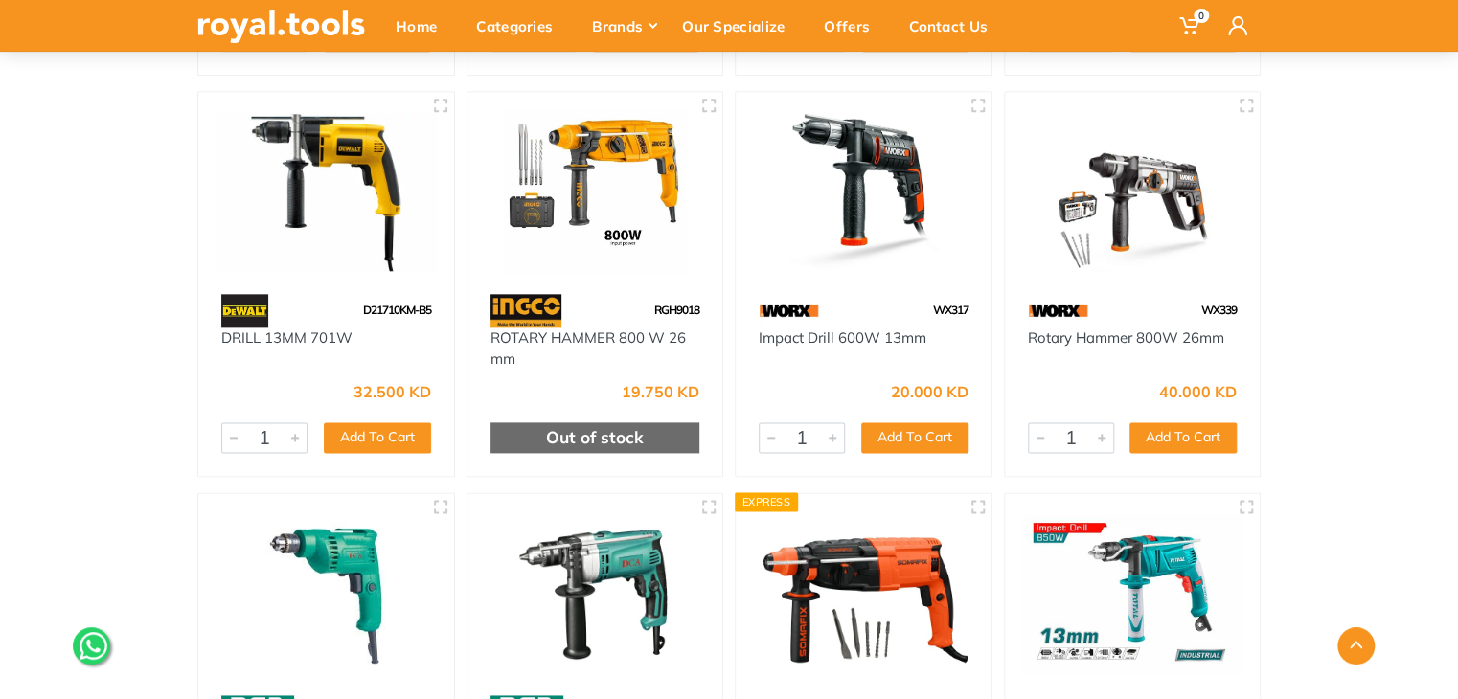
scroll to position [8301, 0]
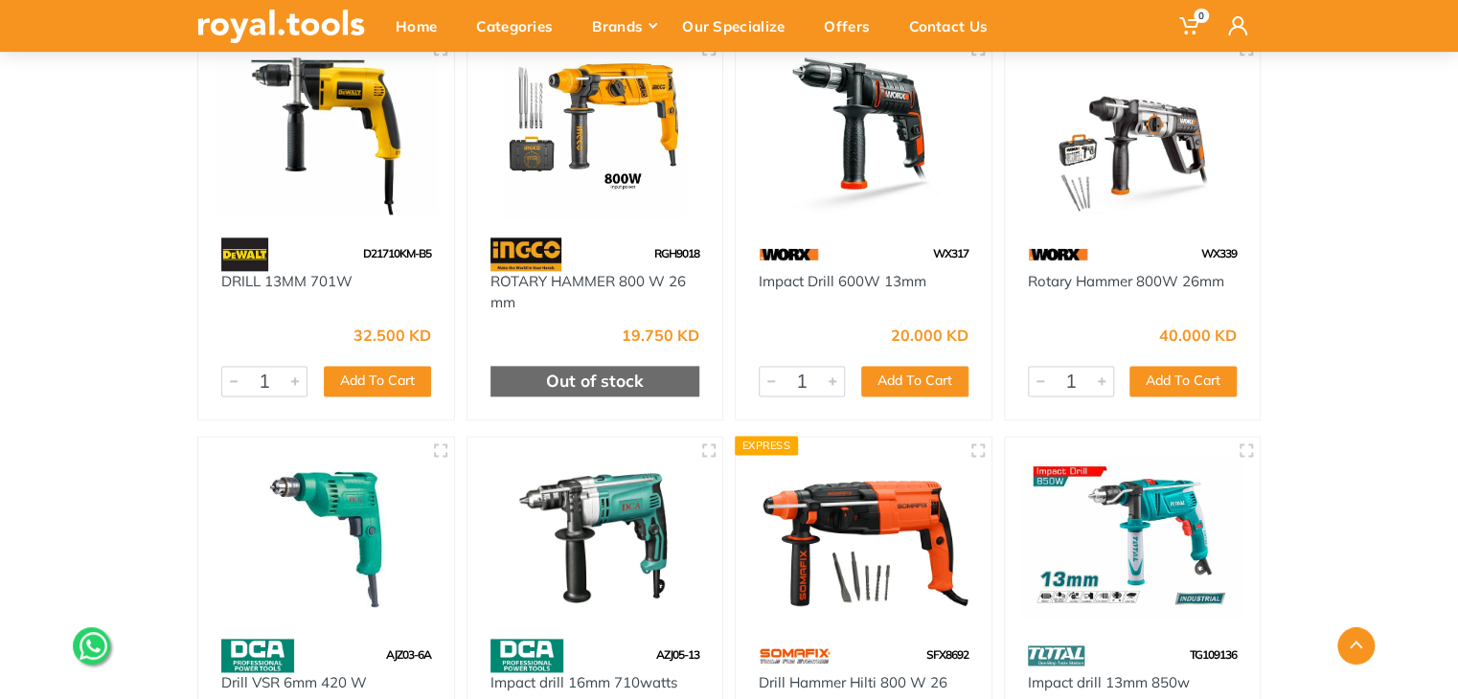
click at [592, 134] on img at bounding box center [595, 136] width 221 height 166
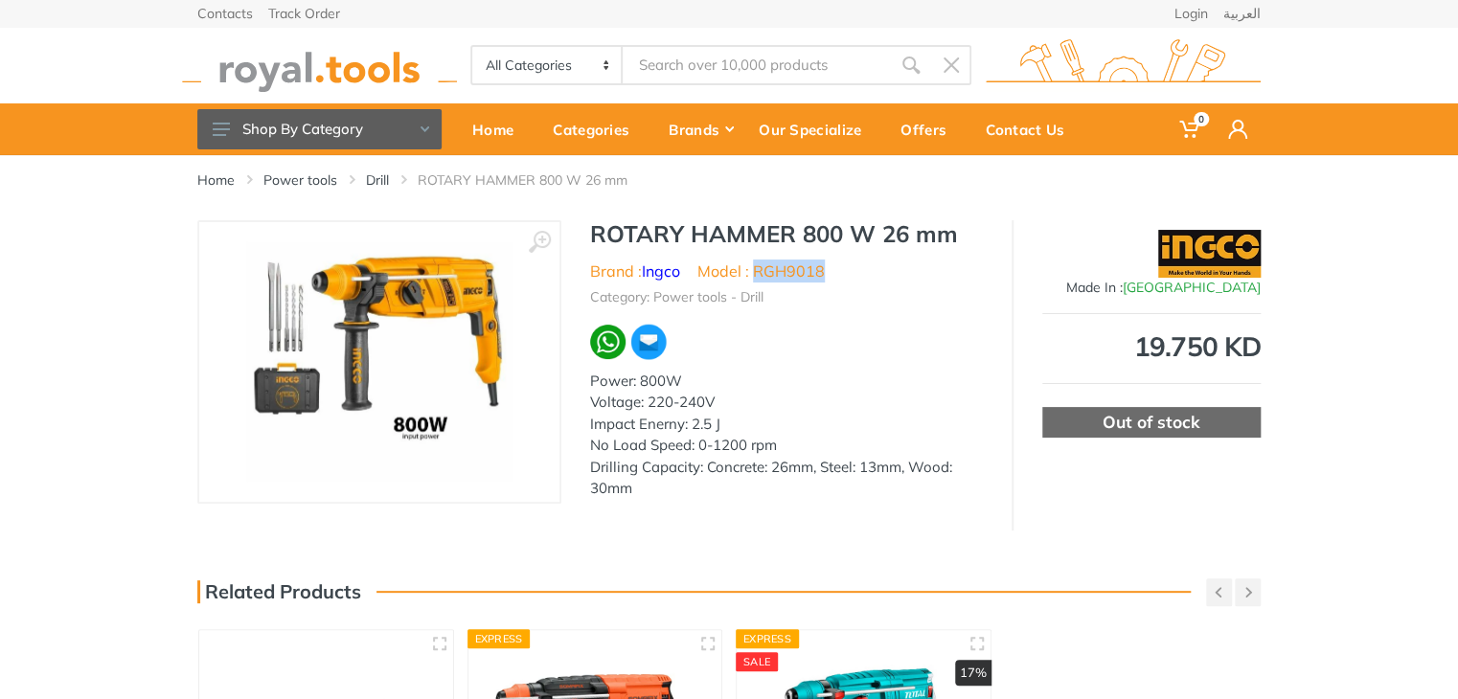
drag, startPoint x: 834, startPoint y: 271, endPoint x: 758, endPoint y: 272, distance: 75.7
click at [758, 272] on ul "Brand : Ingco Model : RGH9018" at bounding box center [786, 271] width 393 height 23
copy li "RGH9018"
drag, startPoint x: 824, startPoint y: 278, endPoint x: 753, endPoint y: 277, distance: 70.9
click at [753, 277] on li "Model : RGH9018" at bounding box center [760, 271] width 127 height 23
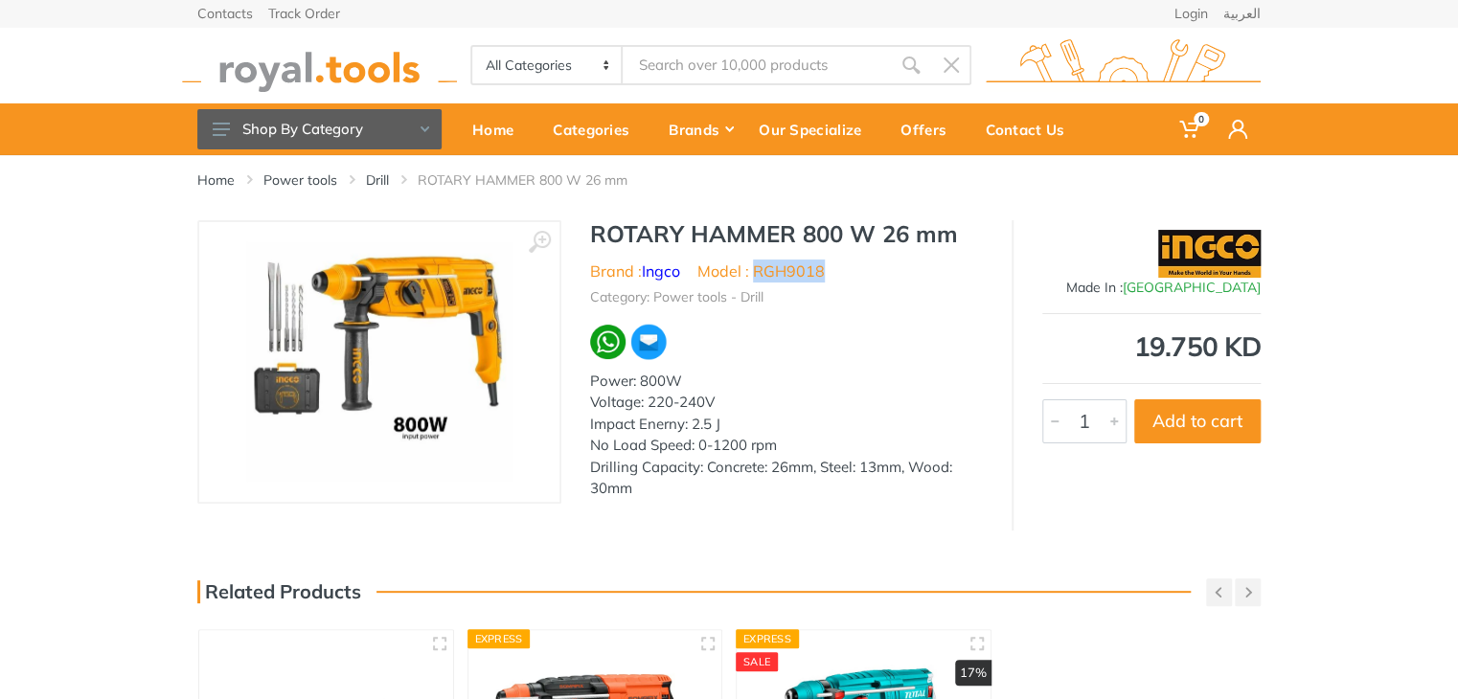
copy li "RGH9018"
